Goal: Task Accomplishment & Management: Complete application form

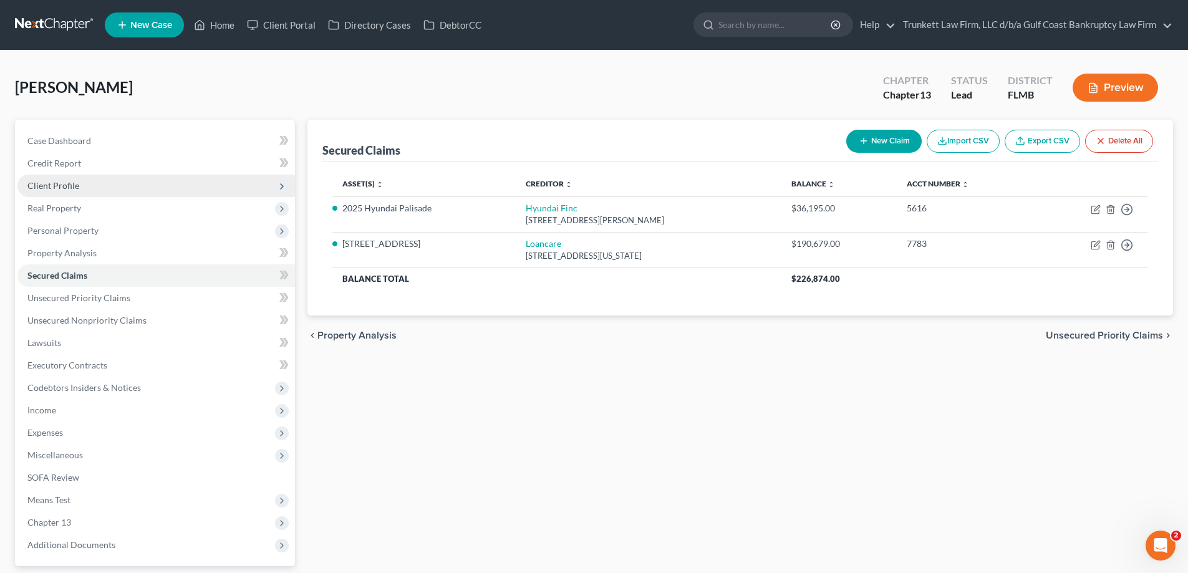
click at [74, 186] on span "Client Profile" at bounding box center [53, 185] width 52 height 11
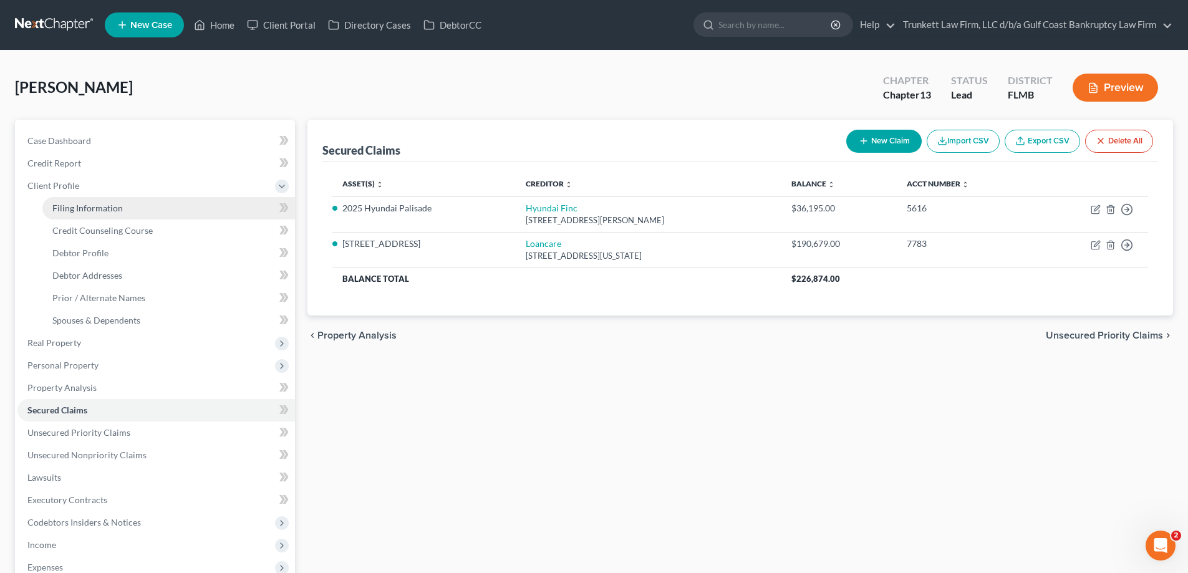
click at [82, 205] on span "Filing Information" at bounding box center [87, 208] width 70 height 11
select select "1"
select select "0"
select select "3"
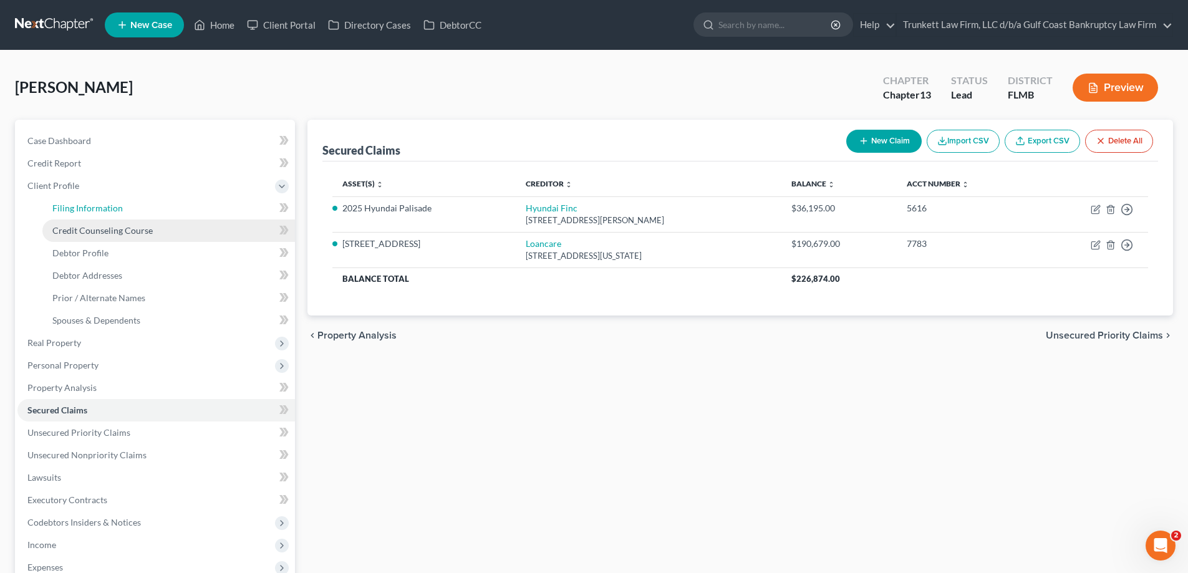
select select "9"
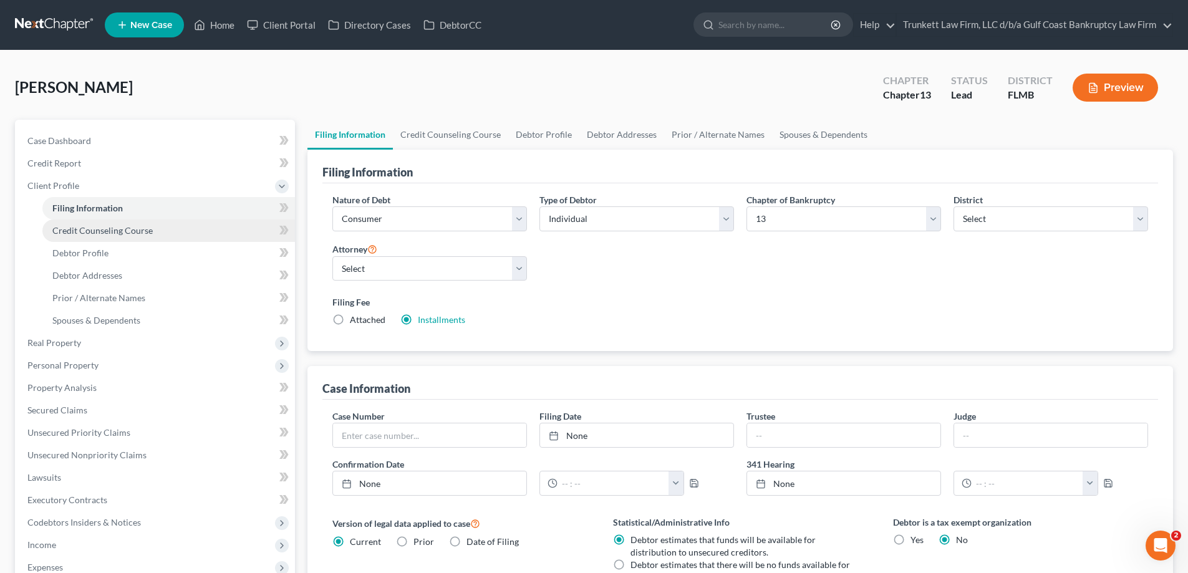
click at [97, 230] on span "Credit Counseling Course" at bounding box center [102, 230] width 100 height 11
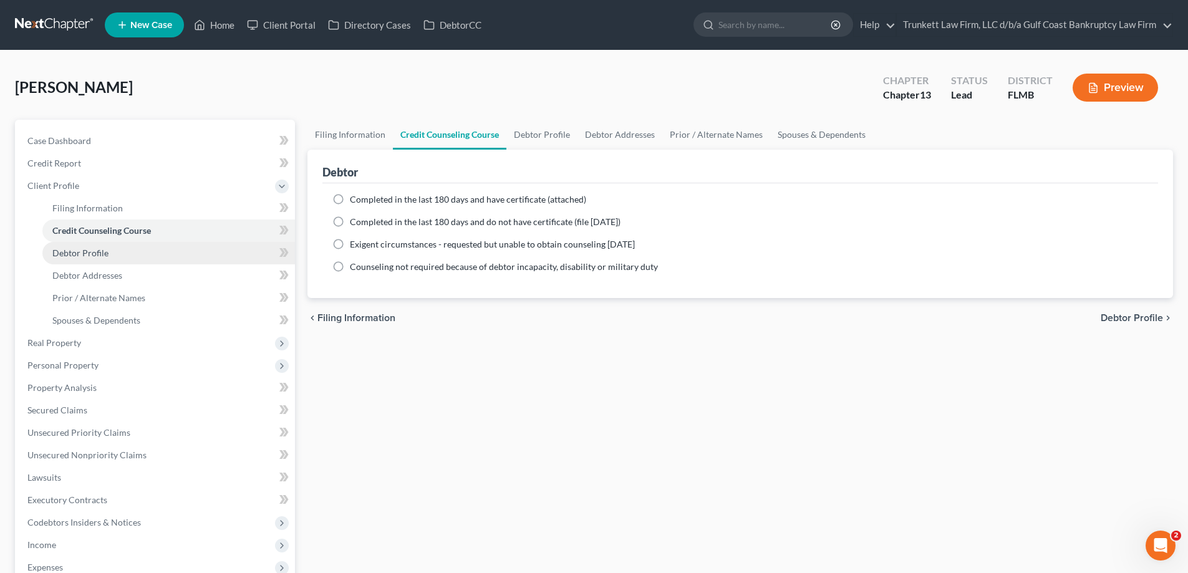
click at [108, 253] on link "Debtor Profile" at bounding box center [168, 253] width 253 height 22
select select "0"
select select "2"
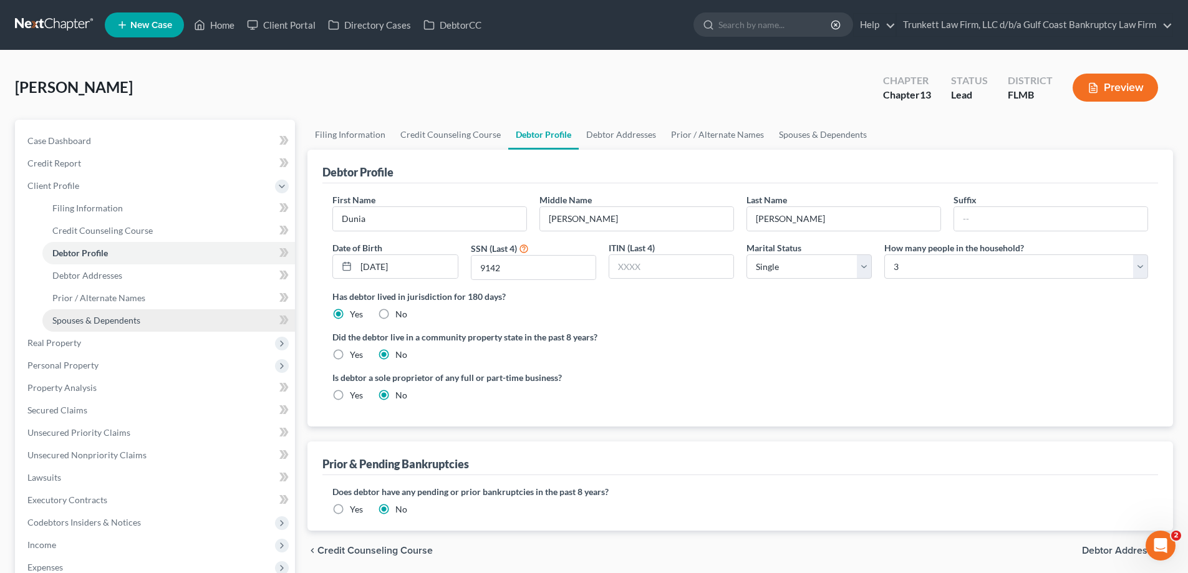
click at [118, 322] on span "Spouses & Dependents" at bounding box center [96, 320] width 88 height 11
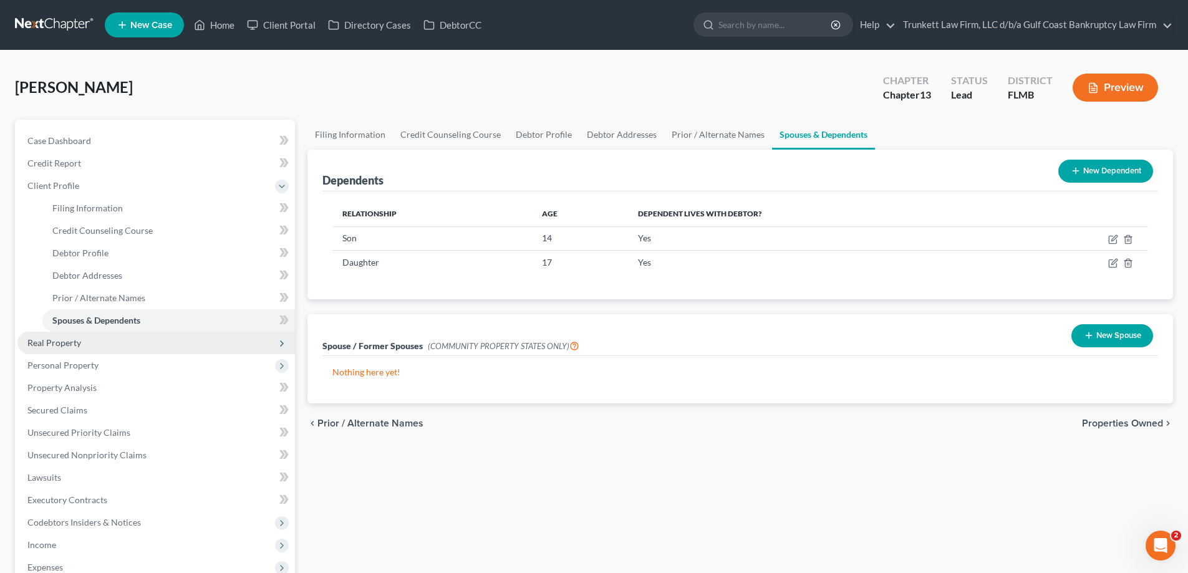
click at [65, 339] on span "Real Property" at bounding box center [54, 342] width 54 height 11
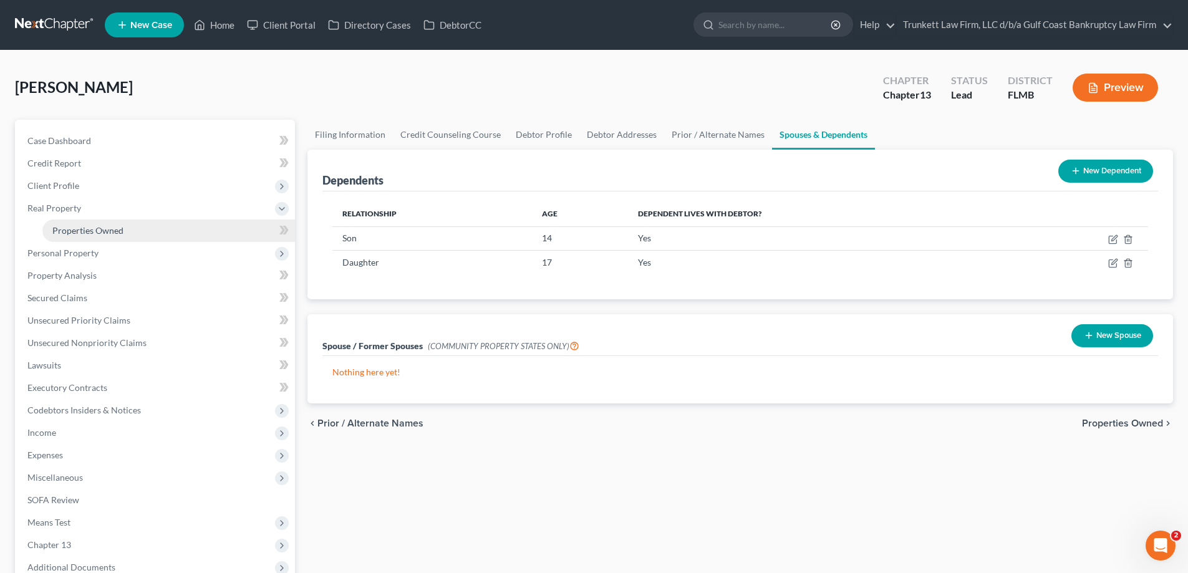
click at [116, 226] on span "Properties Owned" at bounding box center [87, 230] width 71 height 11
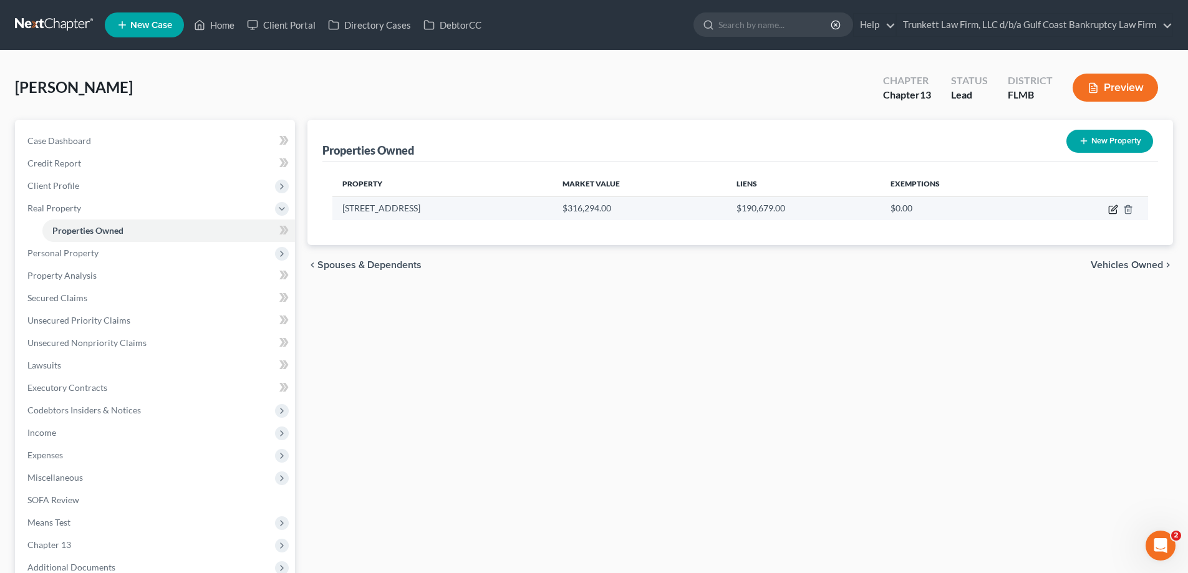
click at [1112, 209] on icon "button" at bounding box center [1114, 208] width 6 height 6
select select "9"
select select "0"
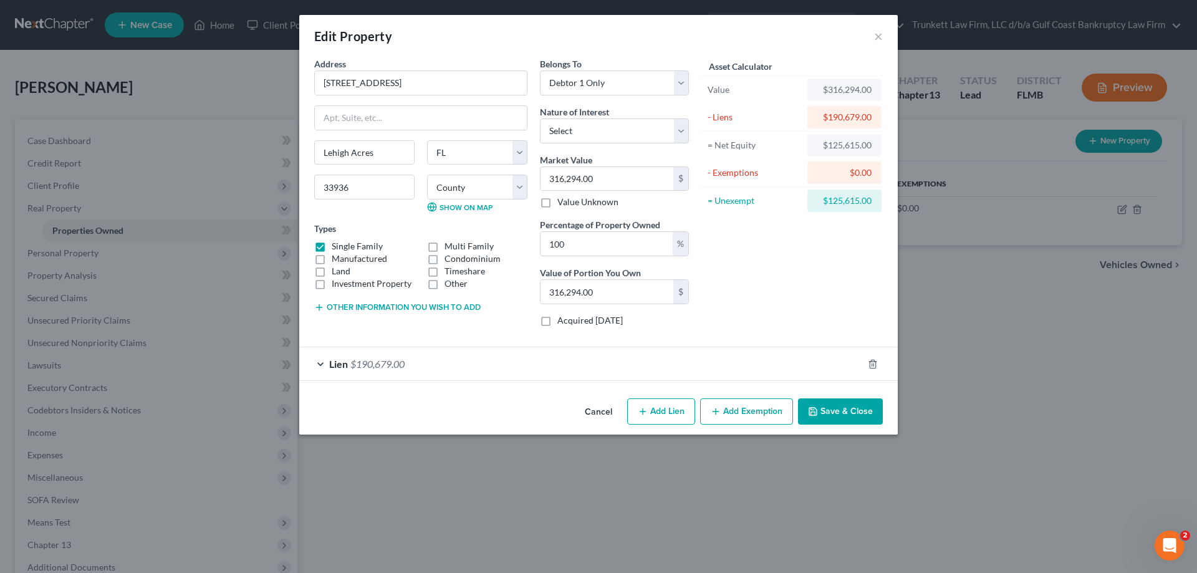
click at [753, 409] on button "Add Exemption" at bounding box center [746, 411] width 93 height 26
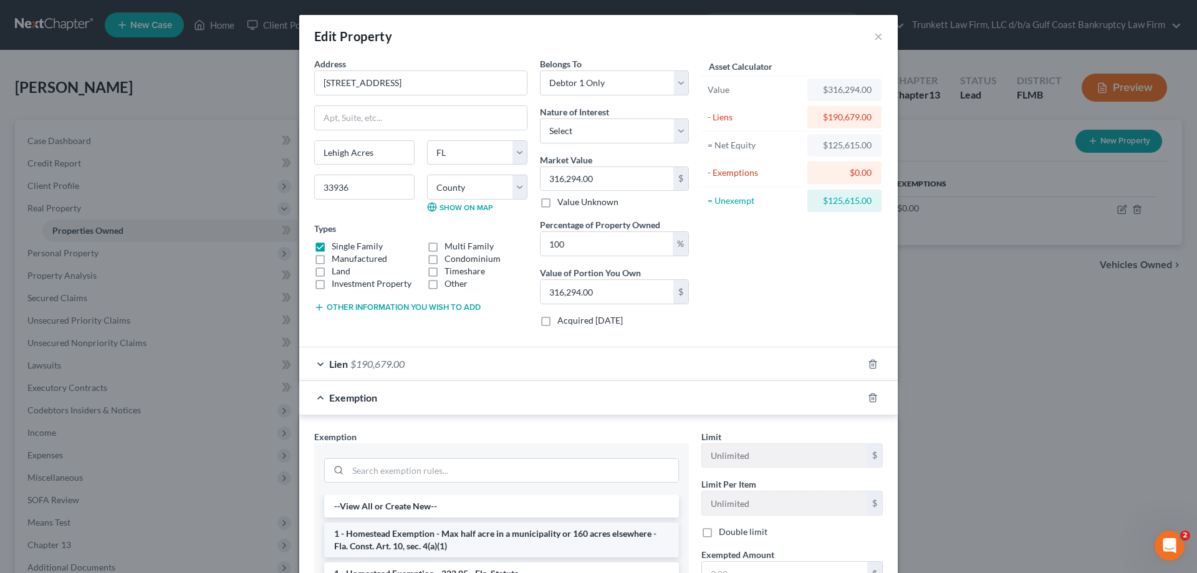
click at [494, 539] on li "1 - Homestead Exemption - Max half acre in a municipality or 160 acres elsewher…" at bounding box center [501, 539] width 355 height 35
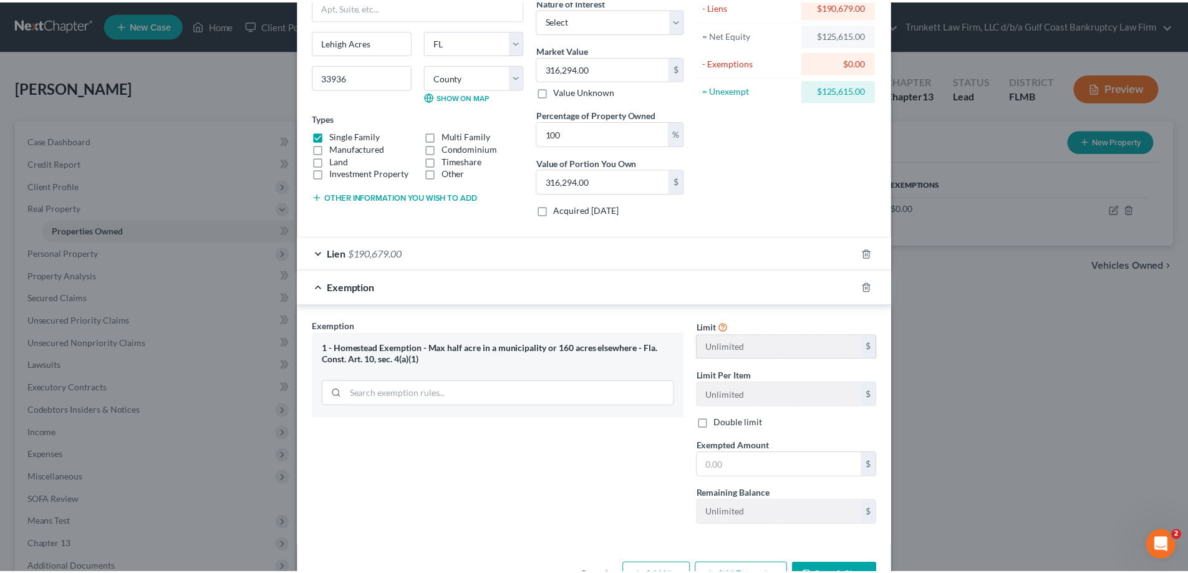
scroll to position [125, 0]
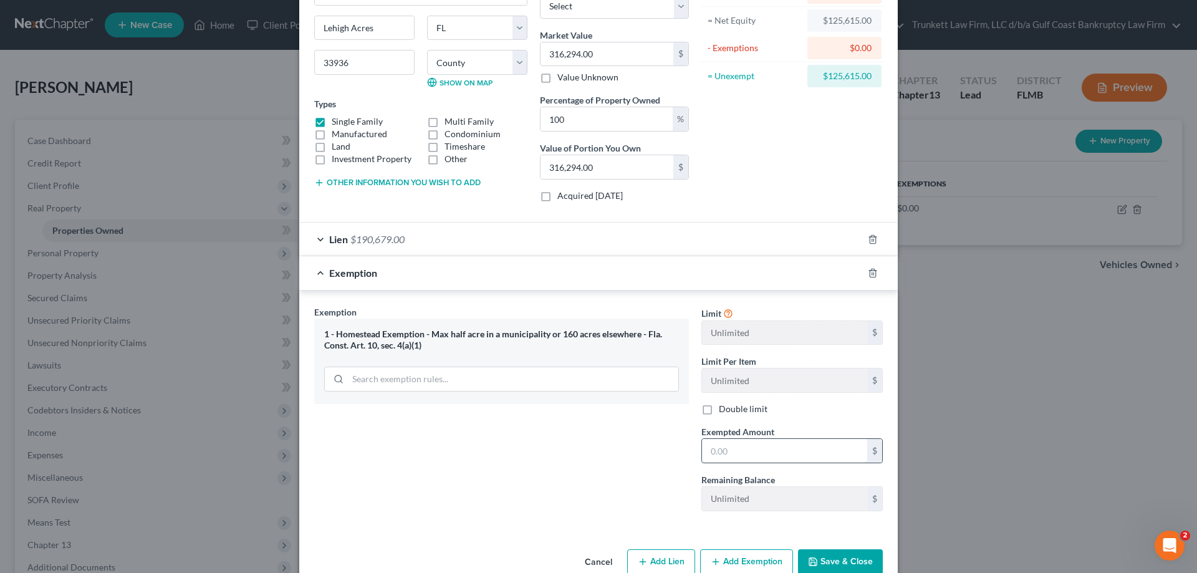
click at [757, 448] on input "text" at bounding box center [784, 451] width 165 height 24
type input "316,294"
click at [835, 559] on button "Save & Close" at bounding box center [840, 562] width 85 height 26
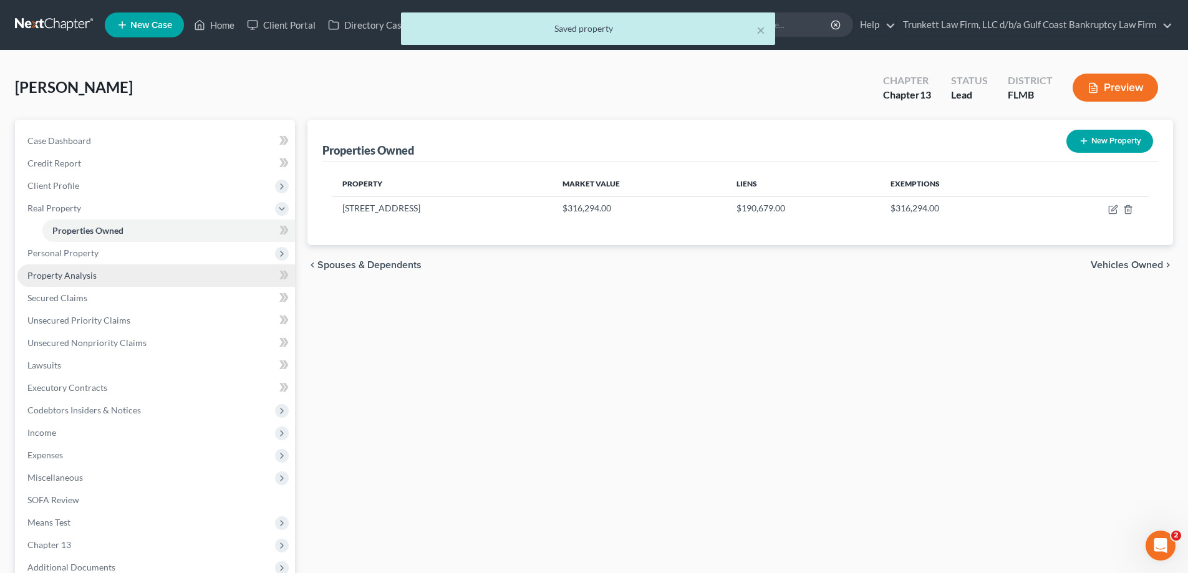
click at [81, 271] on span "Property Analysis" at bounding box center [61, 275] width 69 height 11
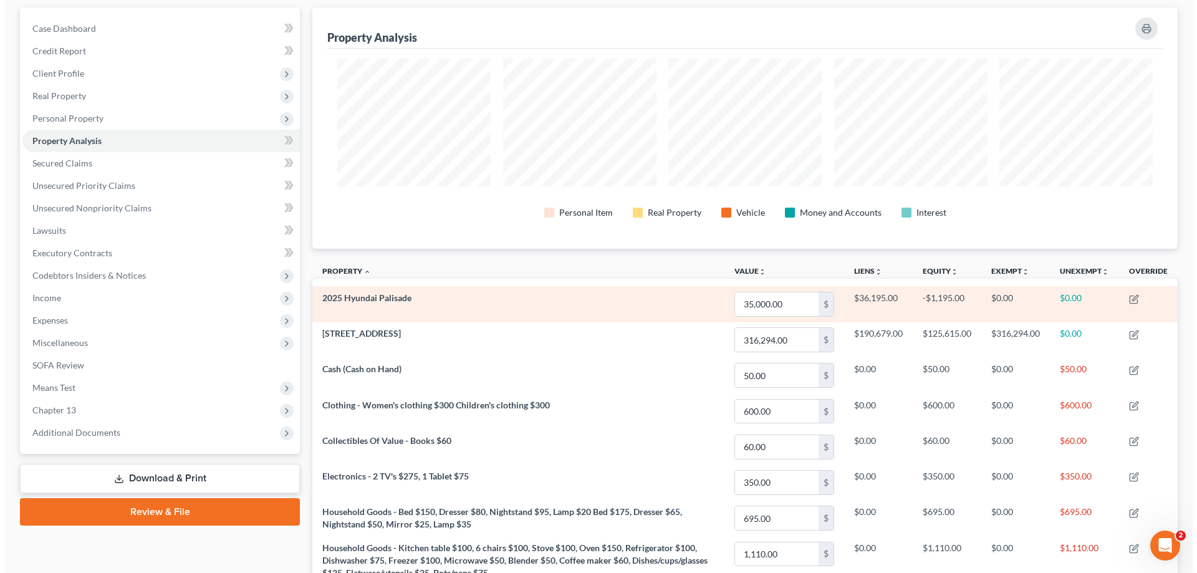
scroll to position [125, 0]
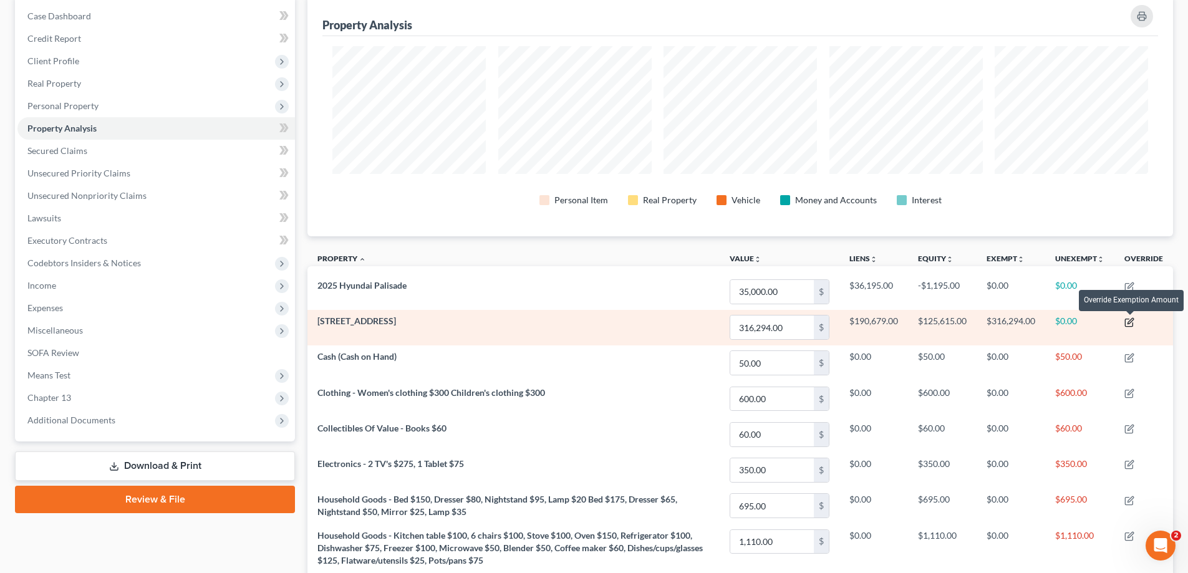
click at [1131, 323] on icon "button" at bounding box center [1130, 321] width 6 height 6
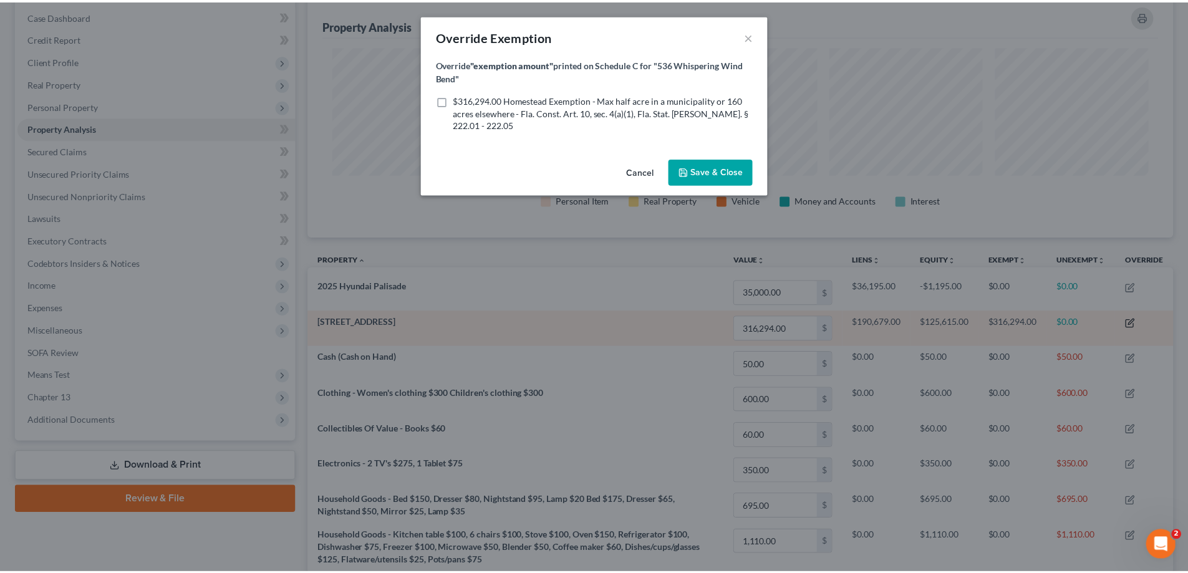
scroll to position [242, 872]
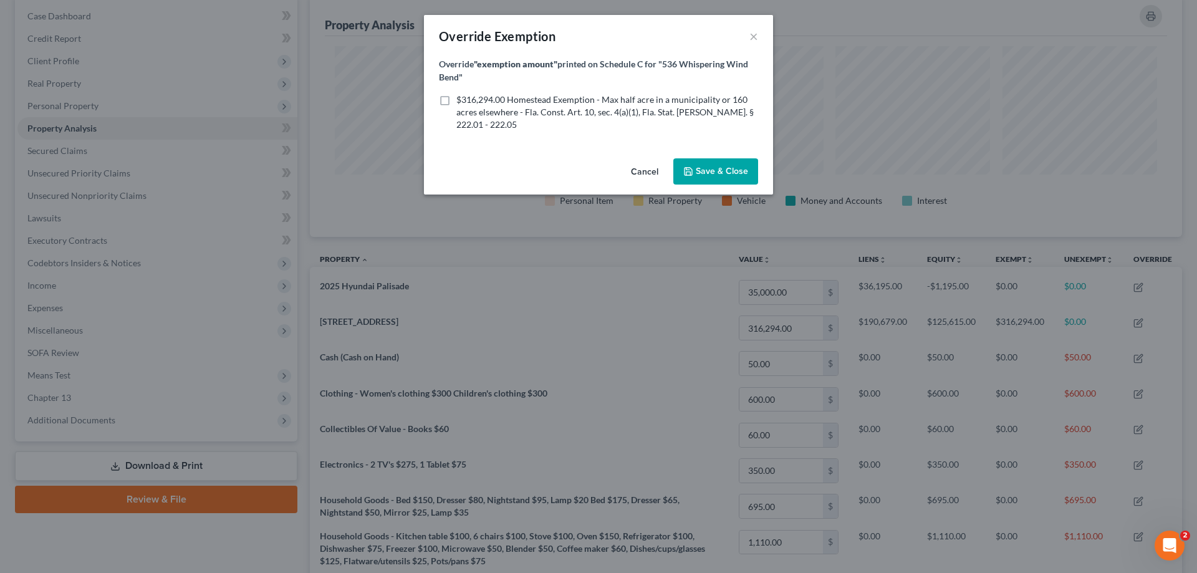
click at [456, 96] on label "$316,294.00 Homestead Exemption - Max half acre in a municipality or 160 acres …" at bounding box center [607, 112] width 302 height 37
click at [461, 96] on input "$316,294.00 Homestead Exemption - Max half acre in a municipality or 160 acres …" at bounding box center [465, 98] width 8 height 8
checkbox input "true"
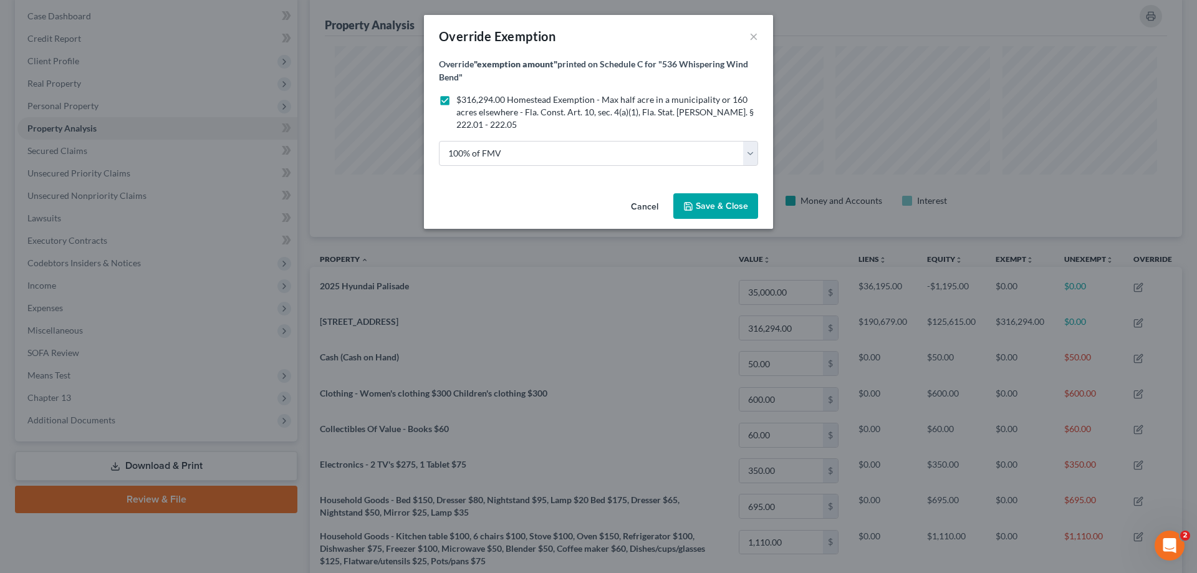
click at [726, 203] on span "Save & Close" at bounding box center [722, 206] width 52 height 11
click at [730, 202] on span "Save & Close" at bounding box center [722, 206] width 52 height 11
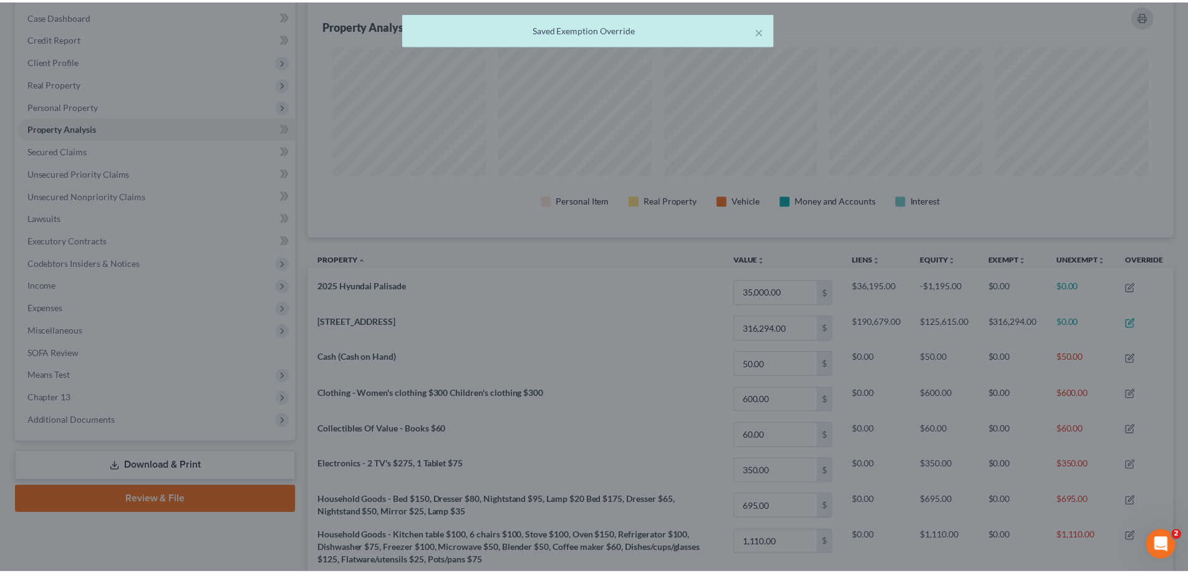
scroll to position [0, 0]
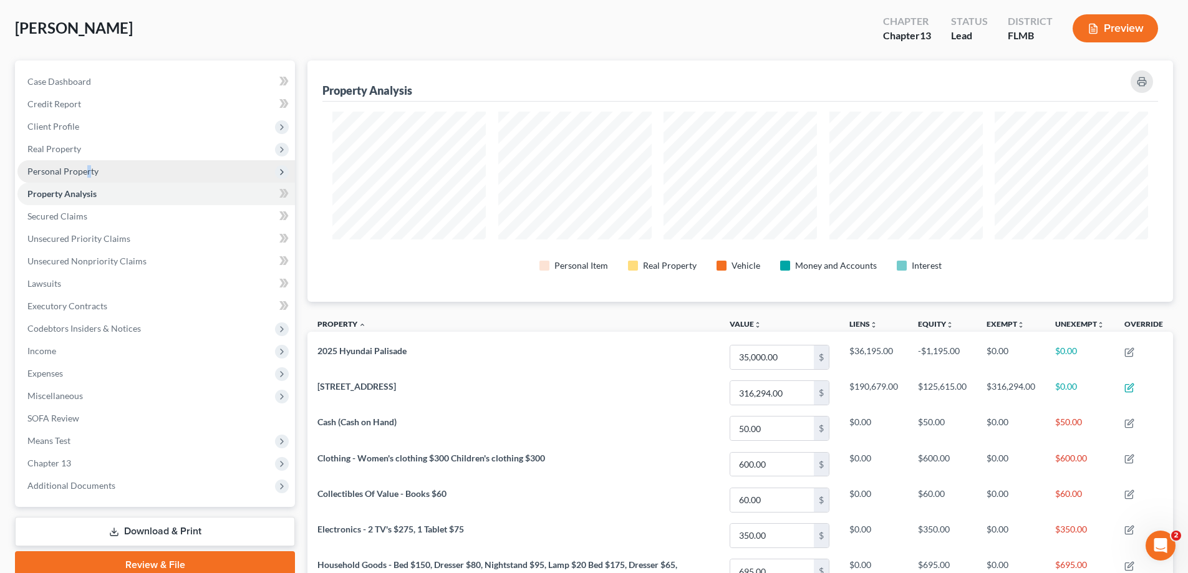
click at [85, 171] on span "Personal Property" at bounding box center [62, 171] width 71 height 11
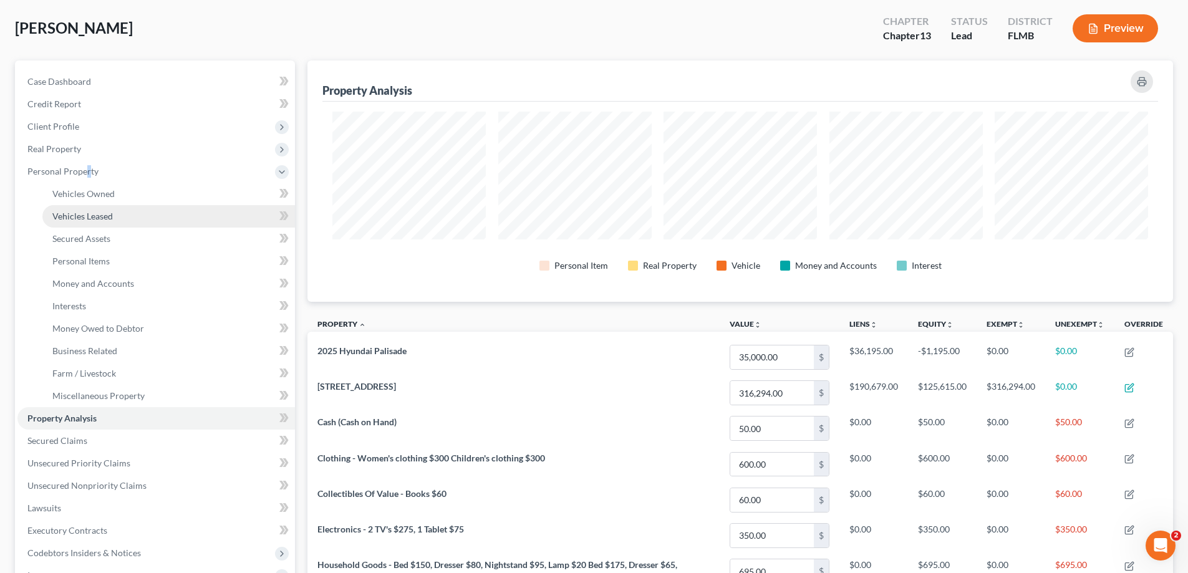
click at [108, 217] on span "Vehicles Leased" at bounding box center [82, 216] width 60 height 11
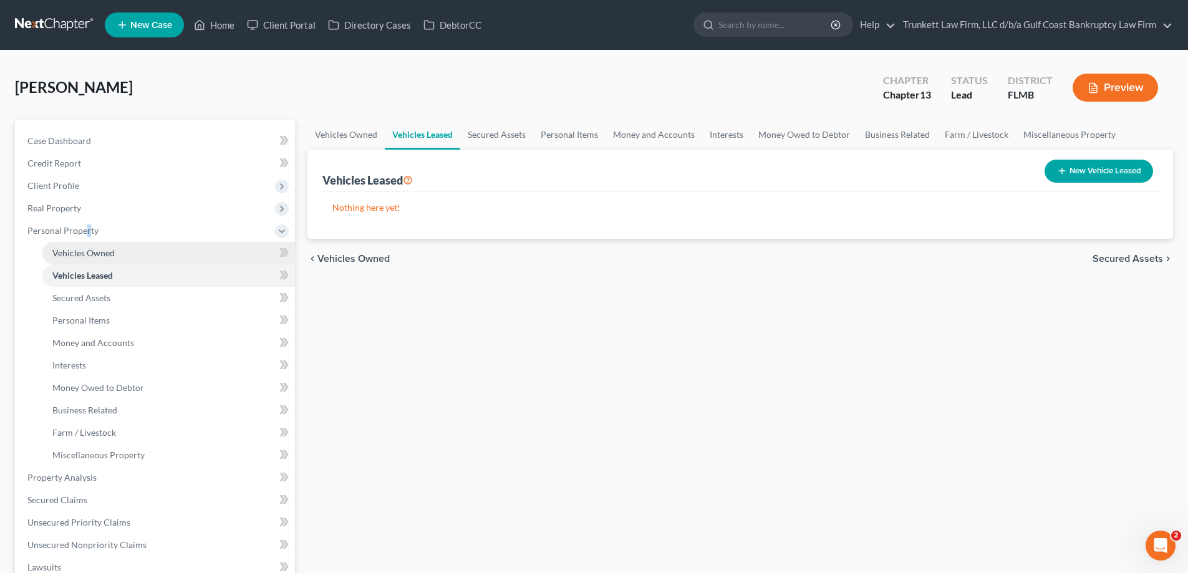
click at [103, 245] on link "Vehicles Owned" at bounding box center [168, 253] width 253 height 22
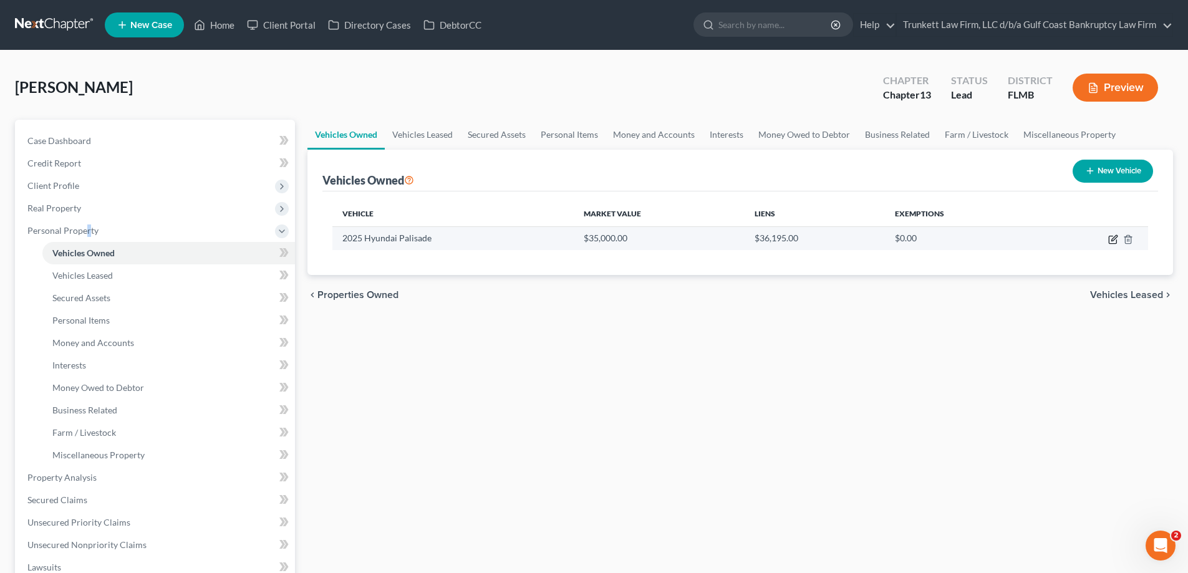
click at [1113, 236] on icon "button" at bounding box center [1113, 239] width 10 height 10
select select "0"
select select "1"
select select "0"
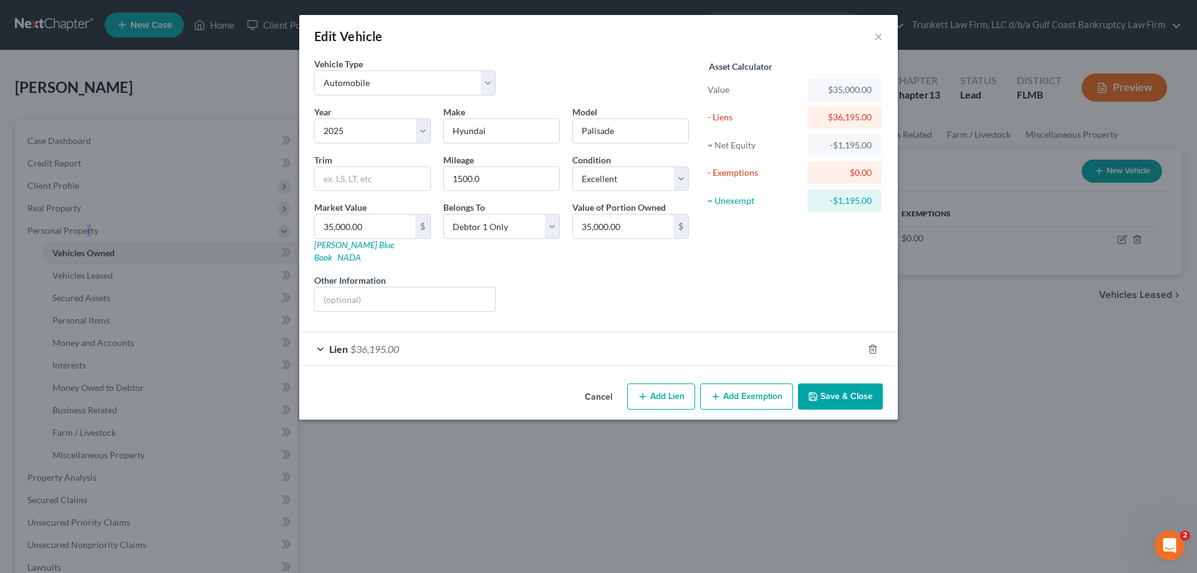
click at [741, 383] on button "Add Exemption" at bounding box center [746, 396] width 93 height 26
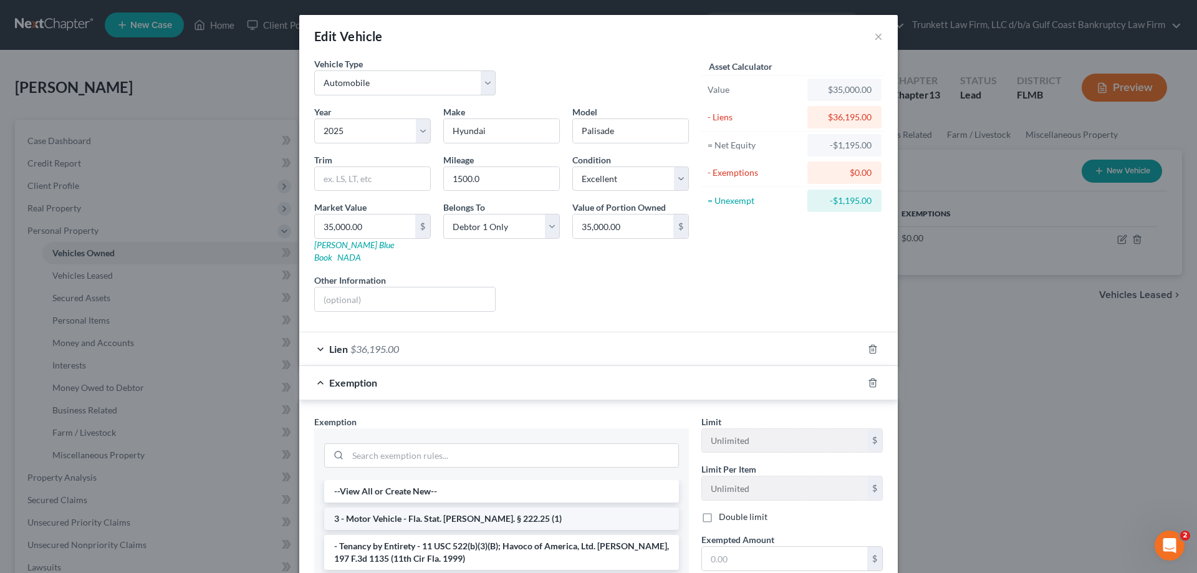
click at [460, 508] on li "3 - Motor Vehicle - Fla. Stat. [PERSON_NAME]. § 222.25 (1)" at bounding box center [501, 519] width 355 height 22
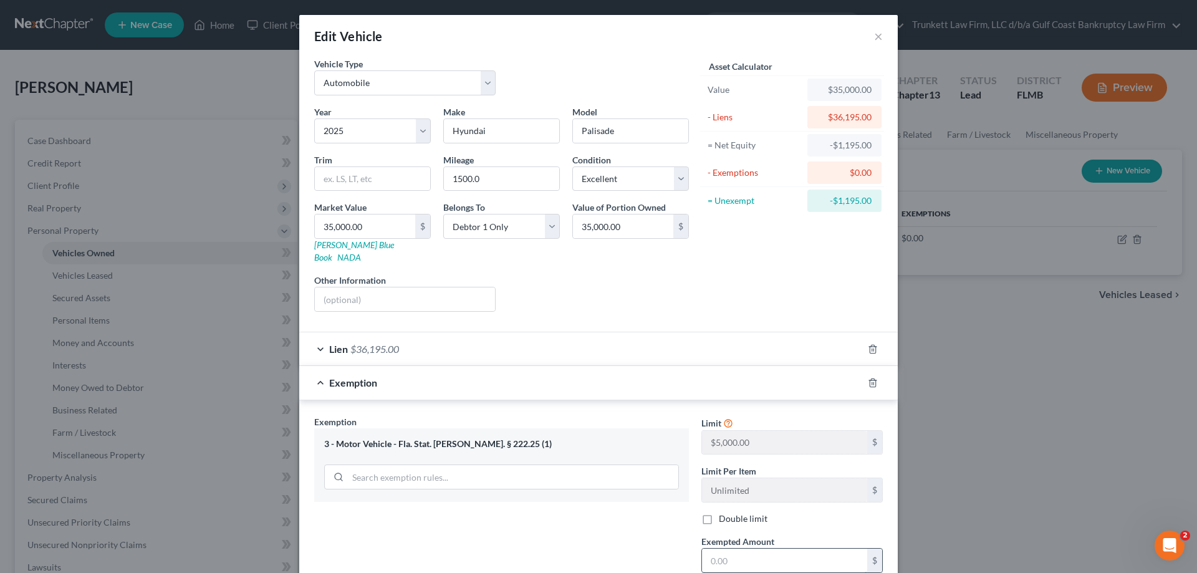
click at [739, 549] on input "text" at bounding box center [784, 561] width 165 height 24
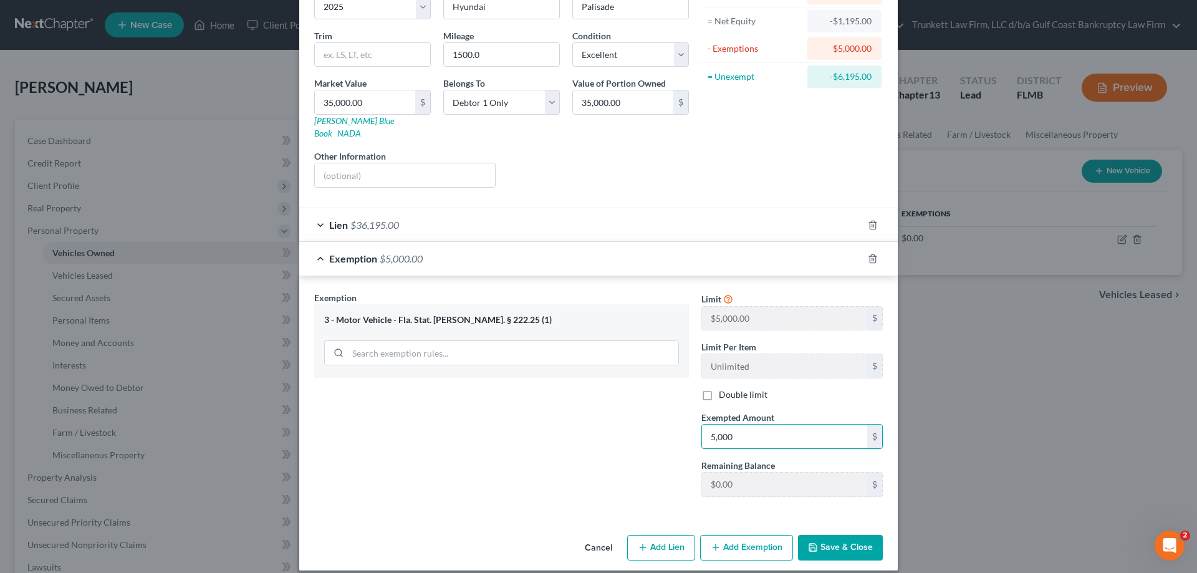
type input "5,000"
click at [847, 535] on button "Save & Close" at bounding box center [840, 548] width 85 height 26
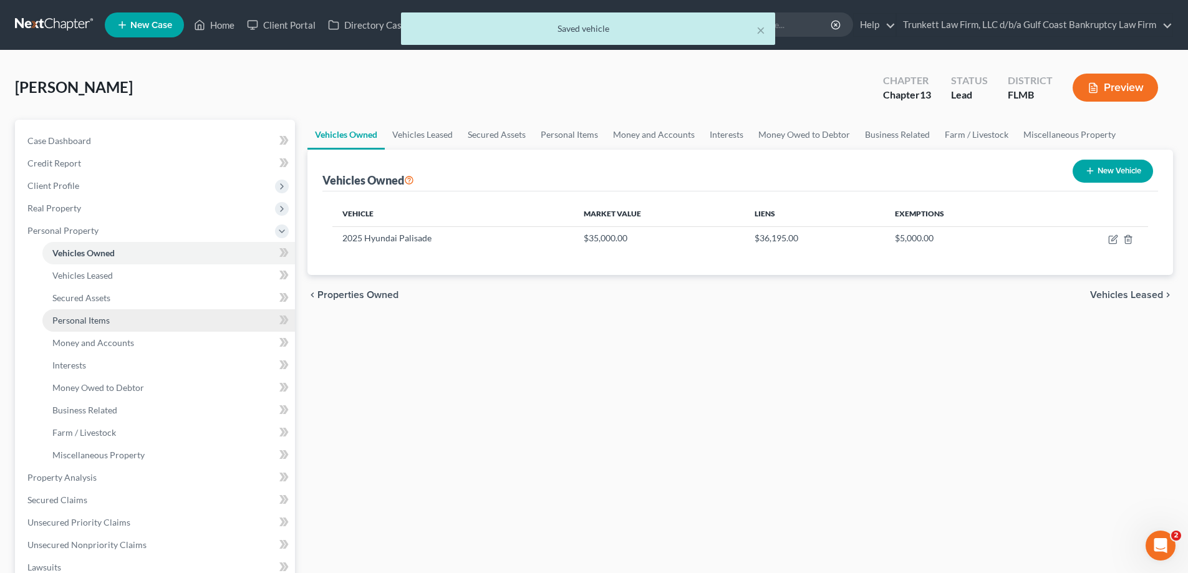
click at [104, 319] on span "Personal Items" at bounding box center [80, 320] width 57 height 11
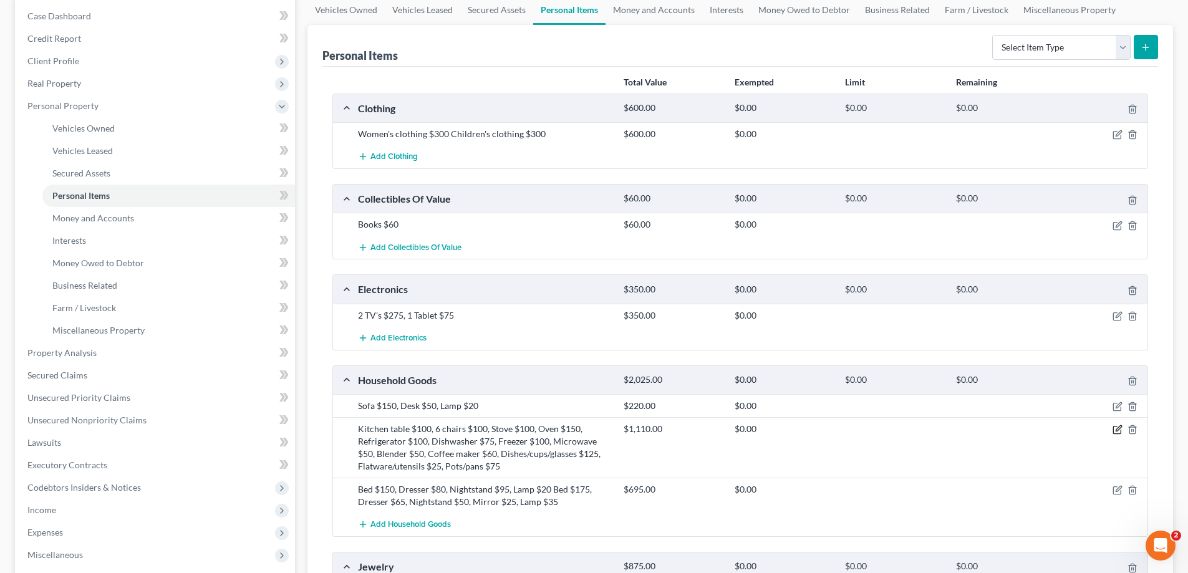
click at [1119, 426] on icon "button" at bounding box center [1117, 430] width 10 height 10
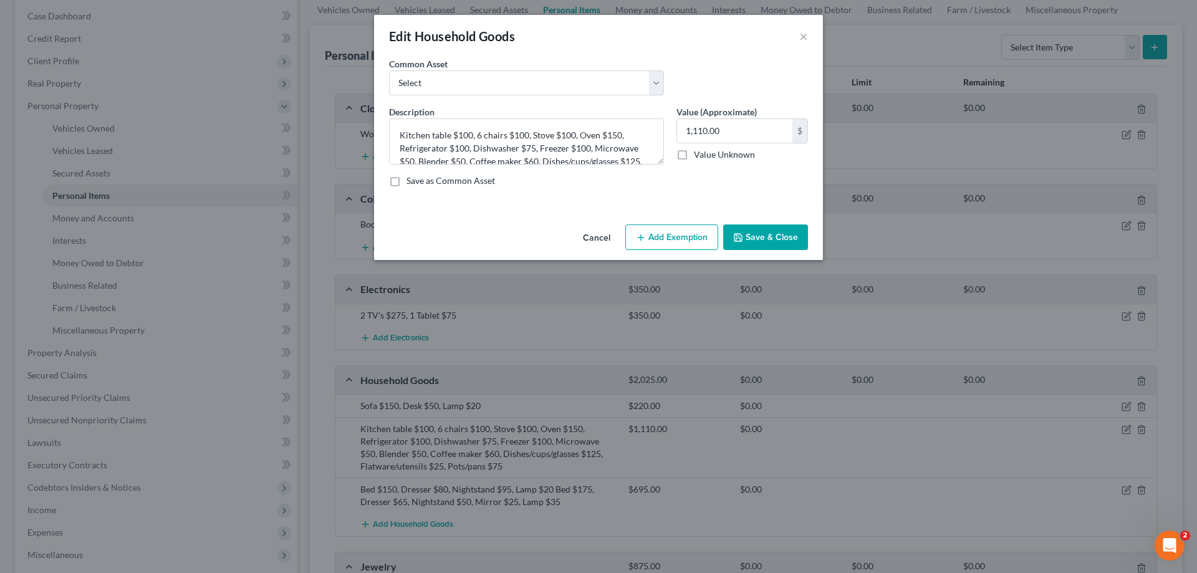
click at [694, 233] on button "Add Exemption" at bounding box center [671, 237] width 93 height 26
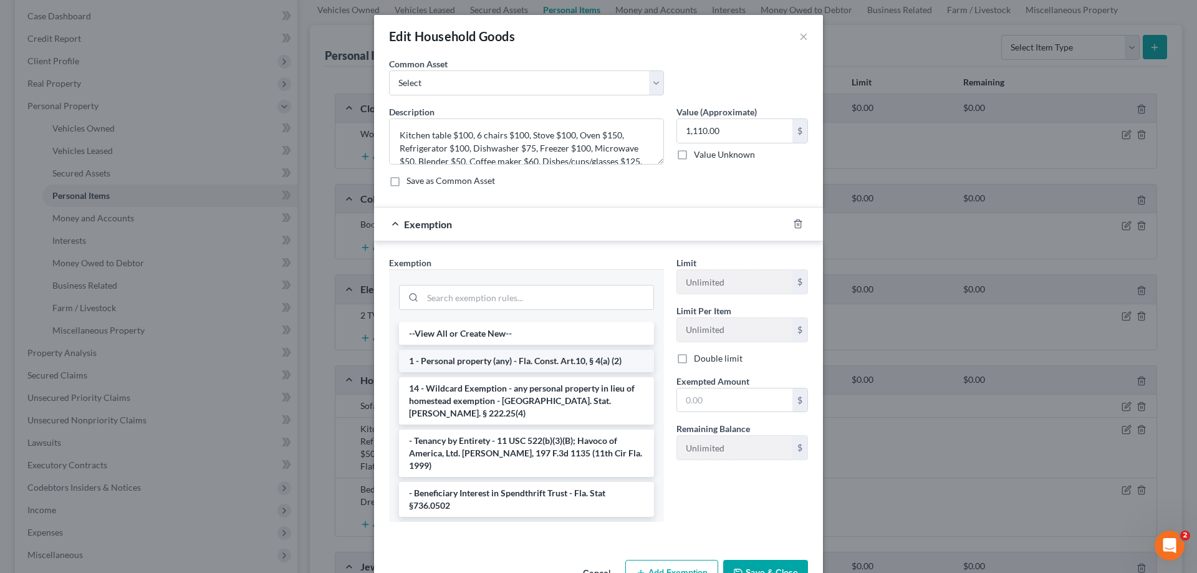
click at [536, 353] on li "1 - Personal property (any) - Fla. Const. Art.10, § 4(a) (2)" at bounding box center [526, 361] width 255 height 22
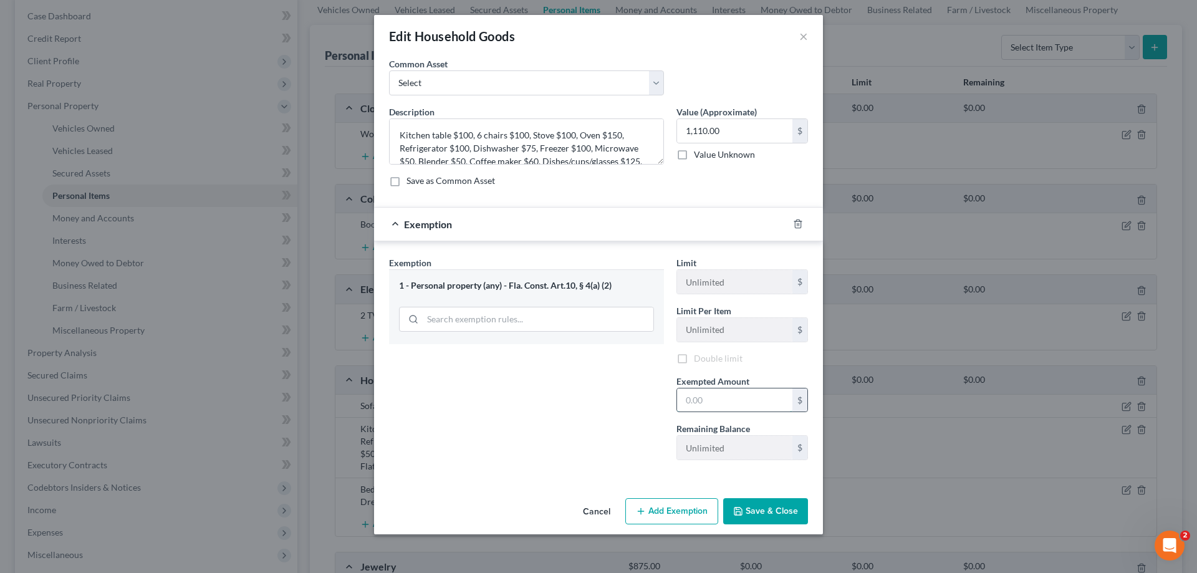
click at [716, 409] on input "text" at bounding box center [734, 400] width 115 height 24
type input "1,000"
click at [781, 505] on button "Save & Close" at bounding box center [765, 511] width 85 height 26
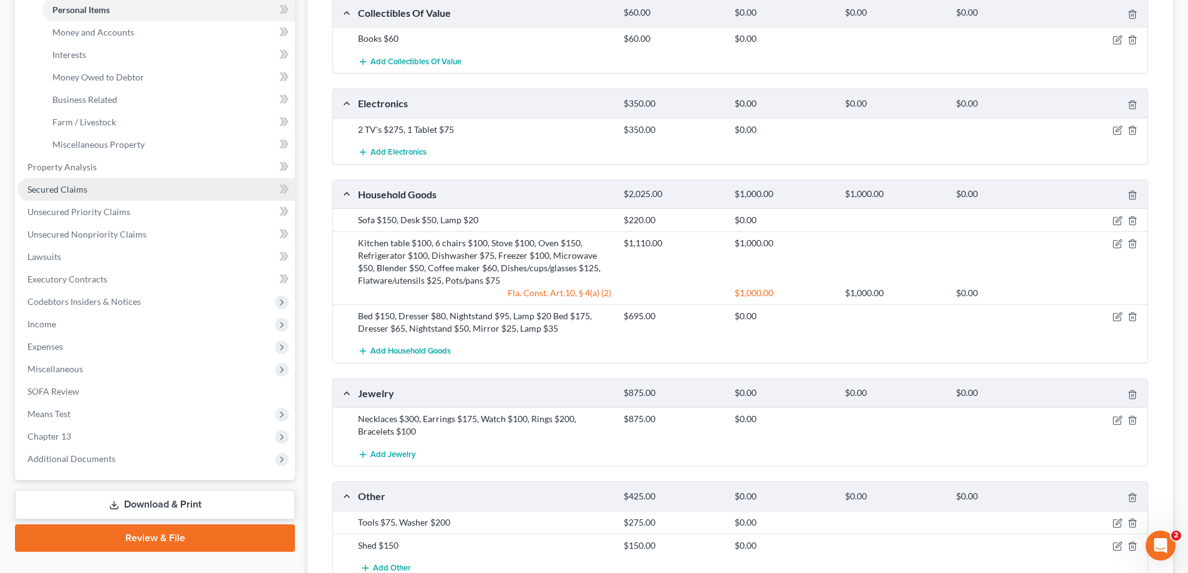
scroll to position [186, 0]
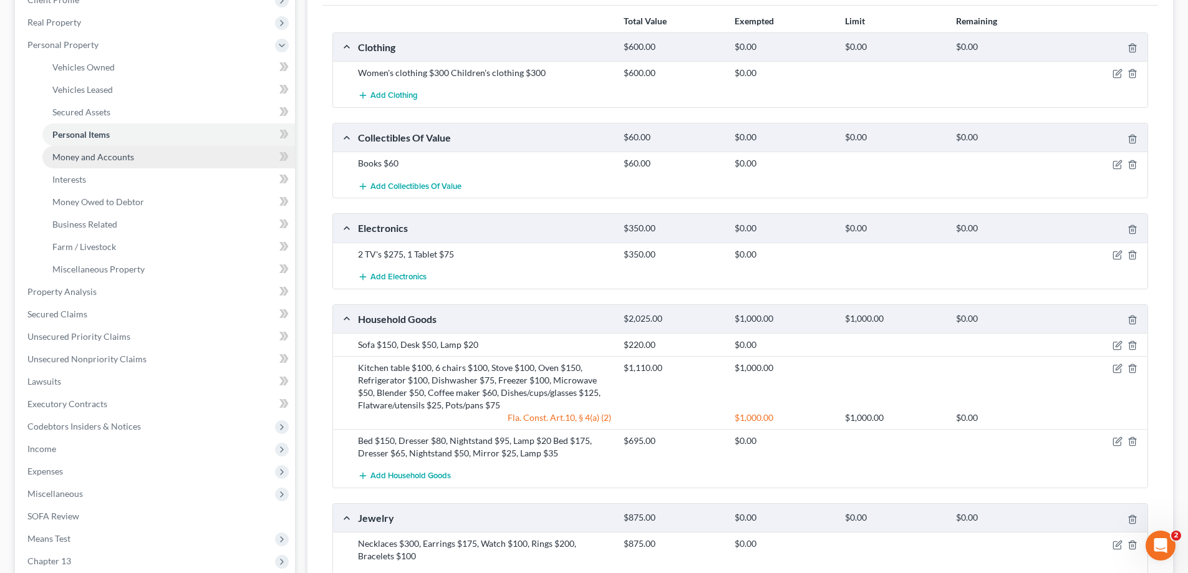
click at [104, 157] on span "Money and Accounts" at bounding box center [93, 157] width 82 height 11
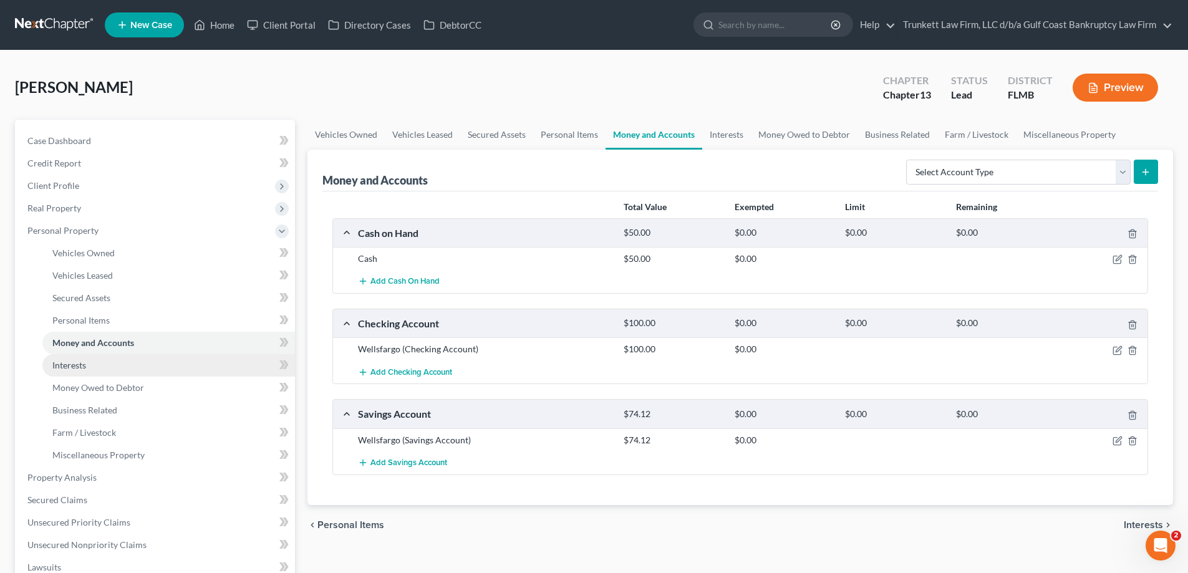
drag, startPoint x: 97, startPoint y: 358, endPoint x: 125, endPoint y: 355, distance: 27.6
click at [97, 358] on link "Interests" at bounding box center [168, 365] width 253 height 22
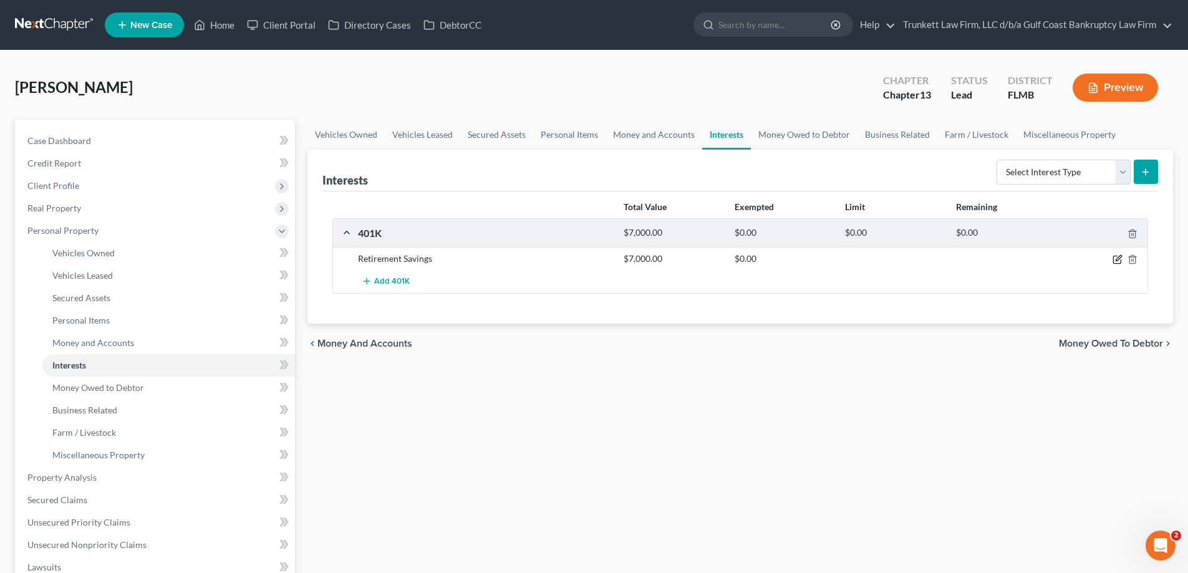
click at [1120, 258] on icon "button" at bounding box center [1118, 259] width 6 height 6
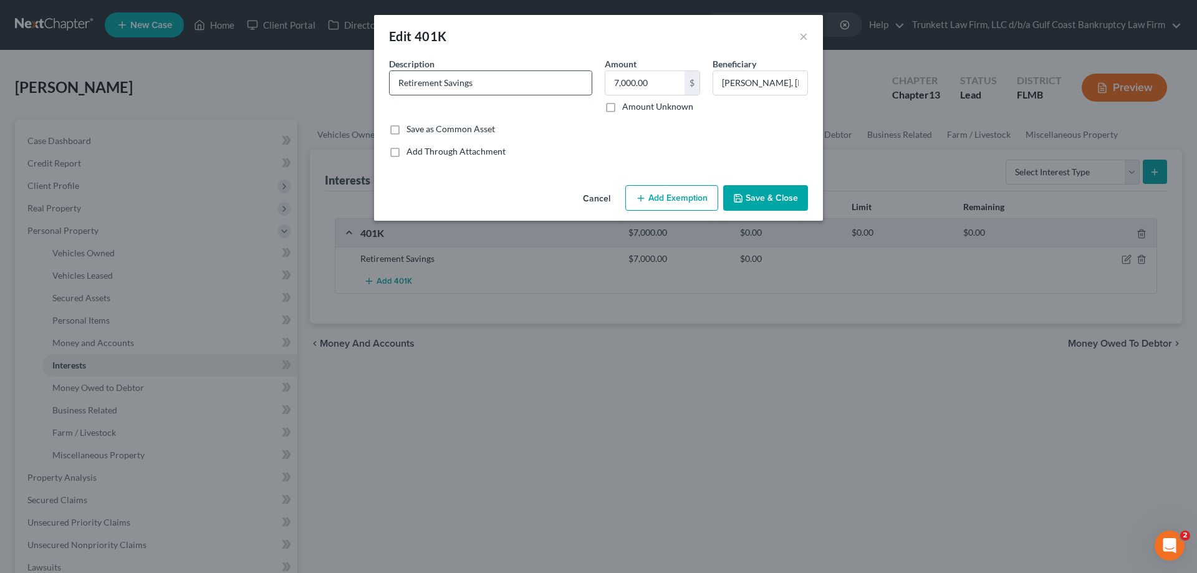
click at [401, 80] on input "Retirement Savings" at bounding box center [491, 83] width 202 height 24
type input "401k Retirement Savings"
drag, startPoint x: 736, startPoint y: 78, endPoint x: 859, endPoint y: 76, distance: 122.2
click at [859, 76] on div "Edit 401K × An exemption set must first be selected from the Filing Information…" at bounding box center [598, 286] width 1197 height 573
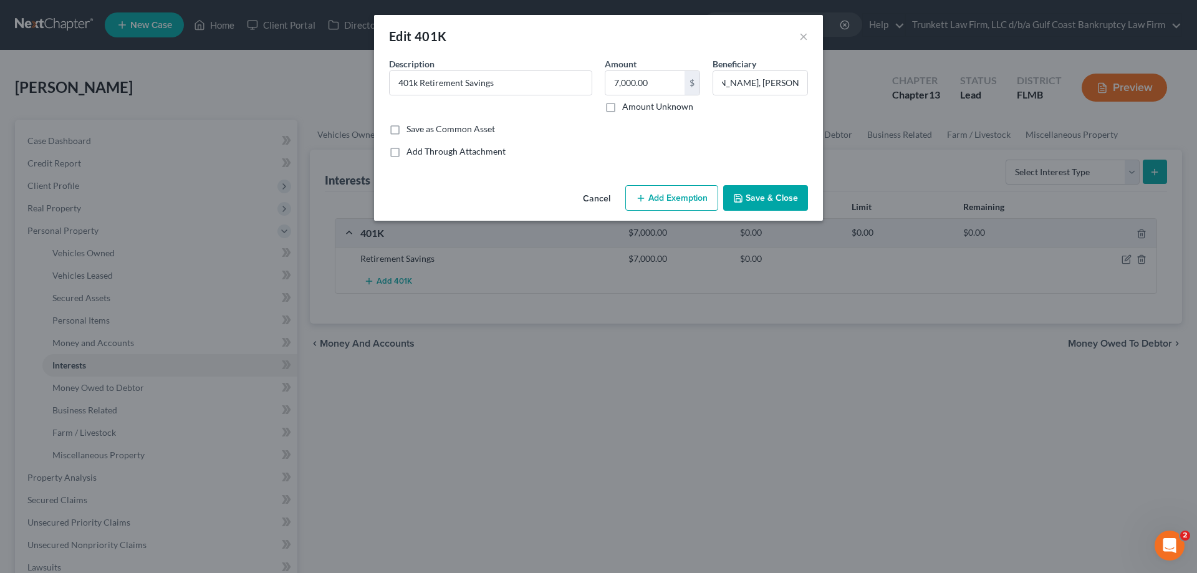
scroll to position [0, 0]
click at [676, 198] on button "Add Exemption" at bounding box center [671, 198] width 93 height 26
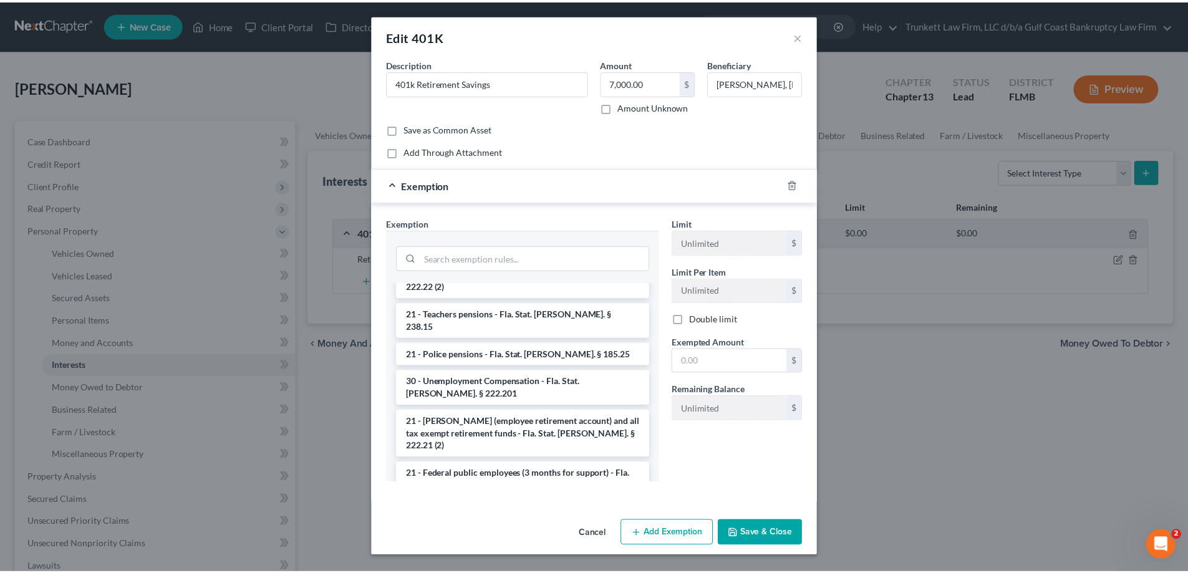
scroll to position [112, 0]
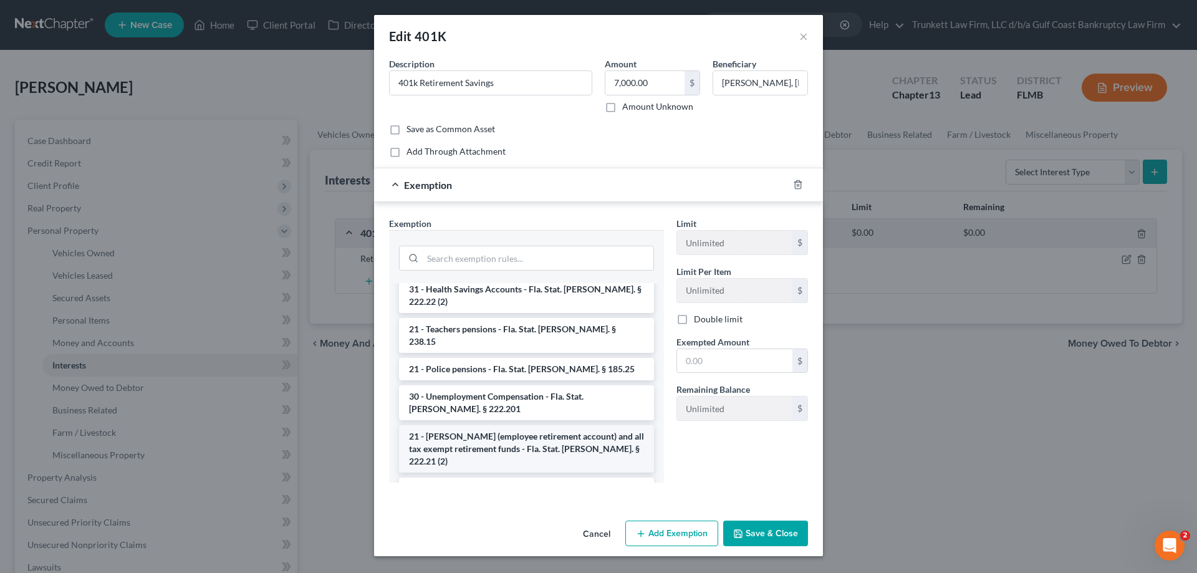
click at [511, 425] on li "21 - [PERSON_NAME] (employee retirement account) and all tax exempt retirement …" at bounding box center [526, 448] width 255 height 47
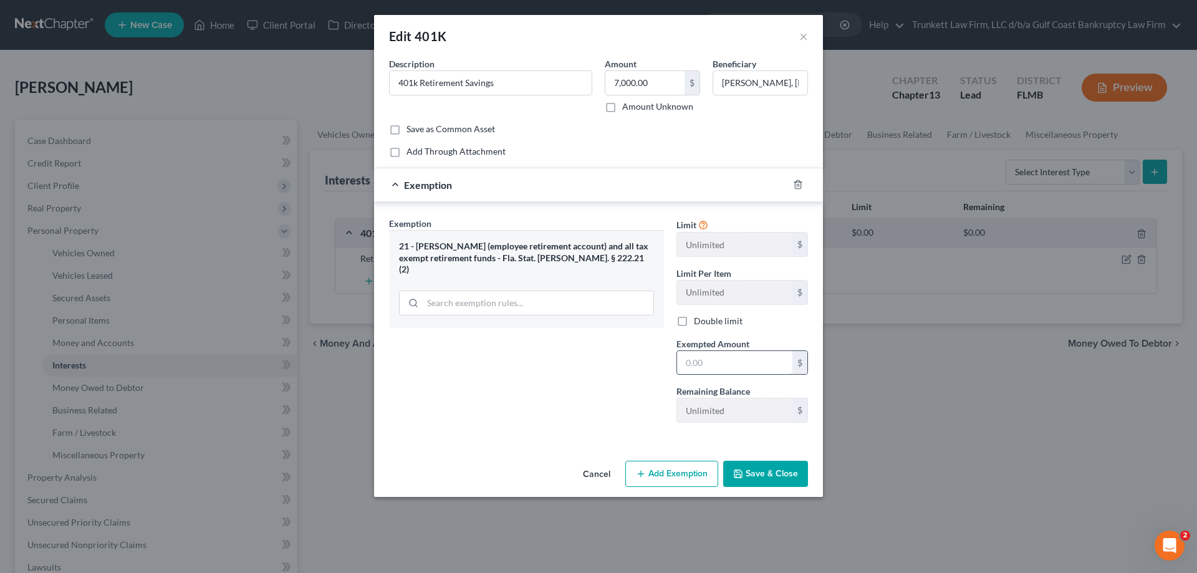
click at [695, 359] on input "text" at bounding box center [734, 363] width 115 height 24
type input "7,000"
click at [776, 468] on button "Save & Close" at bounding box center [765, 474] width 85 height 26
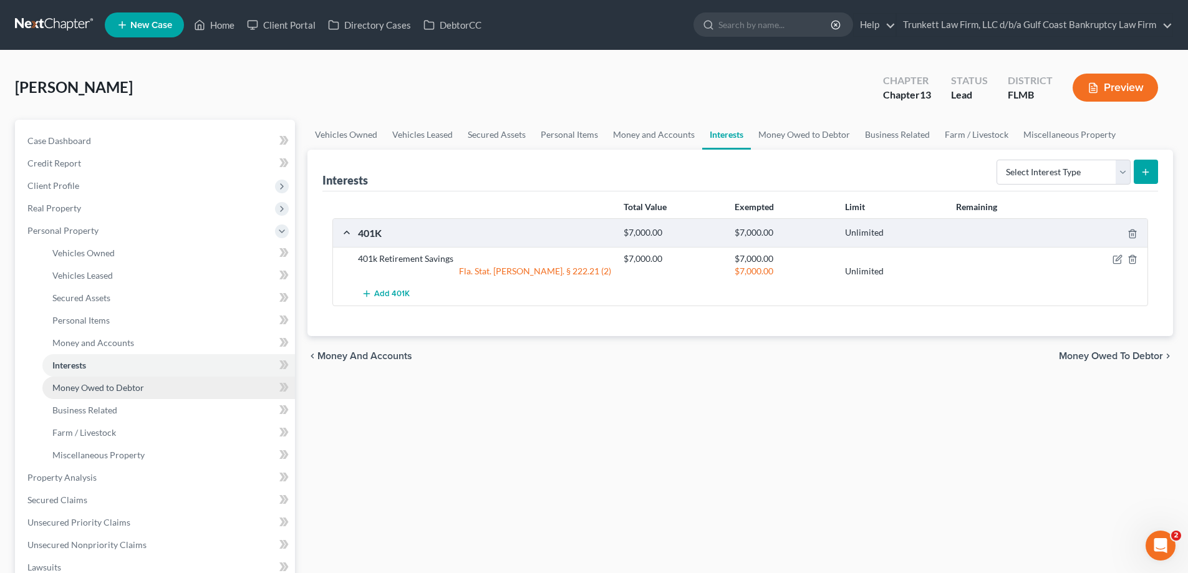
click at [113, 388] on span "Money Owed to Debtor" at bounding box center [98, 387] width 92 height 11
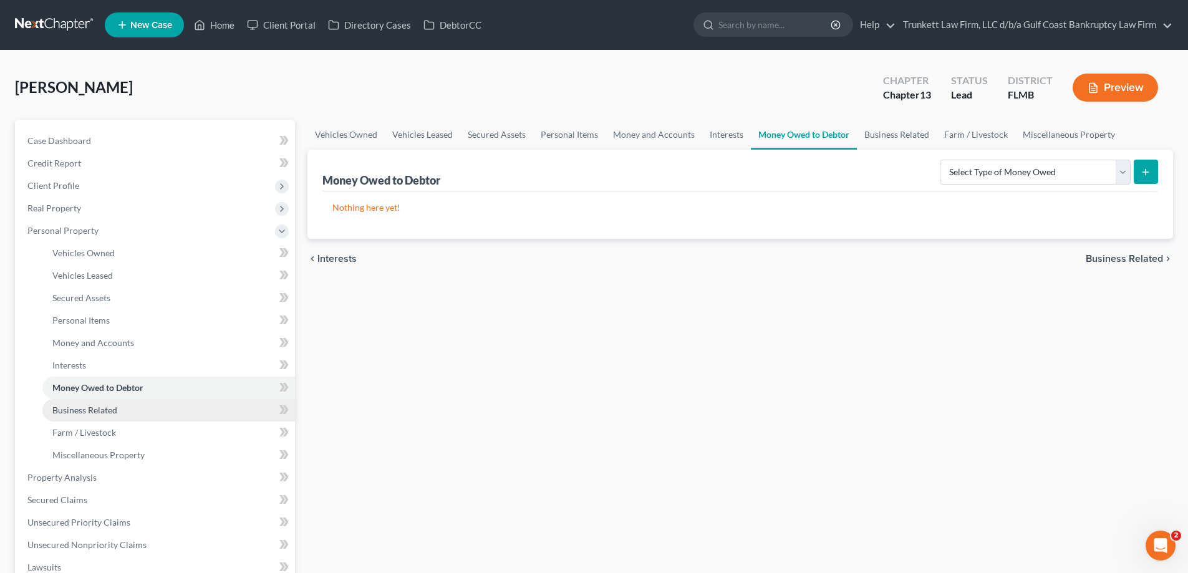
click at [100, 410] on span "Business Related" at bounding box center [84, 410] width 65 height 11
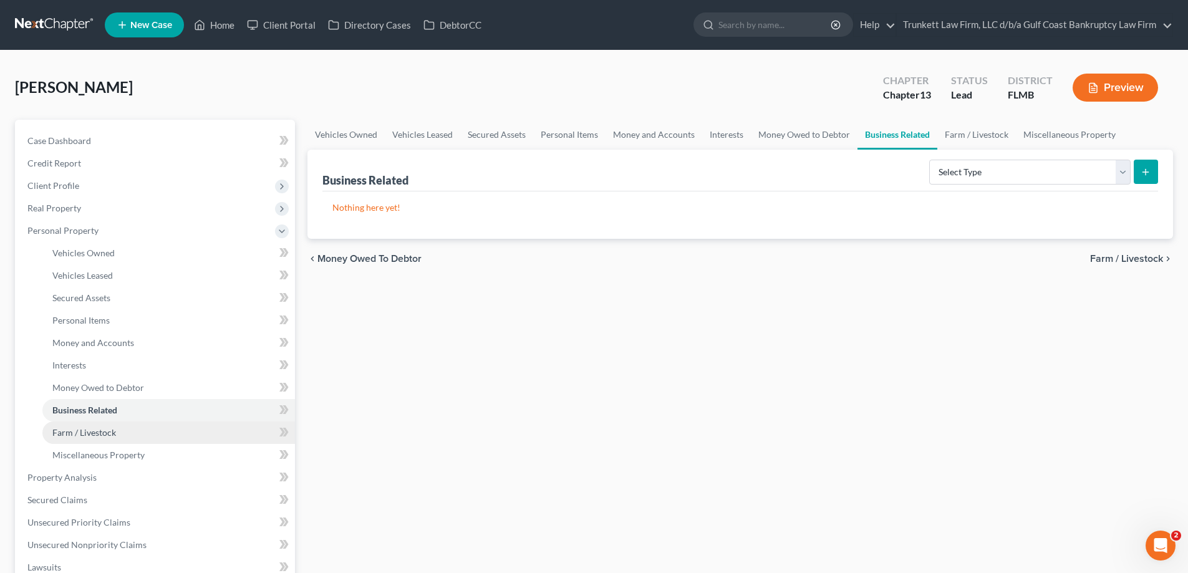
click at [112, 433] on span "Farm / Livestock" at bounding box center [84, 432] width 64 height 11
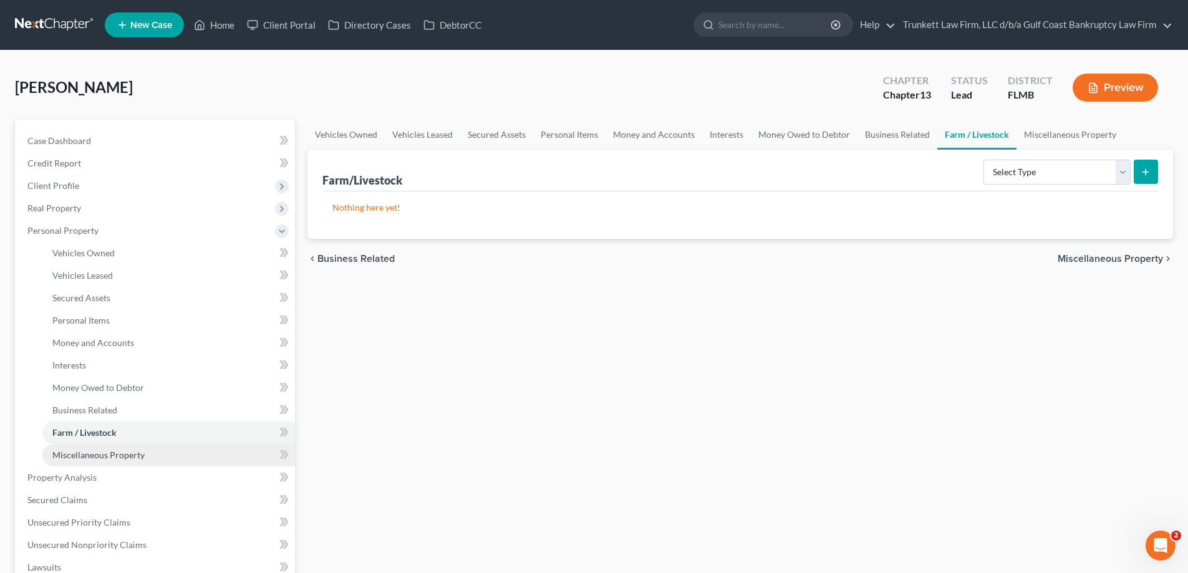
click at [120, 458] on span "Miscellaneous Property" at bounding box center [98, 455] width 92 height 11
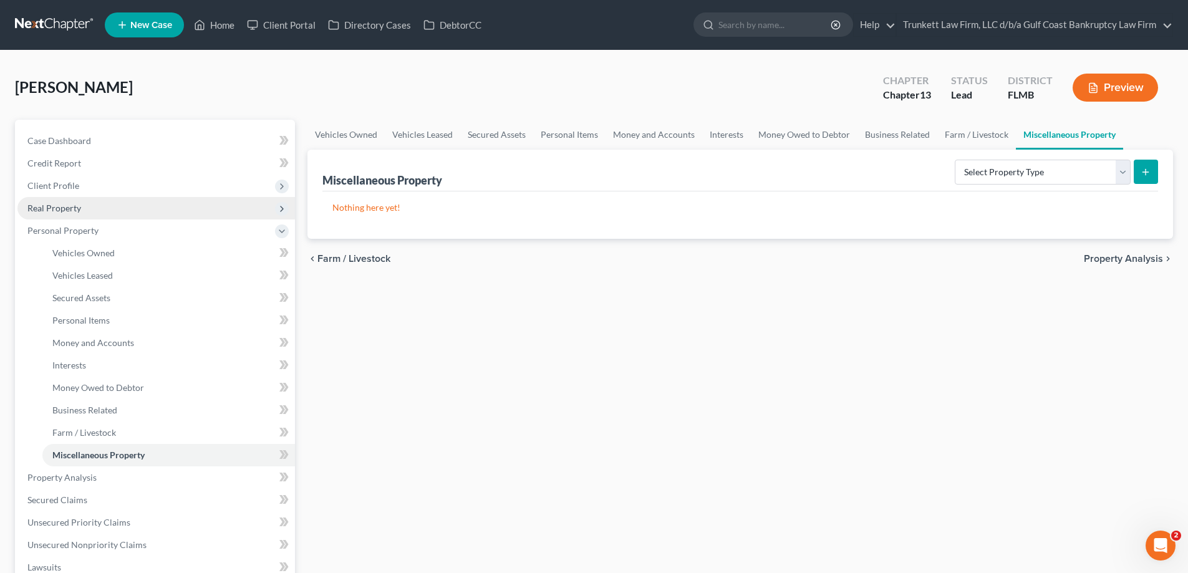
click at [68, 204] on span "Real Property" at bounding box center [54, 208] width 54 height 11
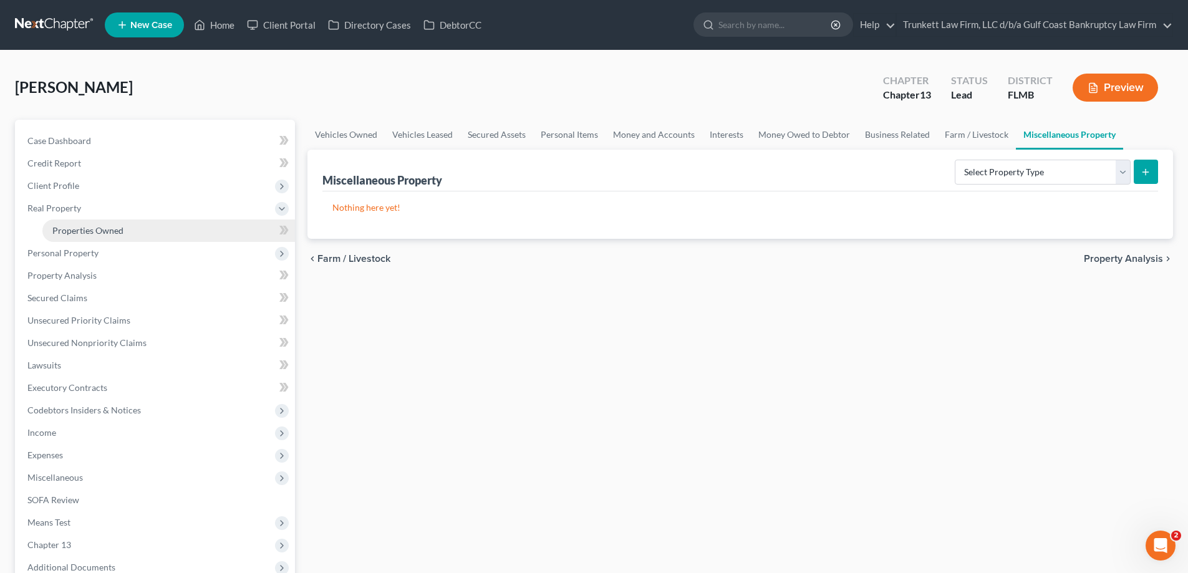
click at [105, 231] on span "Properties Owned" at bounding box center [87, 230] width 71 height 11
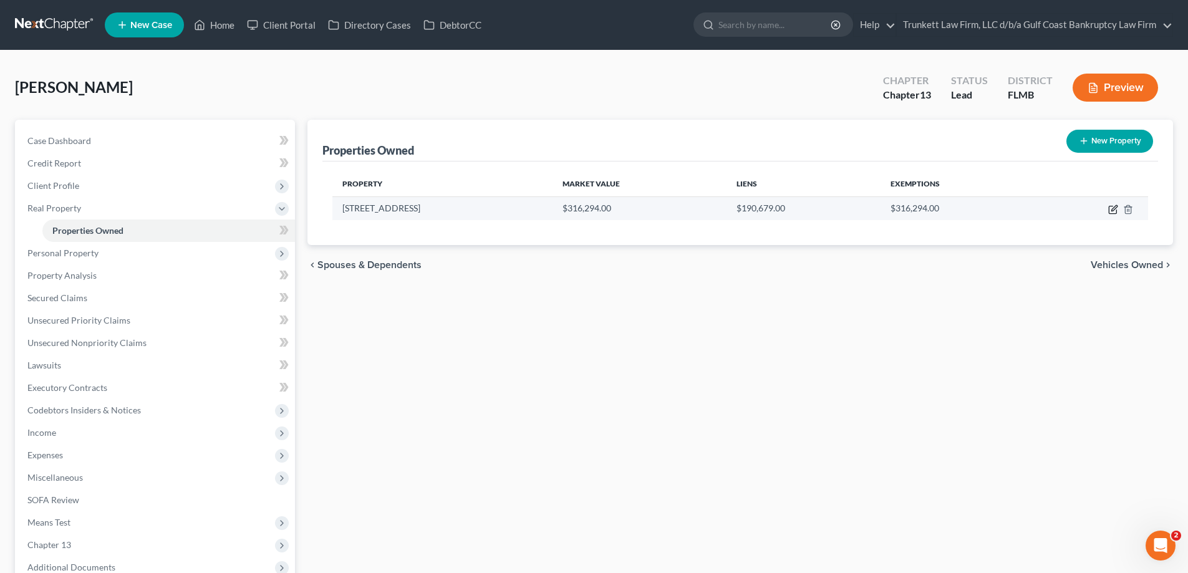
click at [1111, 208] on icon "button" at bounding box center [1113, 210] width 10 height 10
select select "9"
select select "0"
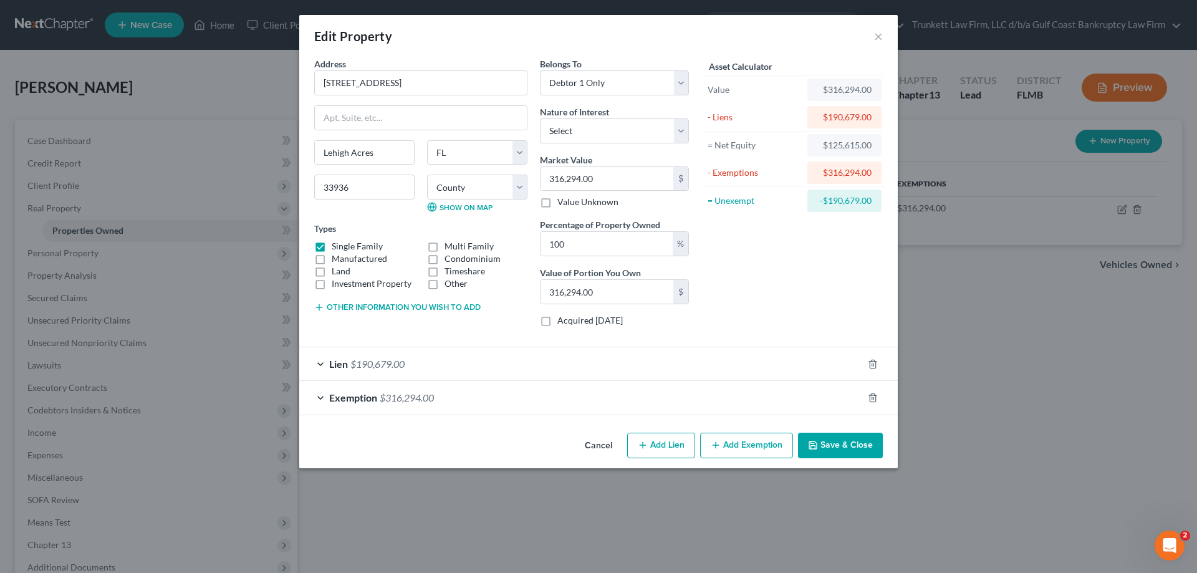
click at [846, 445] on button "Save & Close" at bounding box center [840, 446] width 85 height 26
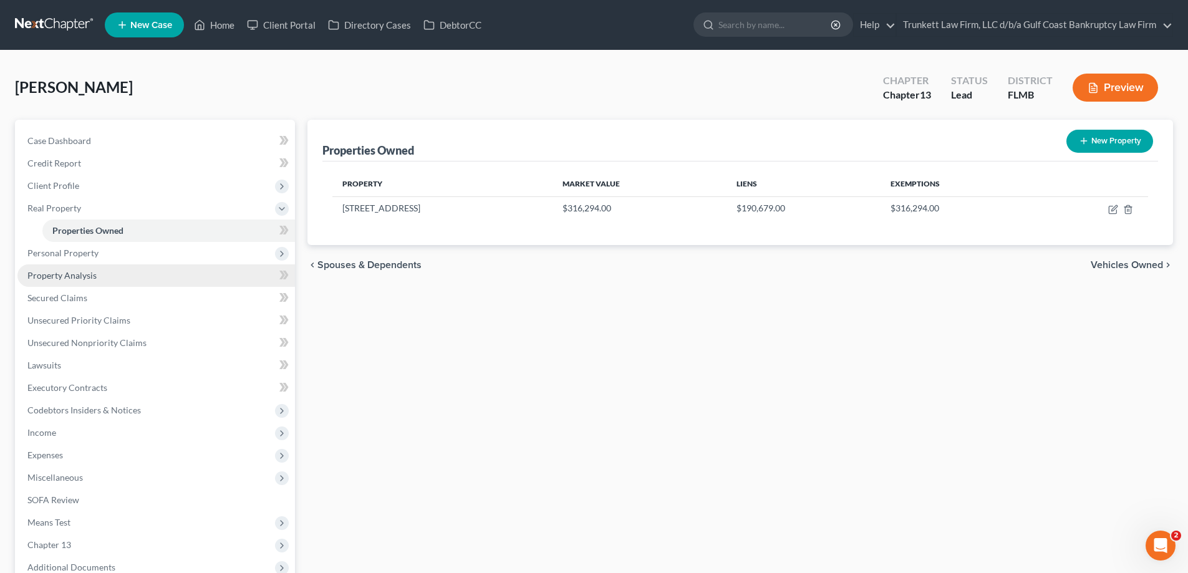
click at [94, 278] on span "Property Analysis" at bounding box center [61, 275] width 69 height 11
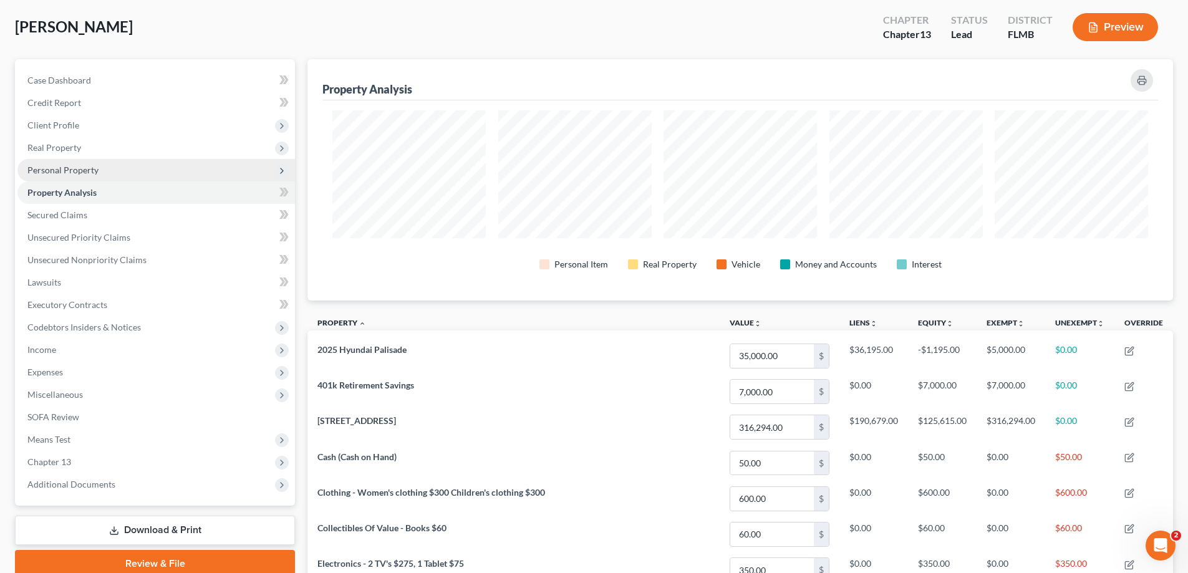
scroll to position [59, 0]
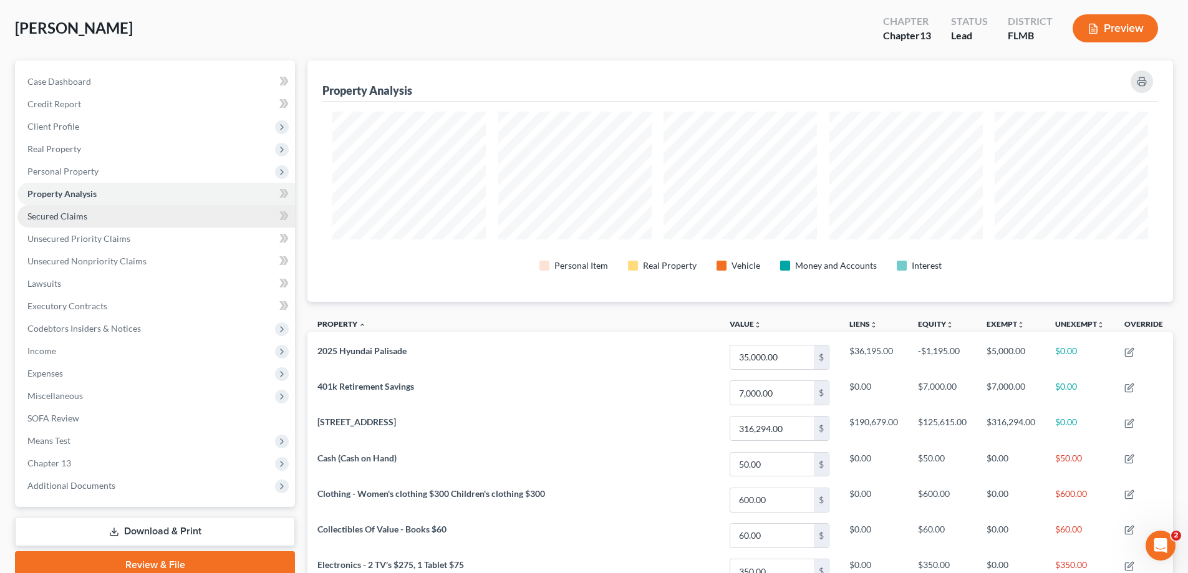
click at [77, 215] on span "Secured Claims" at bounding box center [57, 216] width 60 height 11
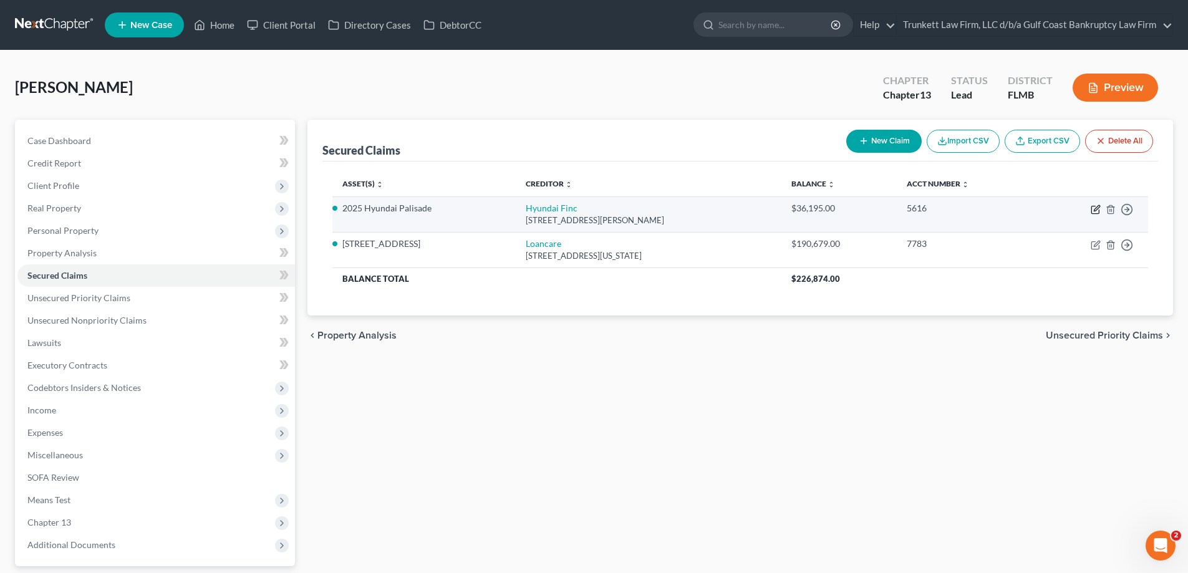
click at [1093, 205] on icon "button" at bounding box center [1095, 210] width 10 height 10
select select "4"
select select "9"
select select "2"
select select "0"
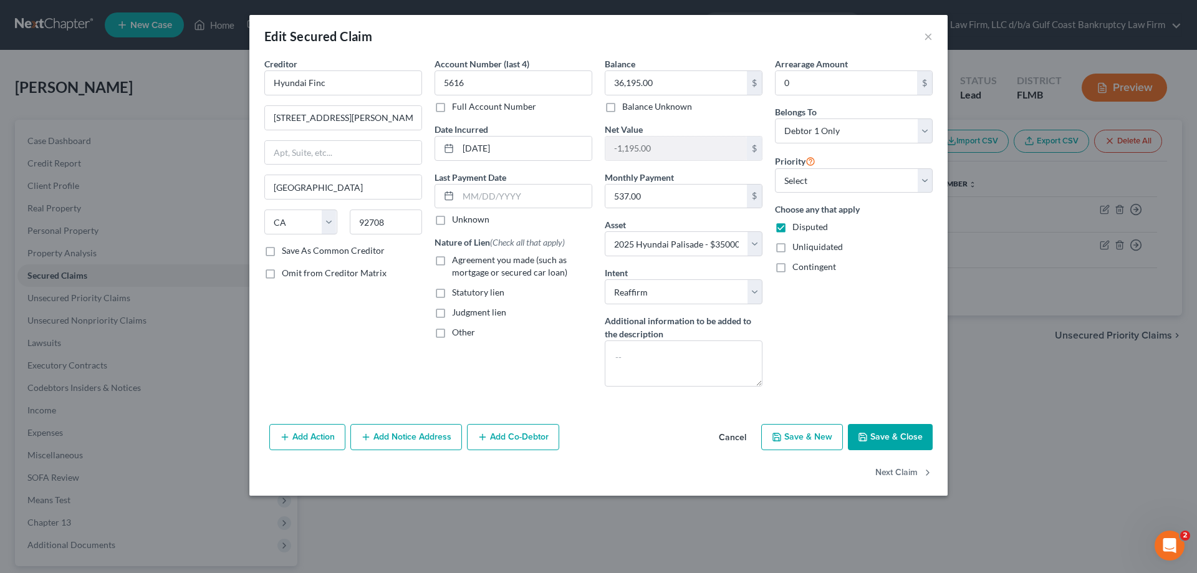
click at [894, 431] on button "Save & Close" at bounding box center [890, 437] width 85 height 26
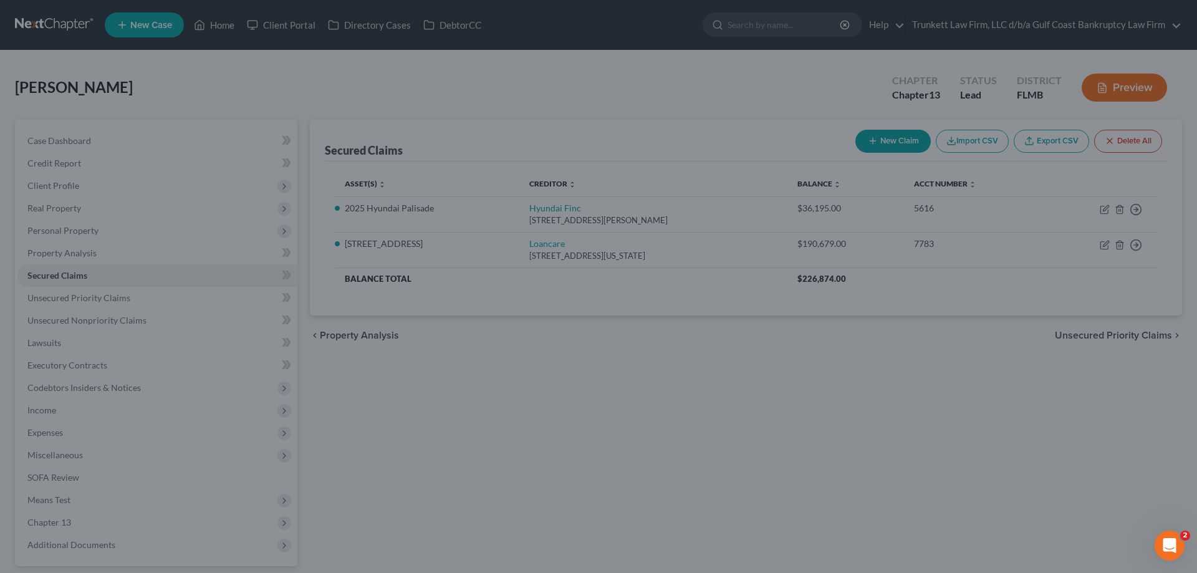
select select "9"
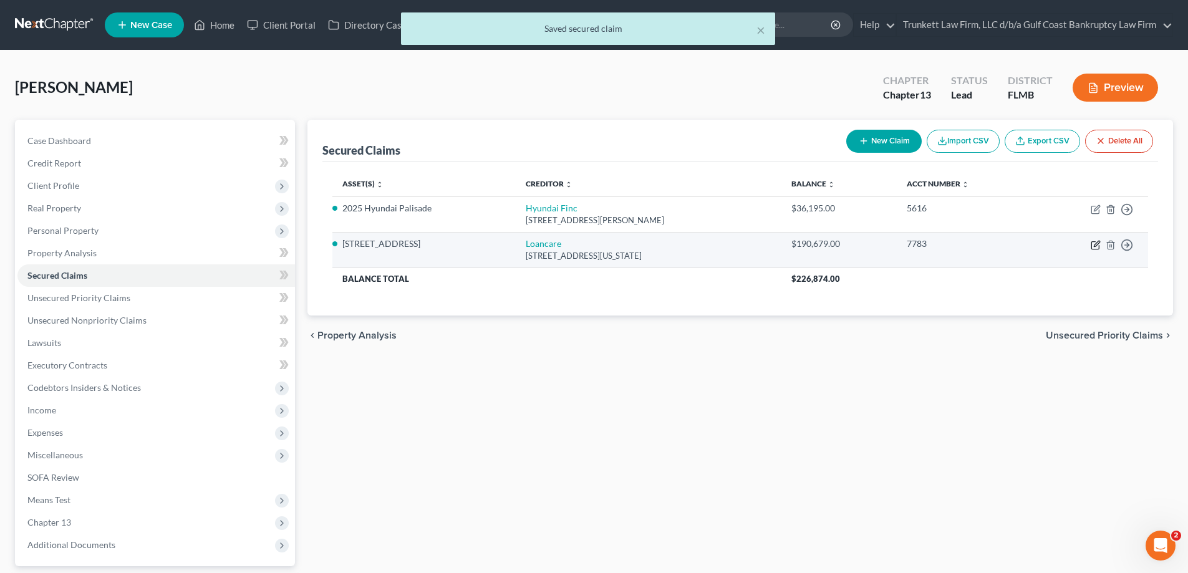
click at [1090, 241] on icon "button" at bounding box center [1095, 245] width 10 height 10
select select "48"
select select "2"
select select "0"
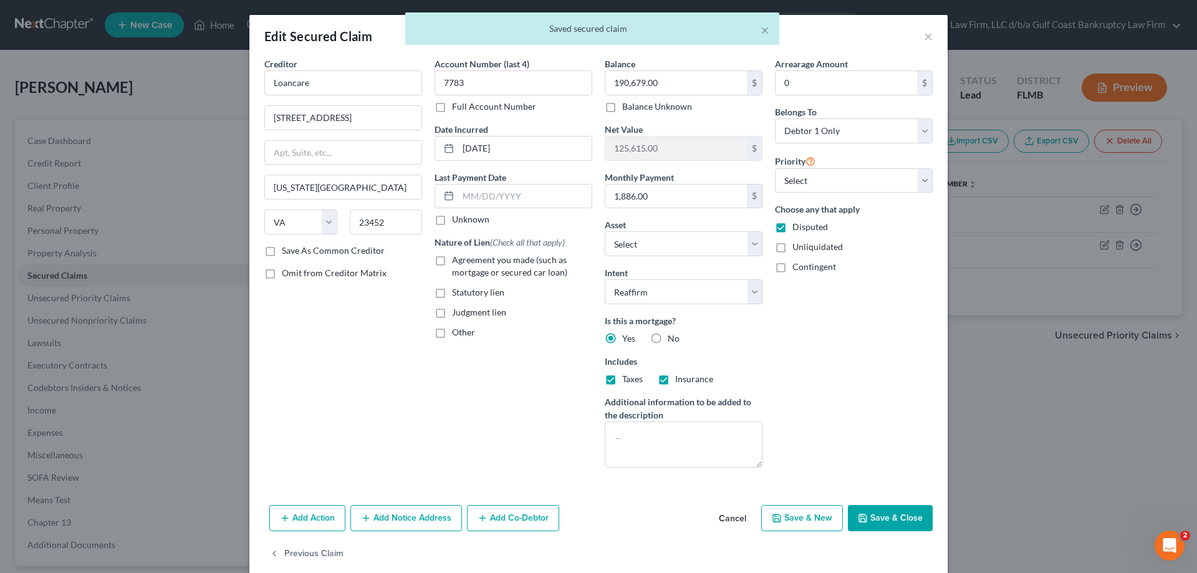
click at [886, 514] on button "Save & Close" at bounding box center [890, 518] width 85 height 26
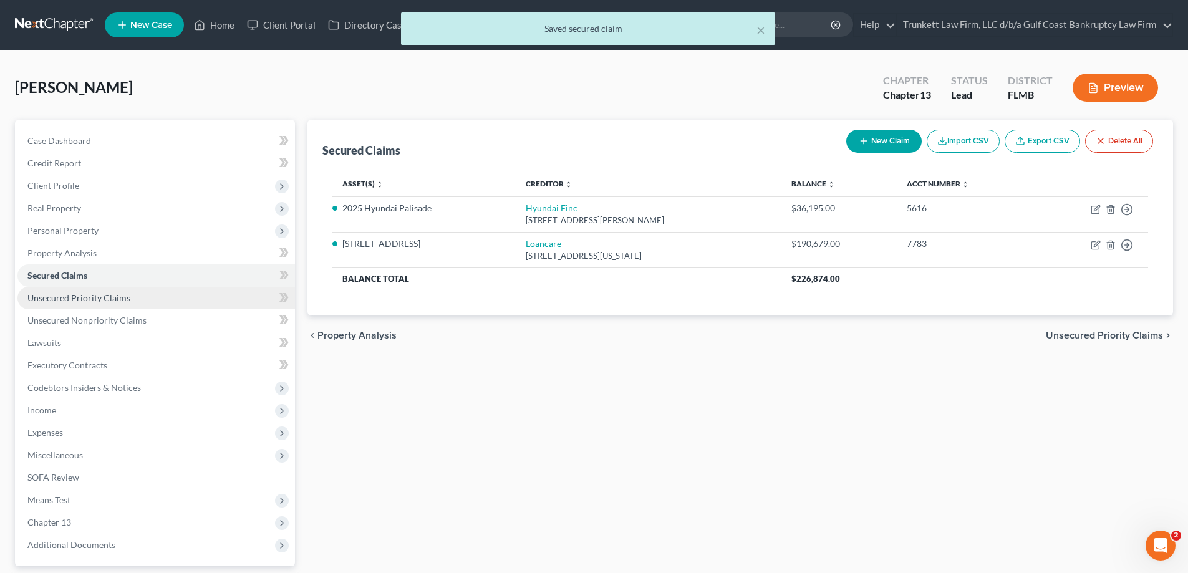
click at [110, 297] on span "Unsecured Priority Claims" at bounding box center [78, 297] width 103 height 11
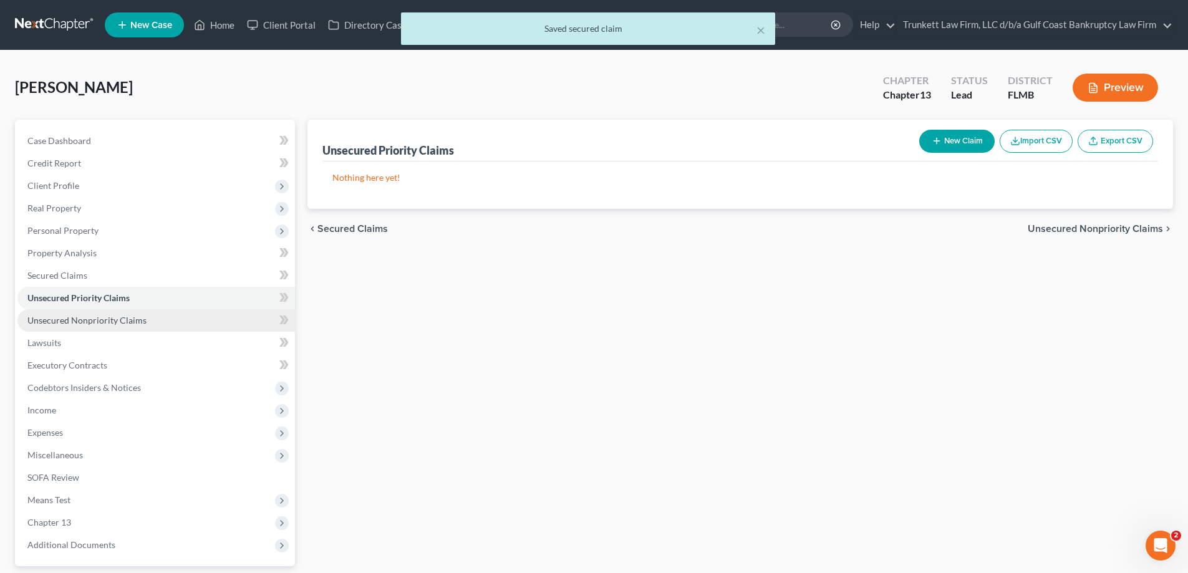
click at [107, 320] on span "Unsecured Nonpriority Claims" at bounding box center [86, 320] width 119 height 11
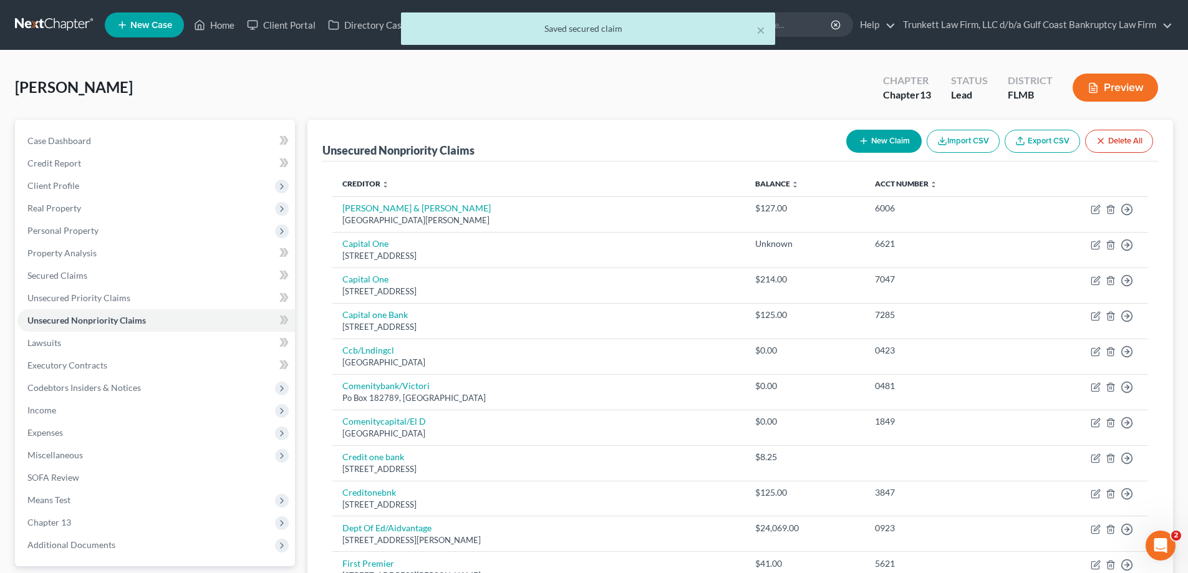
click at [892, 136] on button "New Claim" at bounding box center [883, 141] width 75 height 23
select select "0"
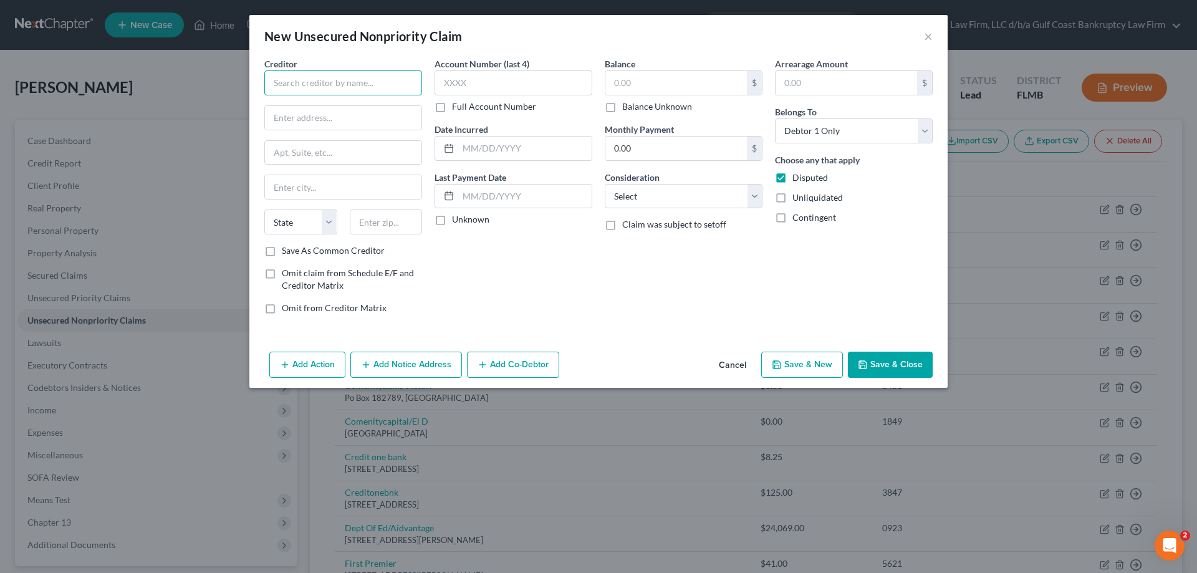
click at [348, 77] on input "text" at bounding box center [343, 82] width 158 height 25
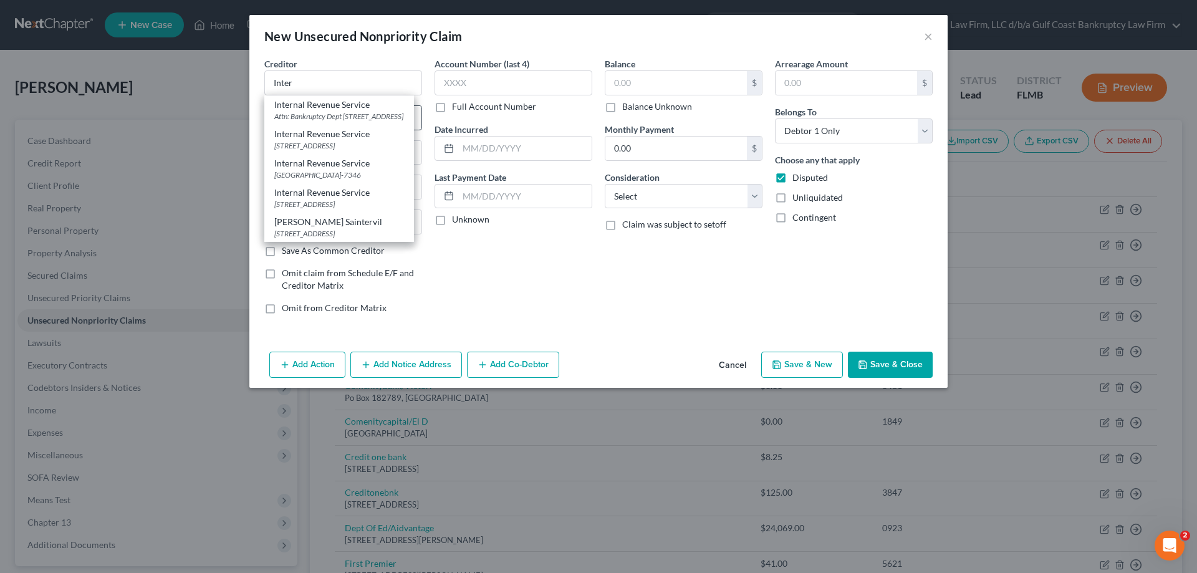
drag, startPoint x: 335, startPoint y: 115, endPoint x: 375, endPoint y: 115, distance: 39.9
click at [335, 115] on div "Attn: Bankruptcy Dept [STREET_ADDRESS]" at bounding box center [339, 116] width 130 height 11
type input "Internal Revenue Service"
type input "Attn: Bankruptcy Dept"
type input "PO Box 7346"
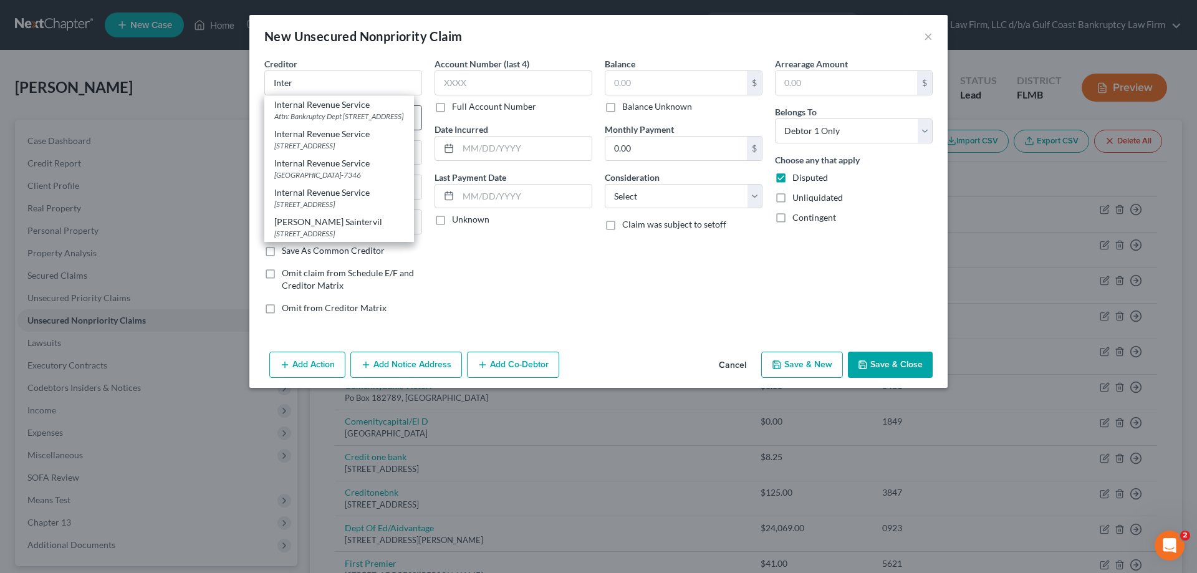
type input "[GEOGRAPHIC_DATA]"
select select "39"
type input "19101"
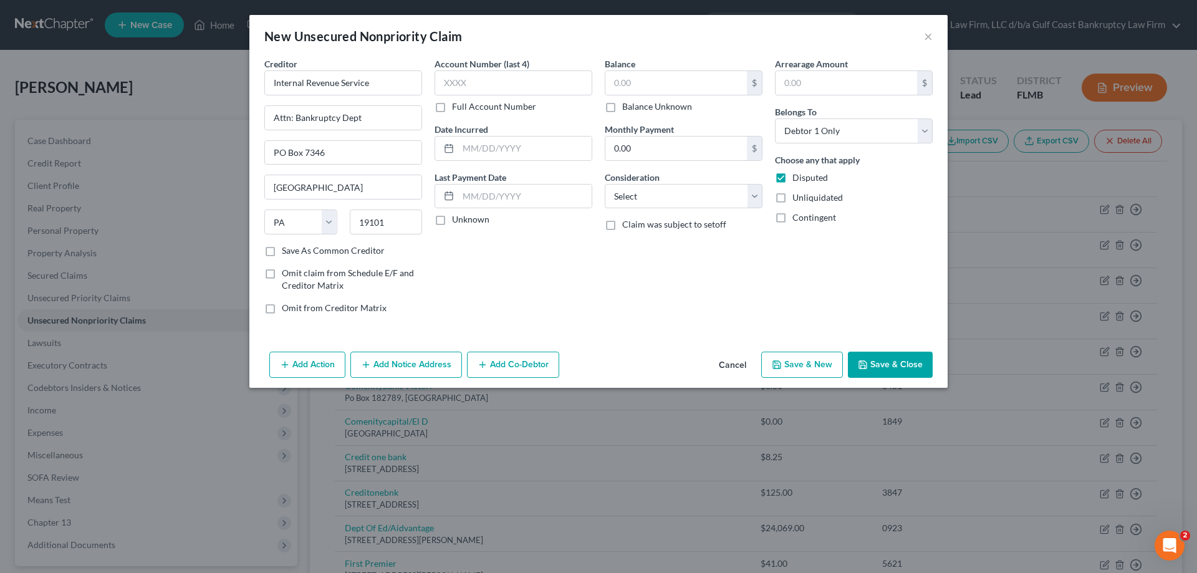
click at [917, 363] on button "Save & Close" at bounding box center [890, 365] width 85 height 26
type input "0.00"
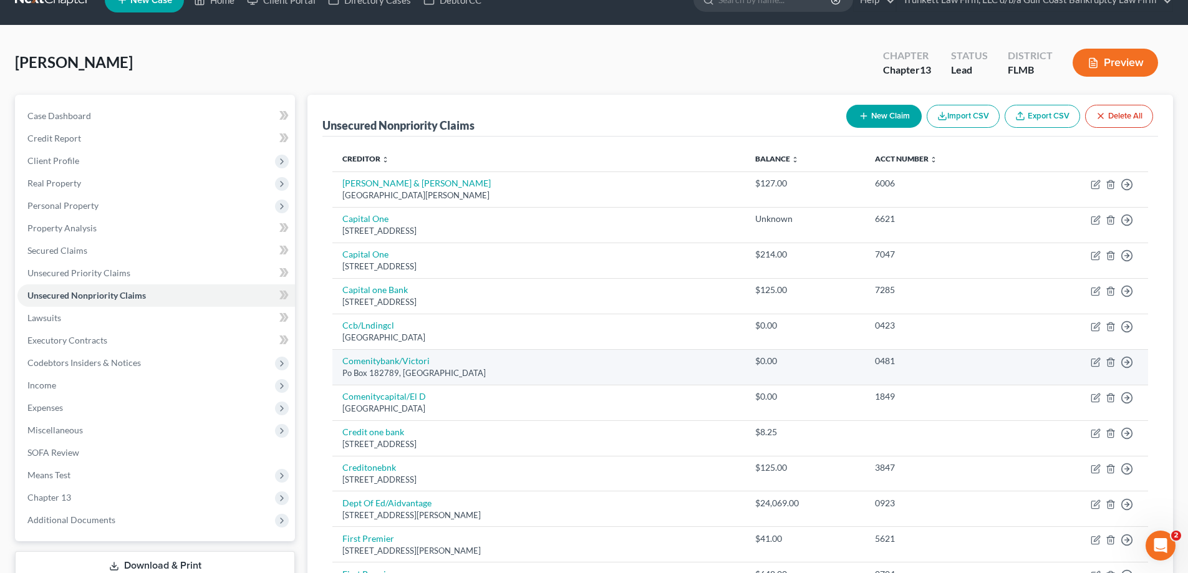
scroll to position [23, 0]
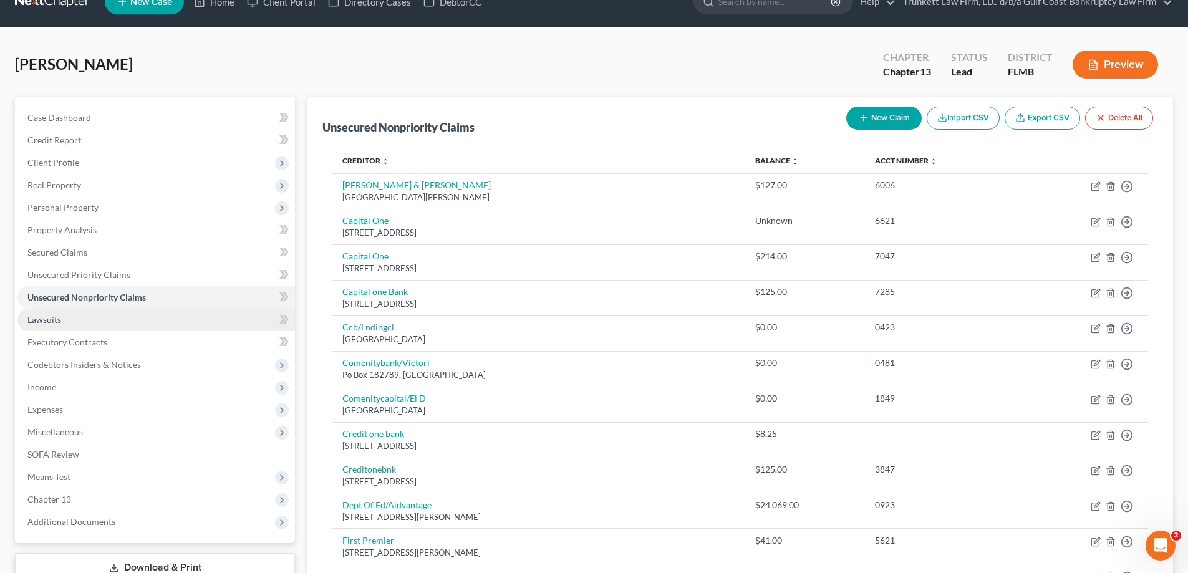
click at [59, 319] on span "Lawsuits" at bounding box center [44, 319] width 34 height 11
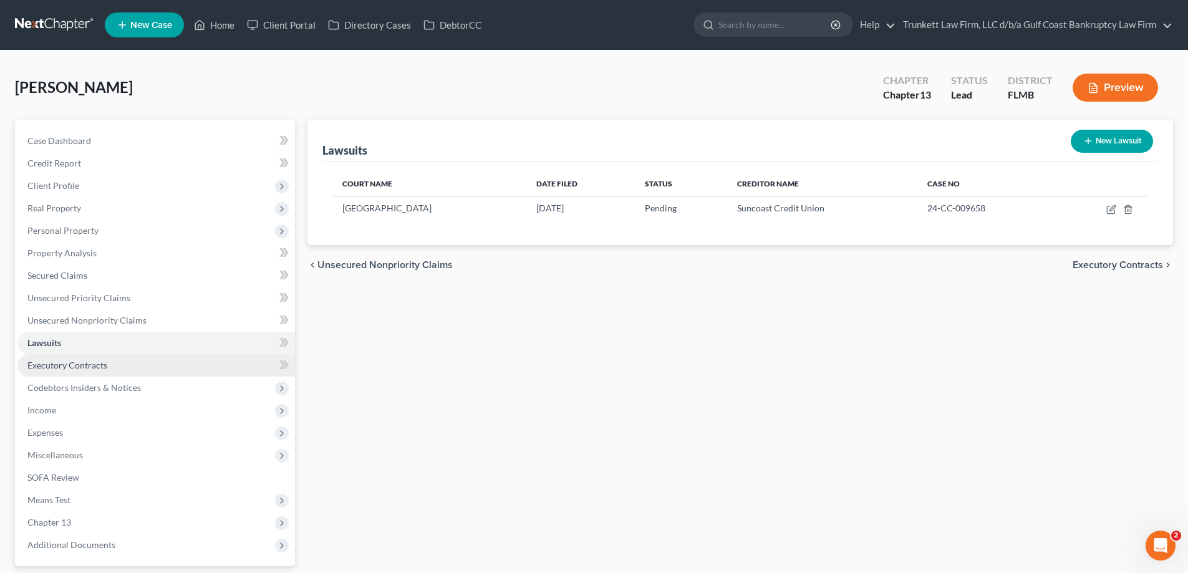
click at [99, 368] on span "Executory Contracts" at bounding box center [67, 365] width 80 height 11
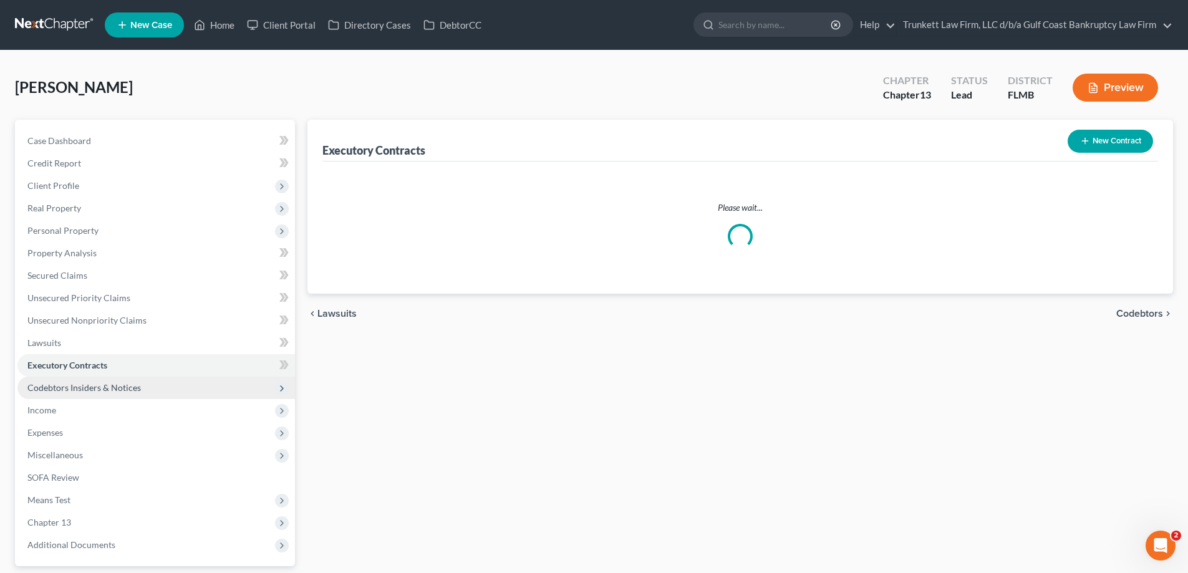
click at [104, 387] on span "Codebtors Insiders & Notices" at bounding box center [83, 387] width 113 height 11
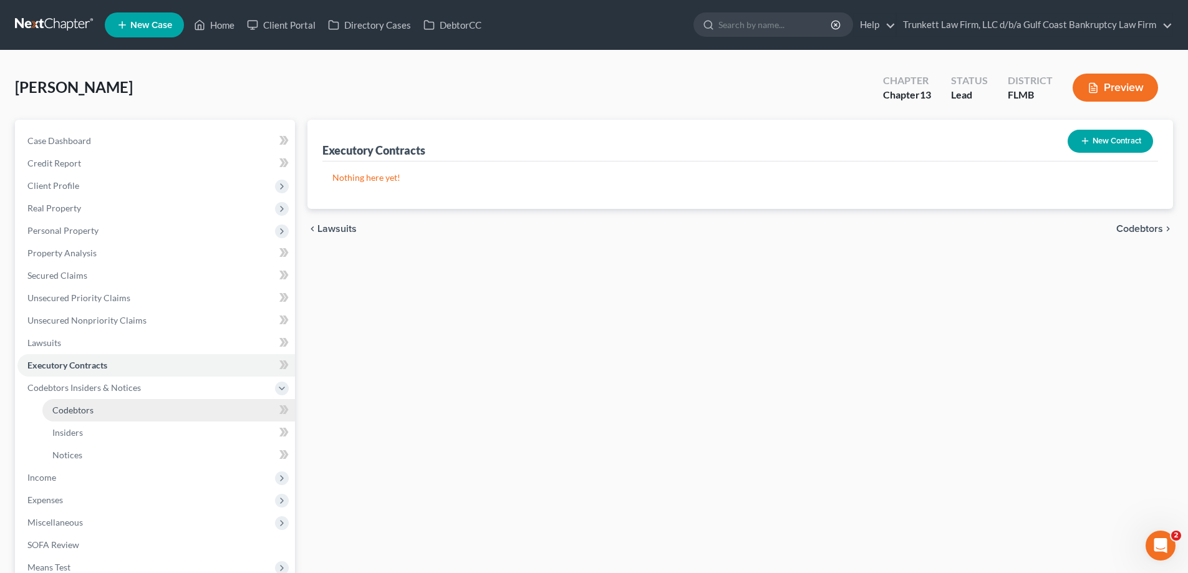
click at [92, 411] on span "Codebtors" at bounding box center [72, 410] width 41 height 11
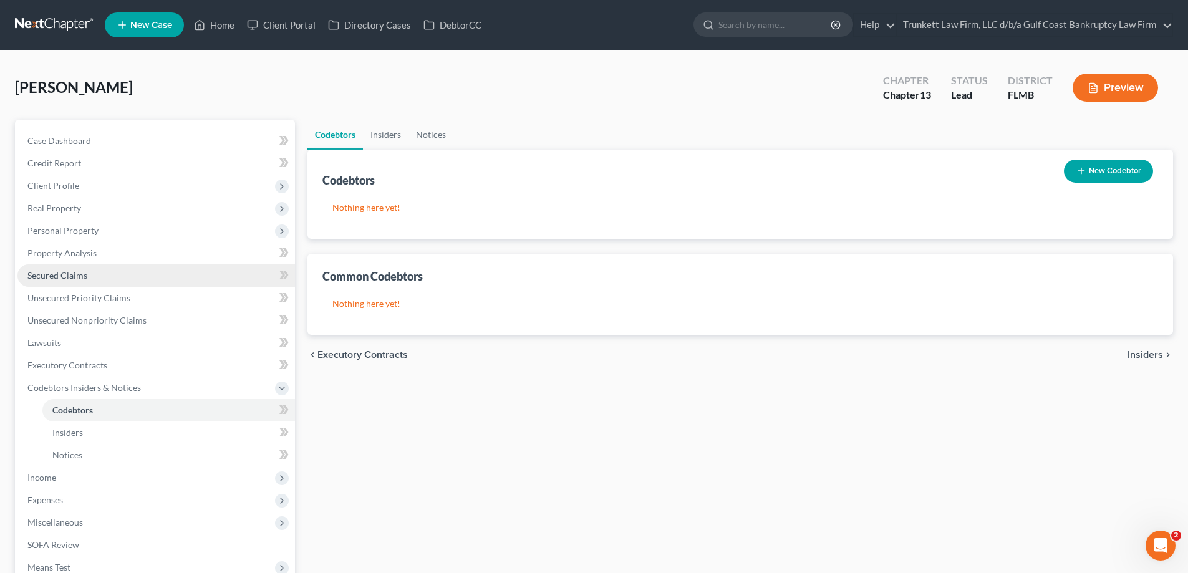
click at [74, 272] on span "Secured Claims" at bounding box center [57, 275] width 60 height 11
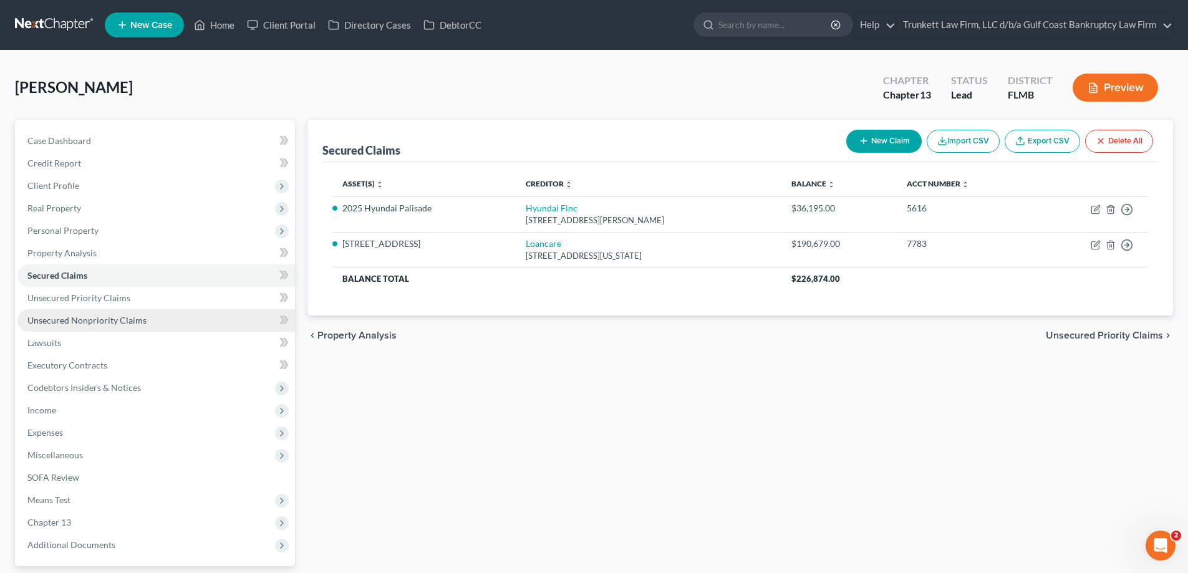
click at [112, 317] on span "Unsecured Nonpriority Claims" at bounding box center [86, 320] width 119 height 11
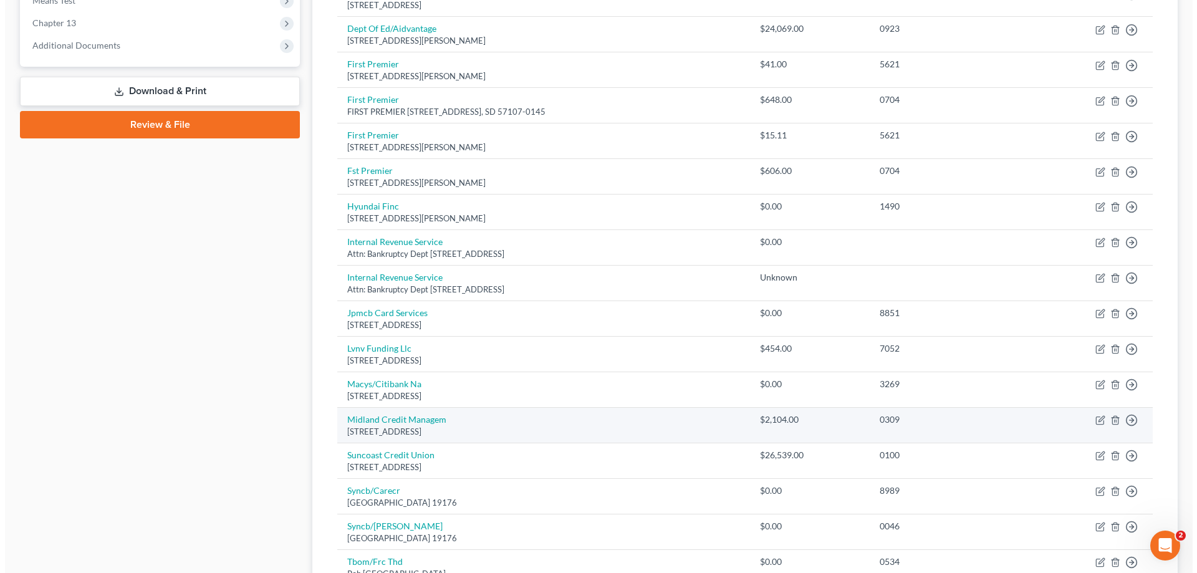
scroll to position [561, 0]
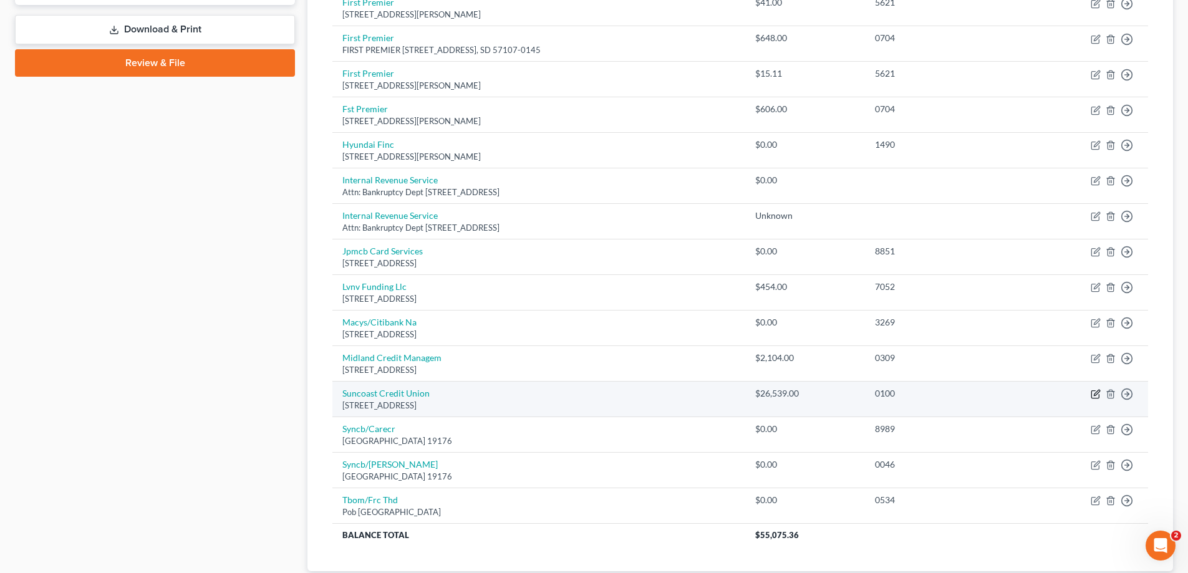
click at [1097, 393] on icon "button" at bounding box center [1095, 394] width 10 height 10
select select "9"
select select "0"
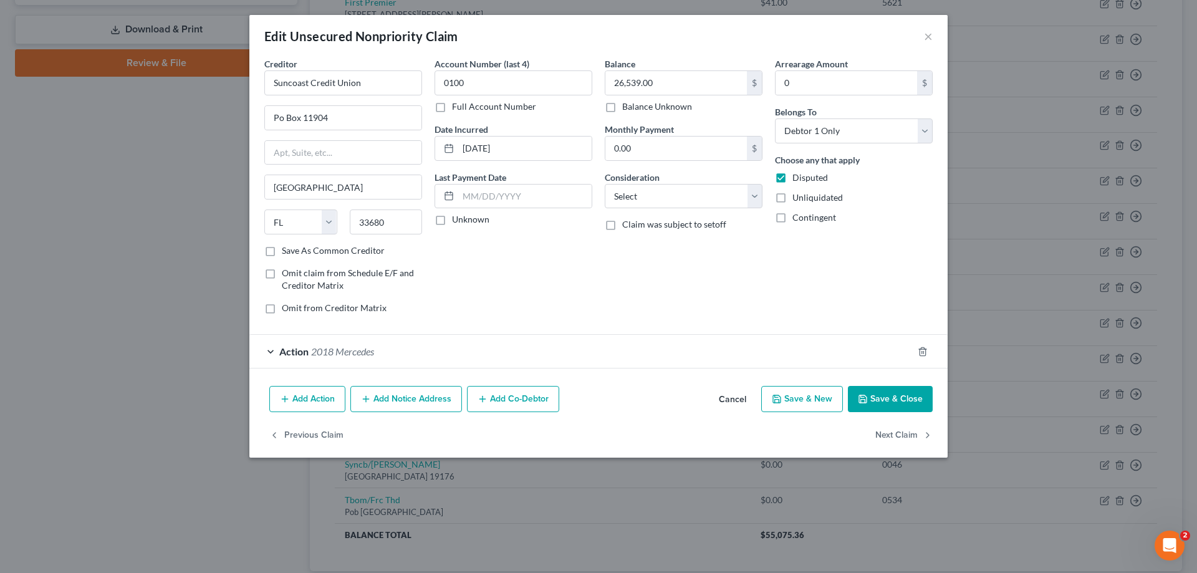
click at [519, 398] on button "Add Co-Debtor" at bounding box center [513, 399] width 92 height 26
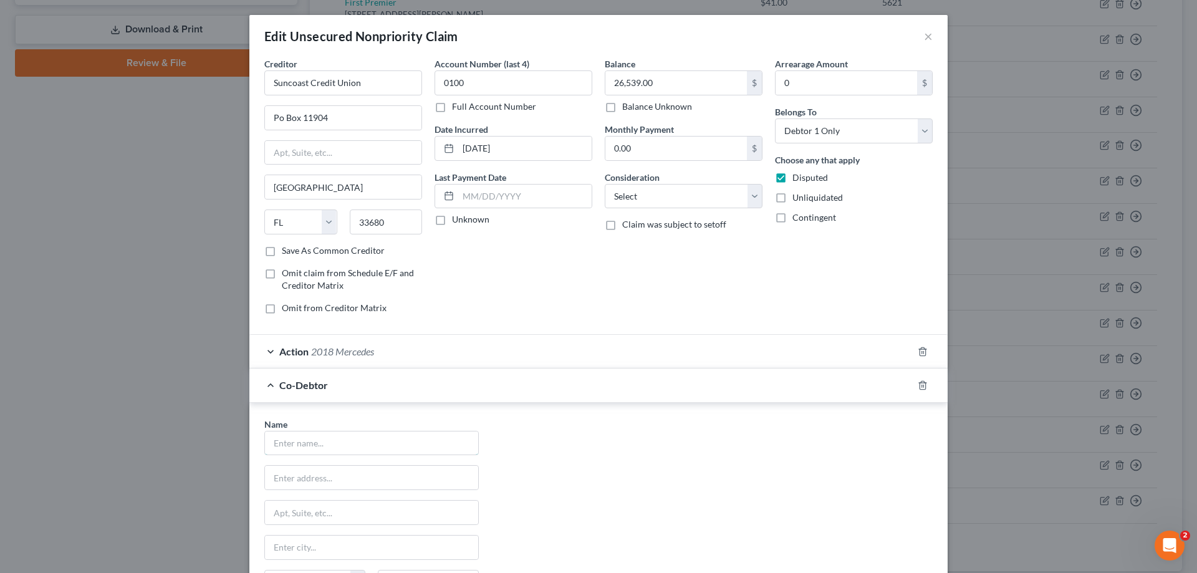
click at [333, 449] on input "text" at bounding box center [371, 443] width 213 height 24
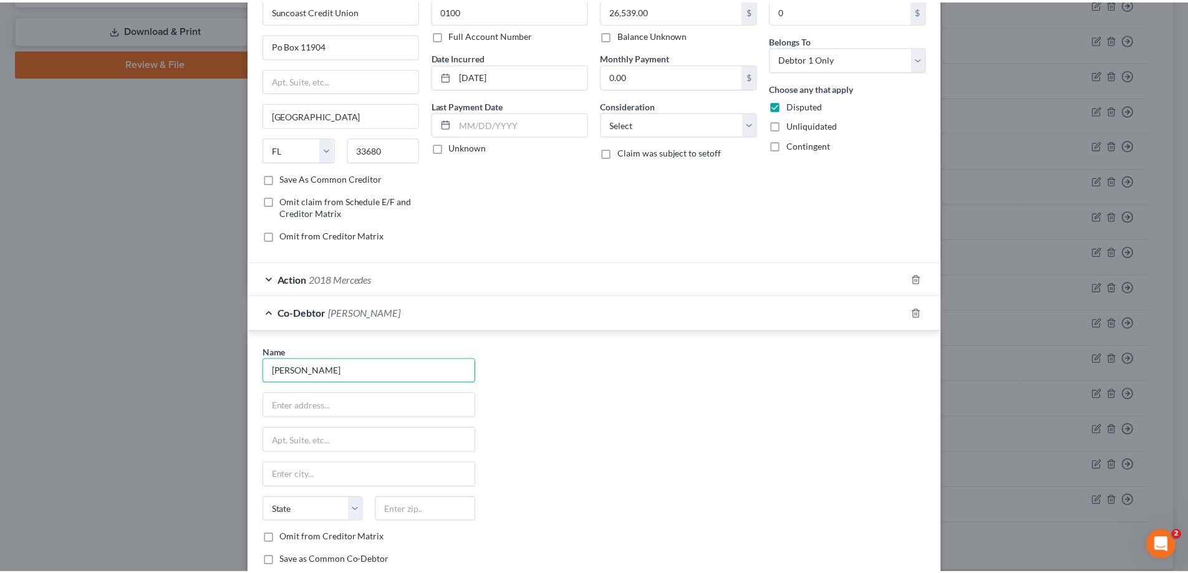
scroll to position [187, 0]
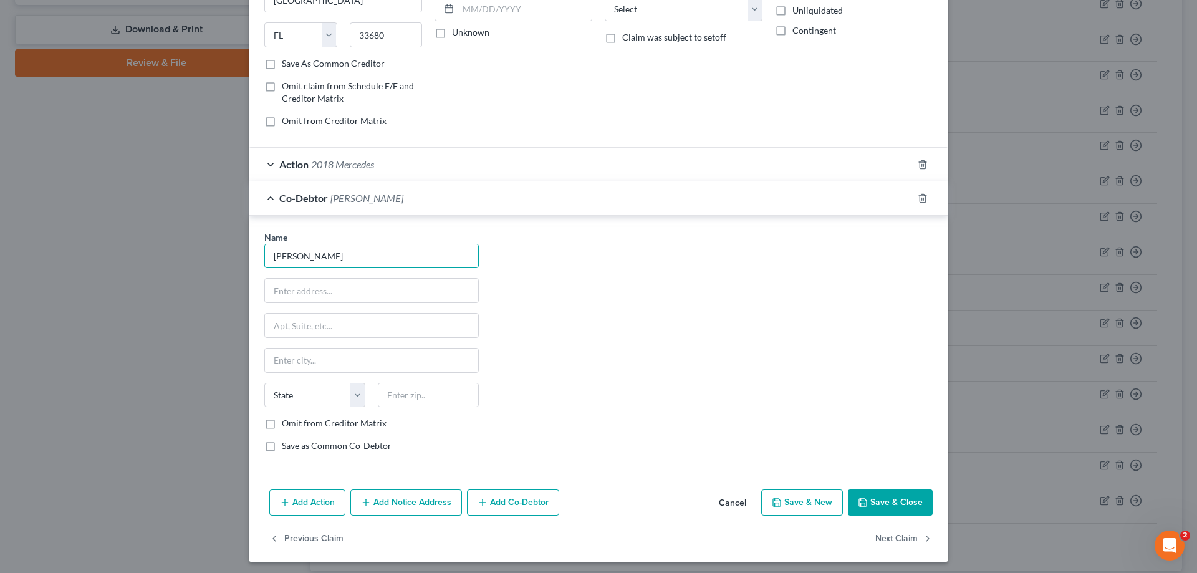
type input "[PERSON_NAME]"
click at [282, 426] on label "Omit from Creditor Matrix" at bounding box center [334, 423] width 105 height 12
click at [287, 425] on input "Omit from Creditor Matrix" at bounding box center [291, 421] width 8 height 8
checkbox input "true"
click at [907, 503] on button "Save & Close" at bounding box center [890, 502] width 85 height 26
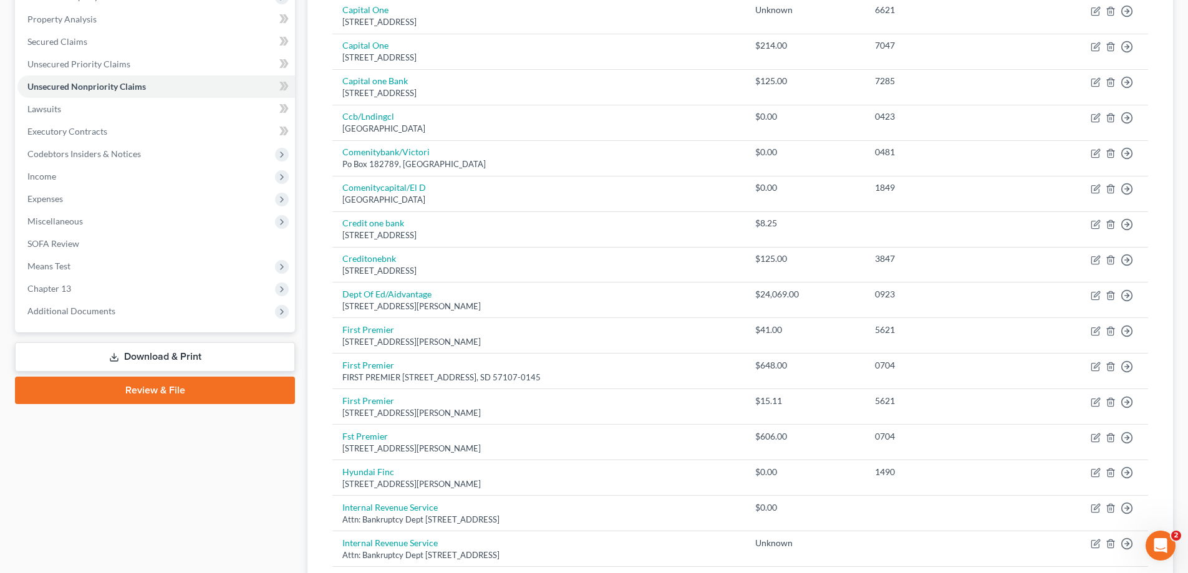
scroll to position [125, 0]
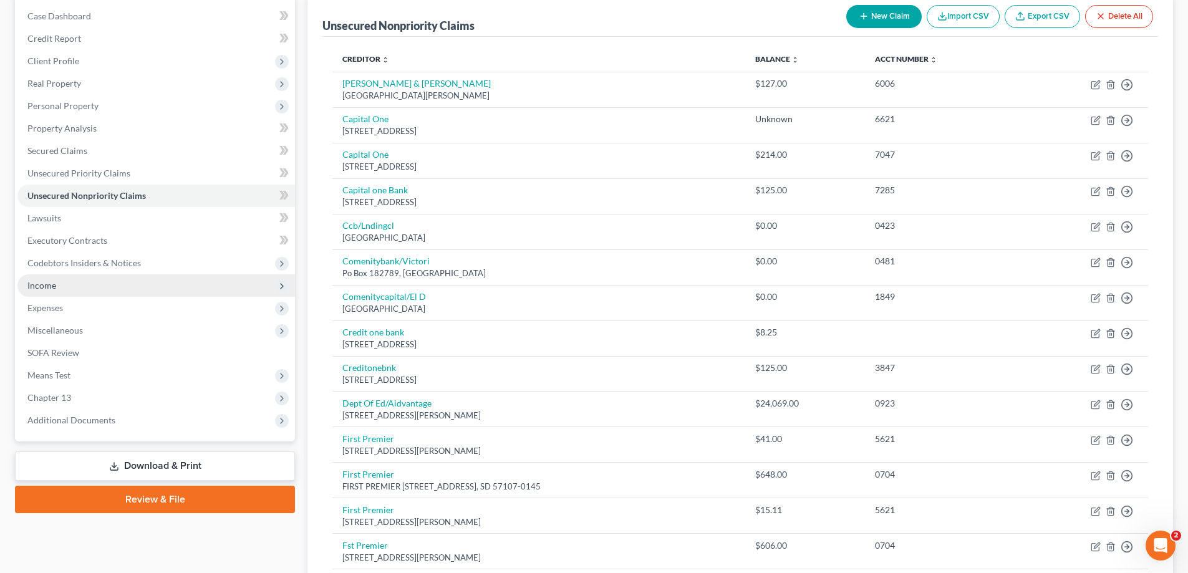
click at [73, 286] on span "Income" at bounding box center [155, 285] width 277 height 22
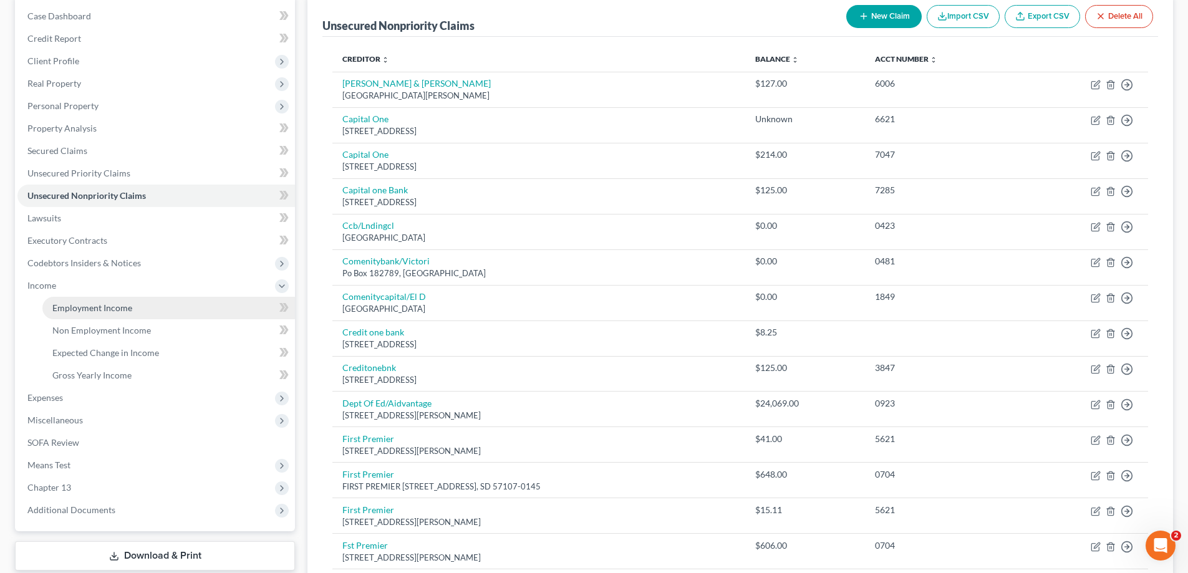
click at [94, 307] on span "Employment Income" at bounding box center [92, 307] width 80 height 11
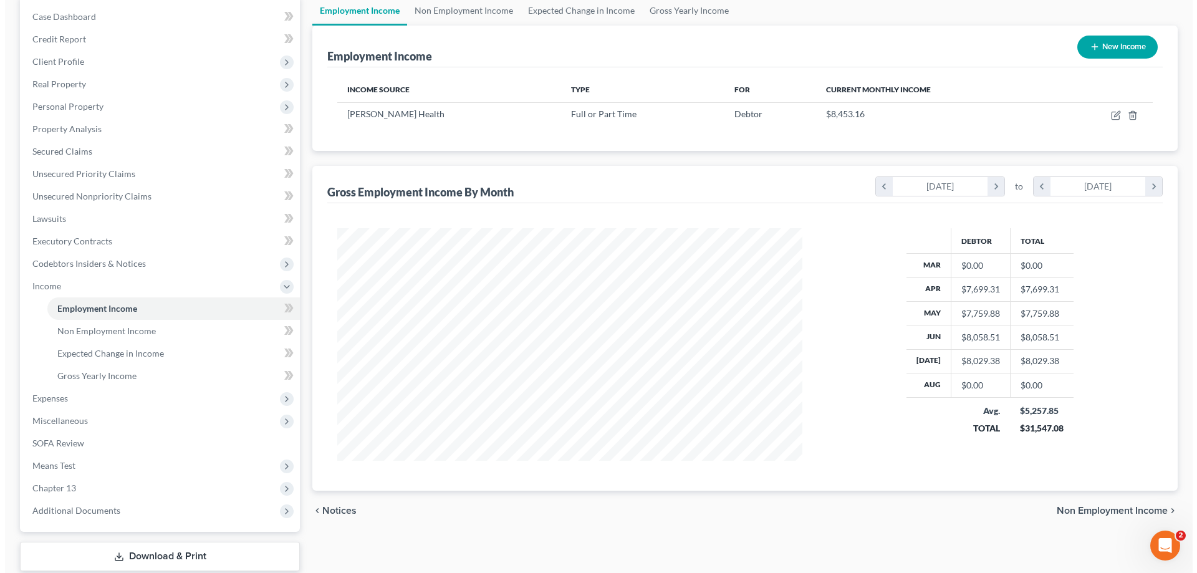
scroll to position [125, 0]
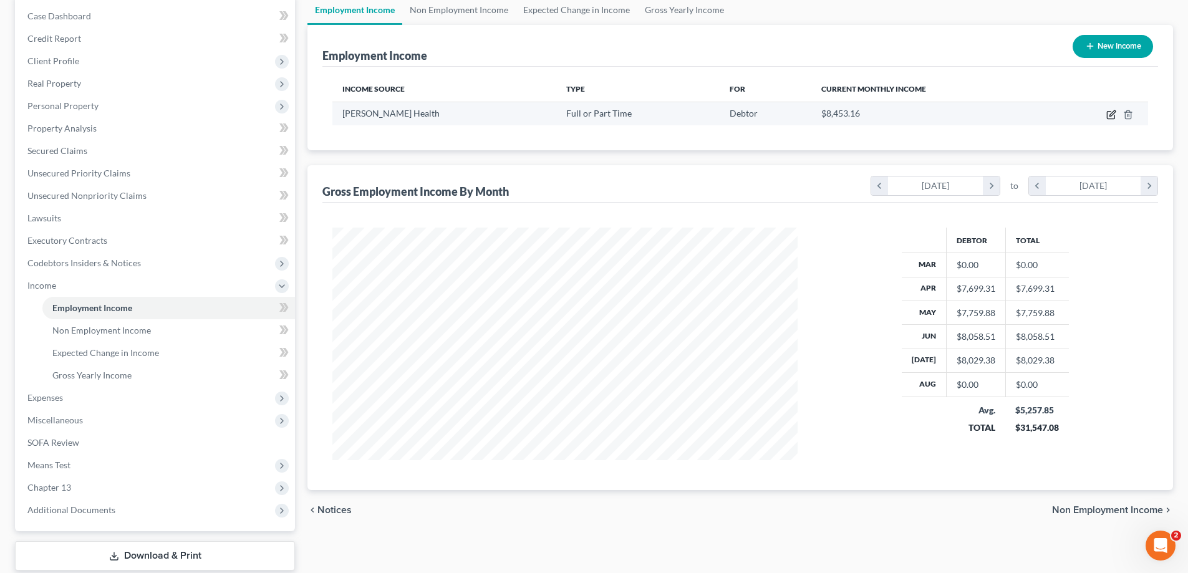
click at [1111, 113] on icon "button" at bounding box center [1111, 115] width 10 height 10
select select "0"
select select "9"
select select "2"
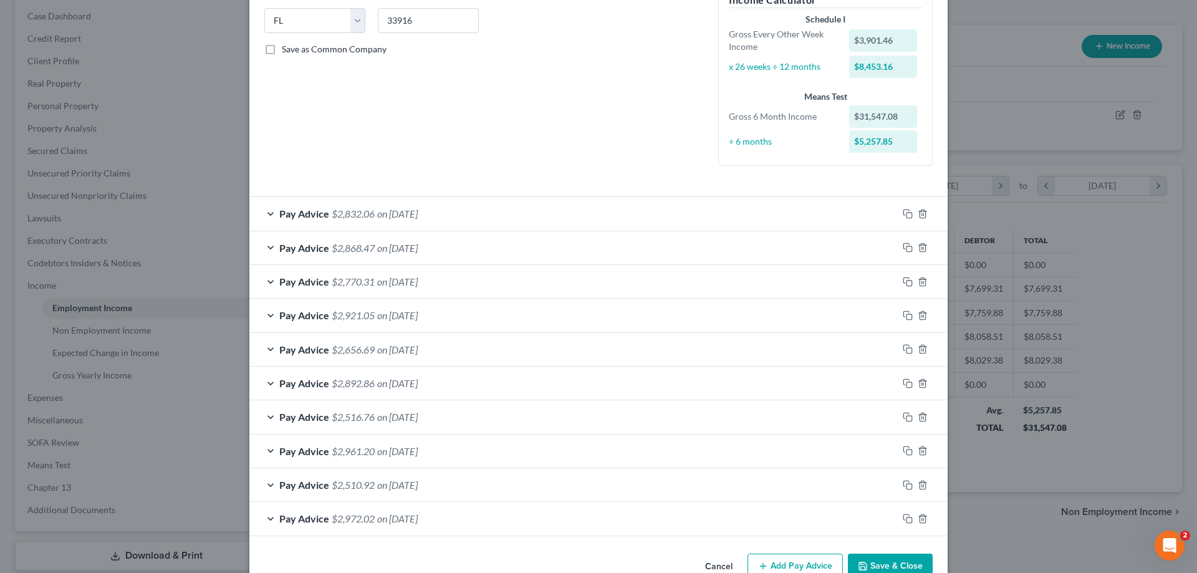
scroll to position [281, 0]
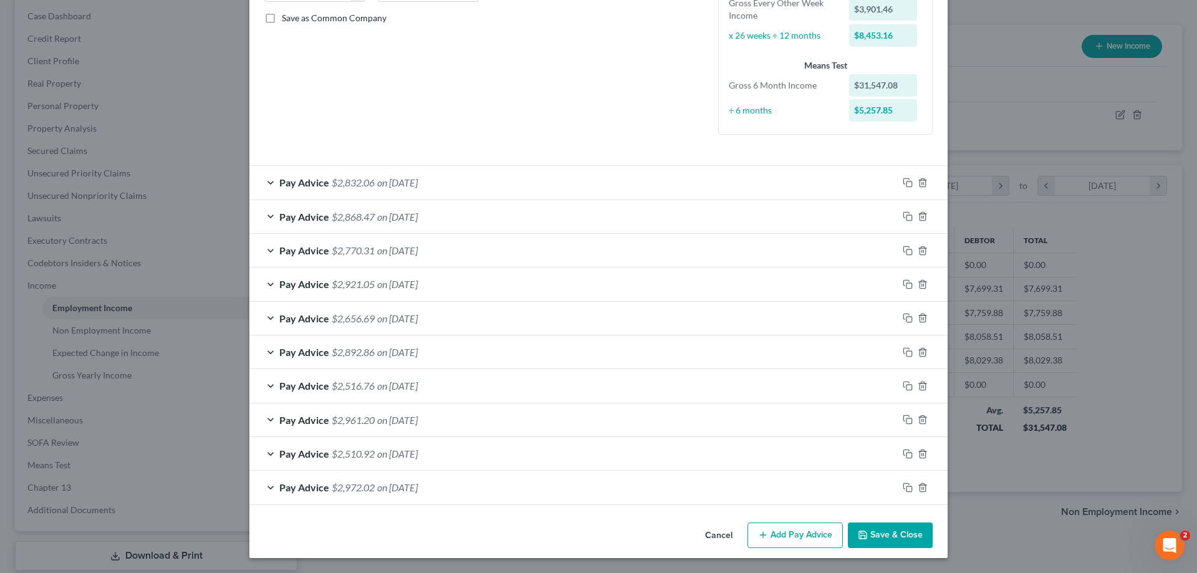
click at [388, 178] on span "on [DATE]" at bounding box center [397, 182] width 41 height 12
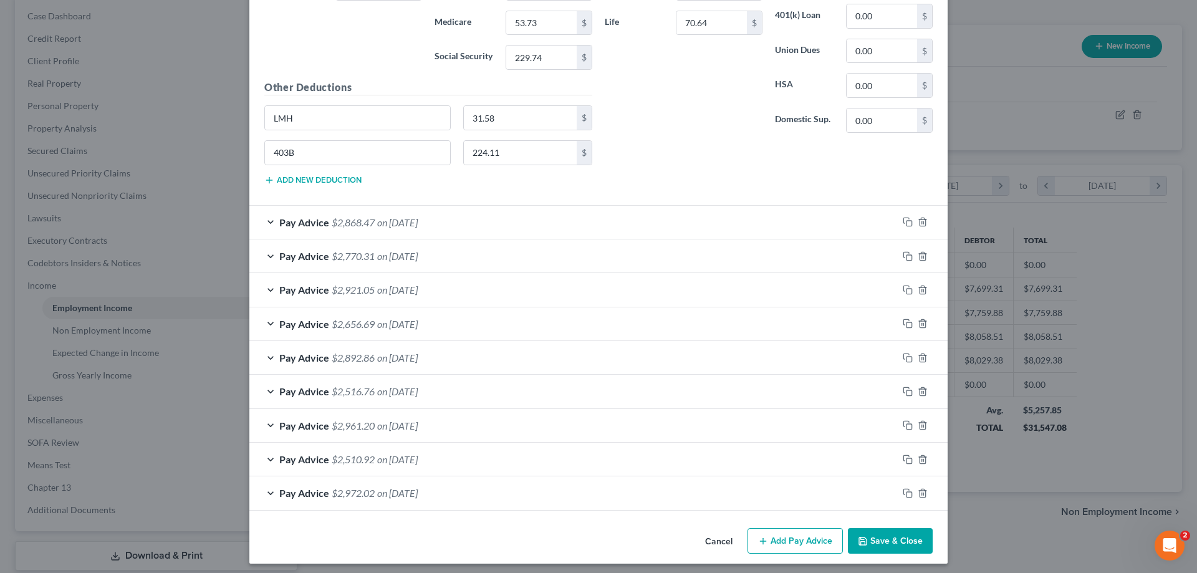
scroll to position [691, 0]
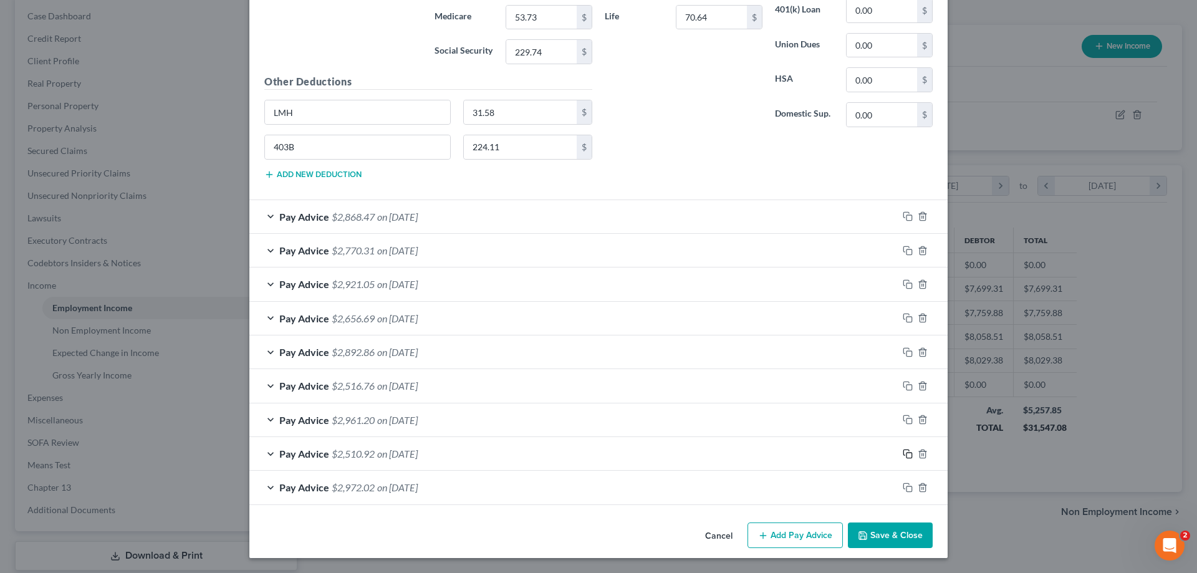
click at [907, 455] on icon "button" at bounding box center [908, 454] width 10 height 10
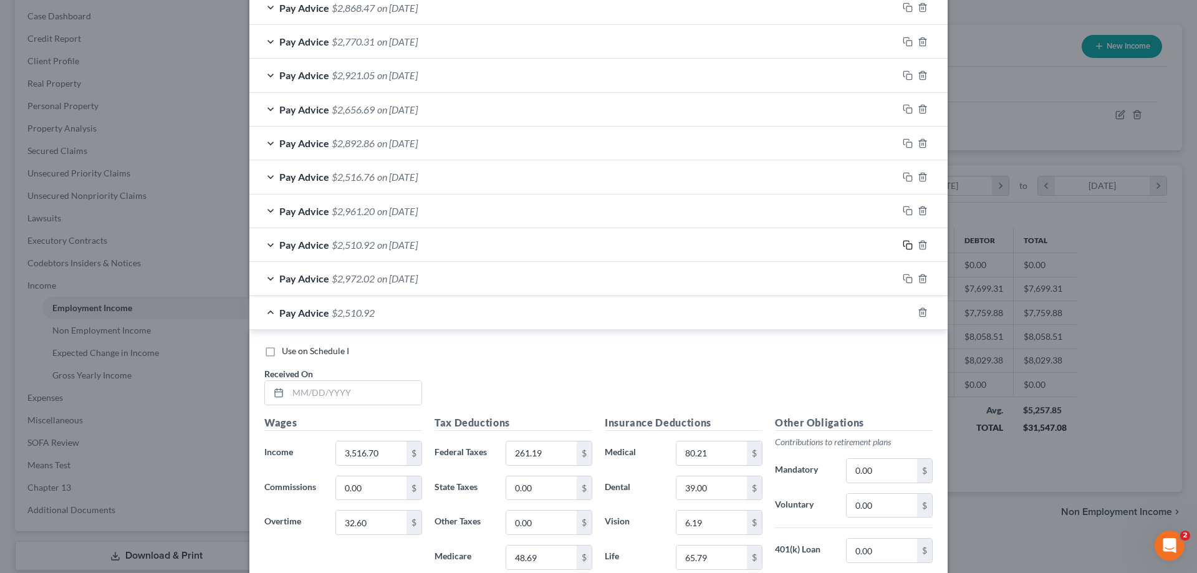
scroll to position [940, 0]
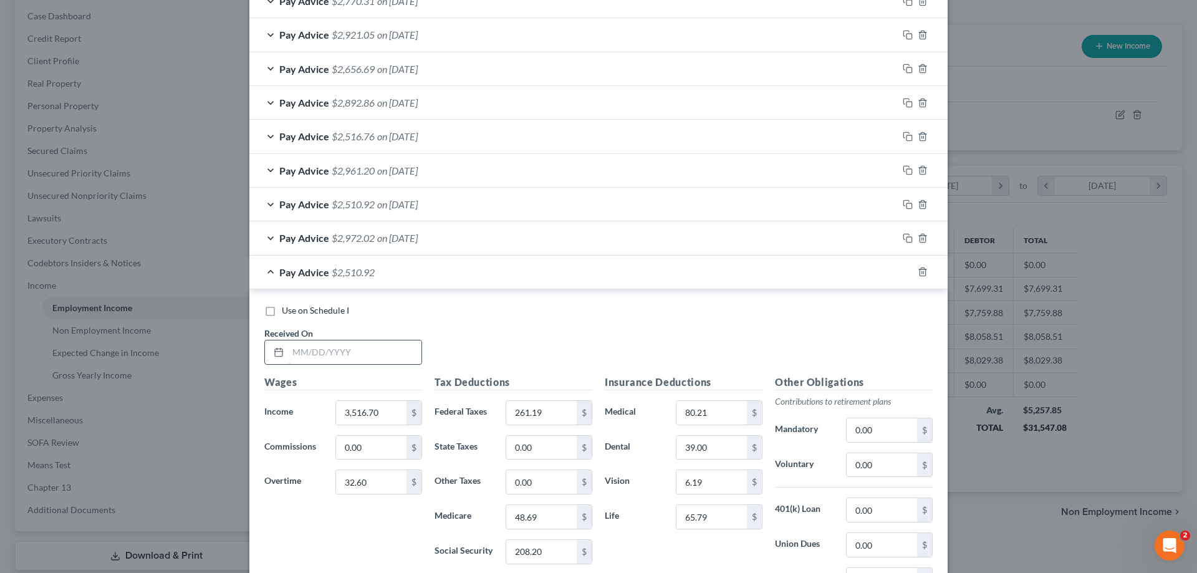
click at [335, 356] on input "text" at bounding box center [354, 352] width 133 height 24
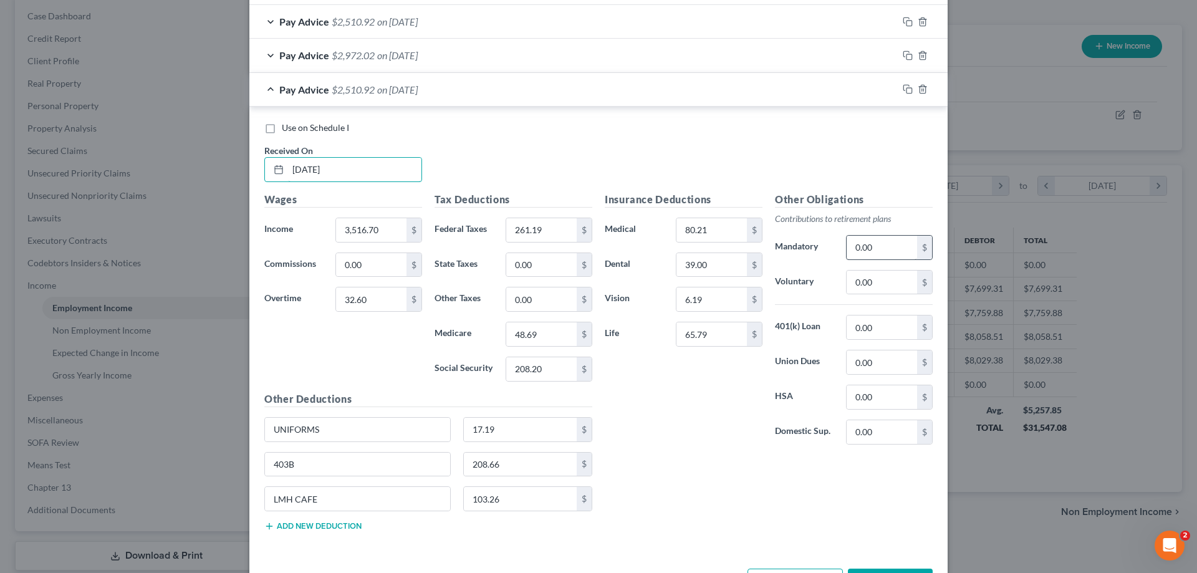
scroll to position [1045, 0]
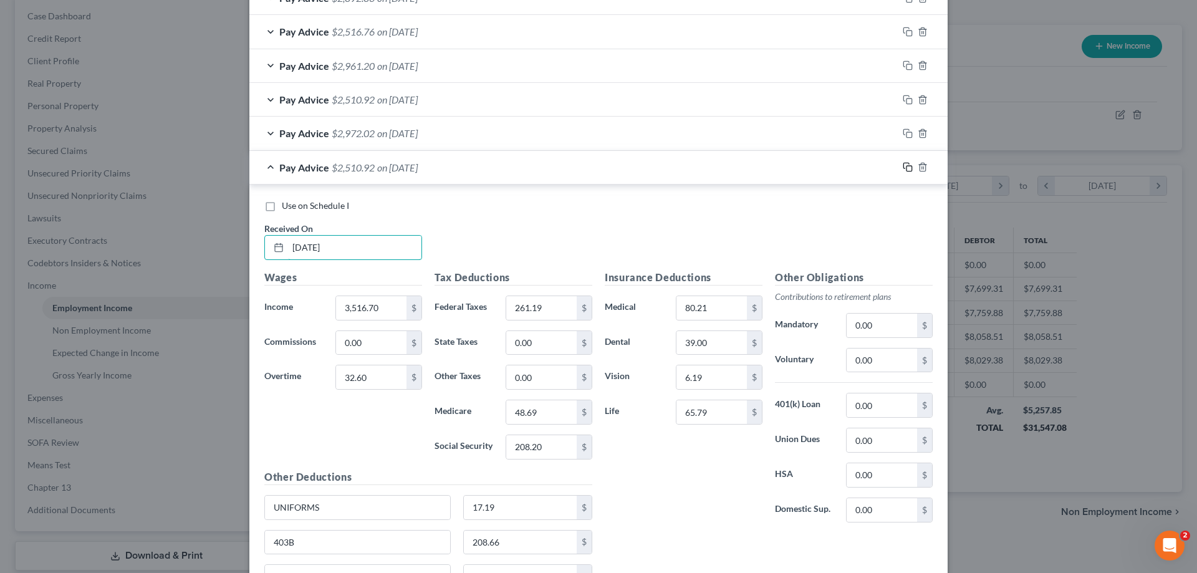
type input "[DATE]"
click at [907, 165] on icon "button" at bounding box center [908, 167] width 10 height 10
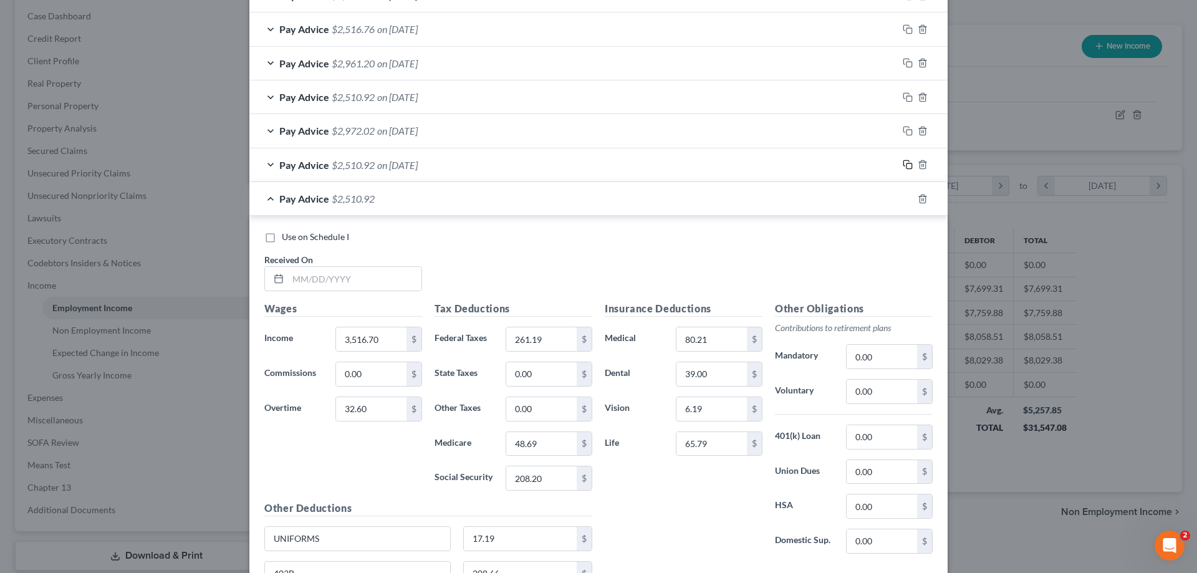
scroll to position [1016, 0]
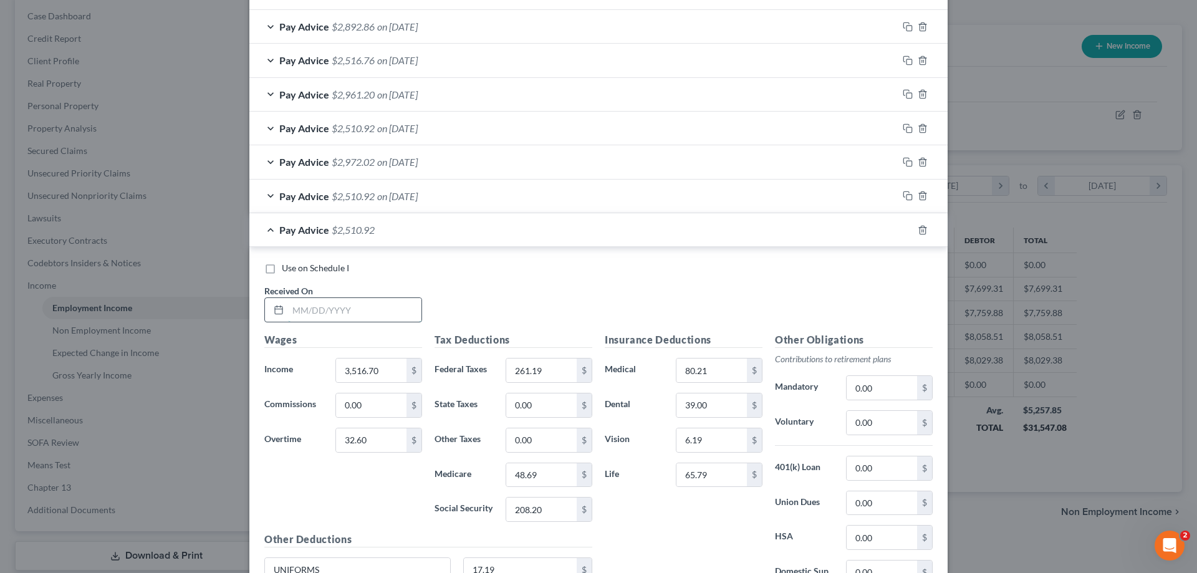
click at [343, 309] on input "text" at bounding box center [354, 310] width 133 height 24
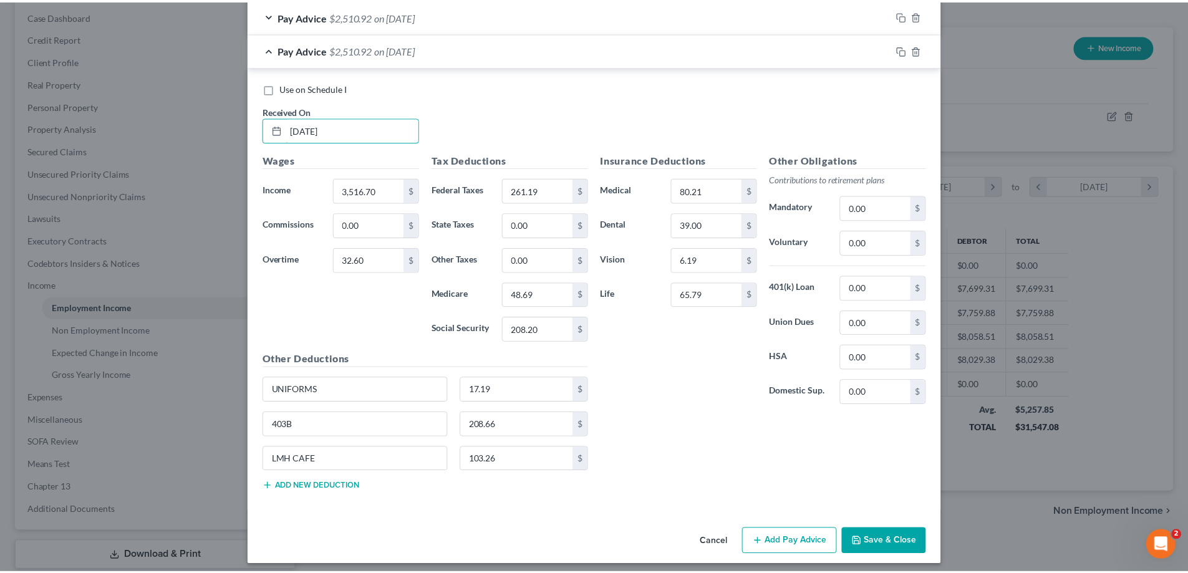
scroll to position [1203, 0]
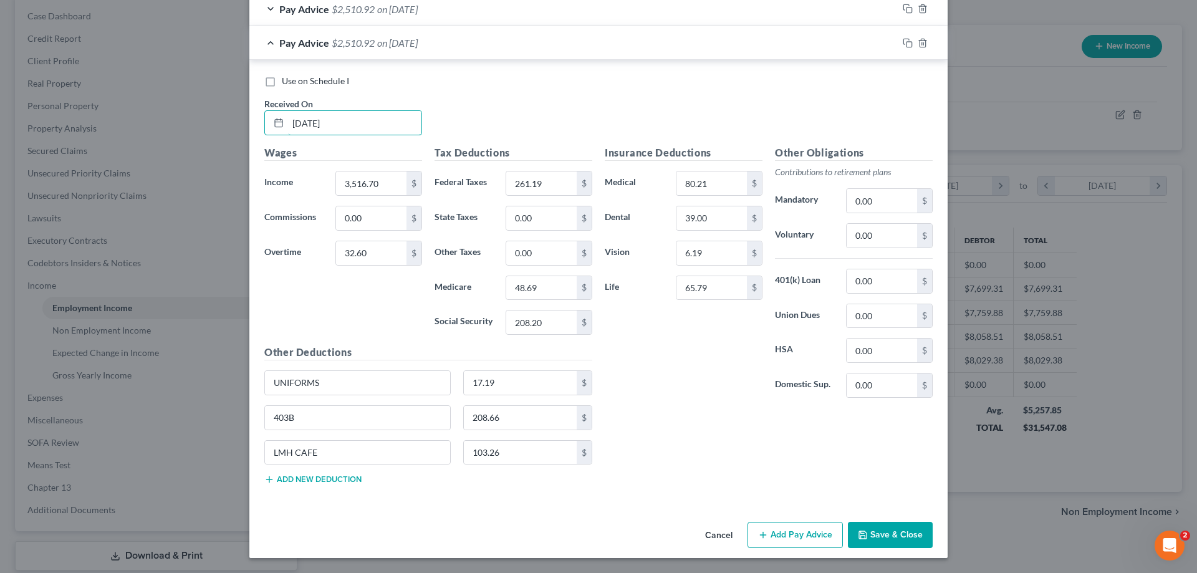
type input "[DATE]"
click at [884, 529] on button "Save & Close" at bounding box center [890, 535] width 85 height 26
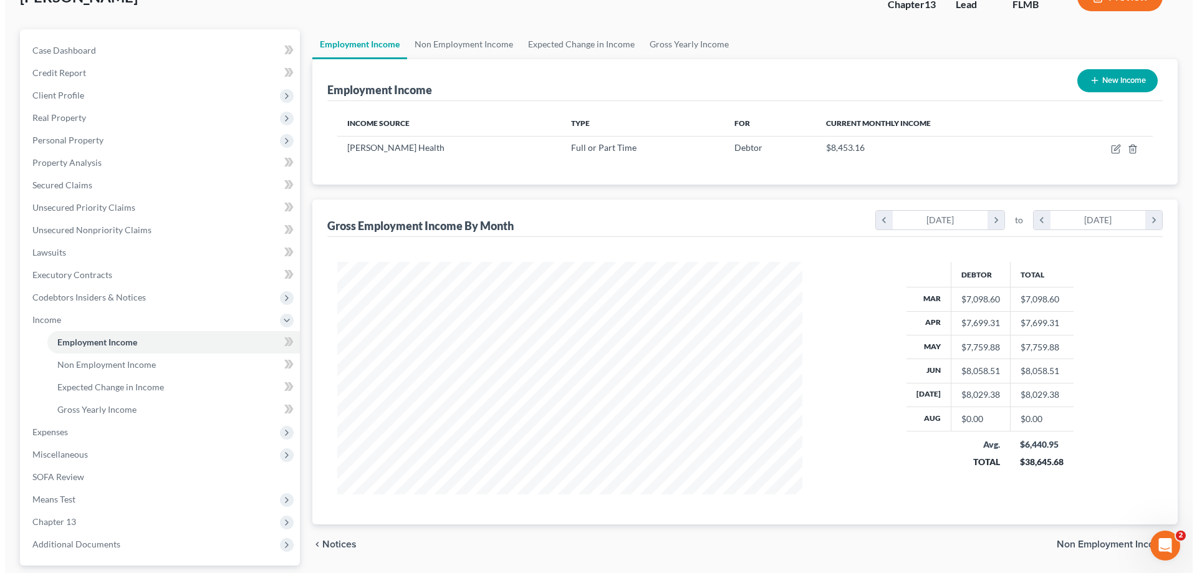
scroll to position [62, 0]
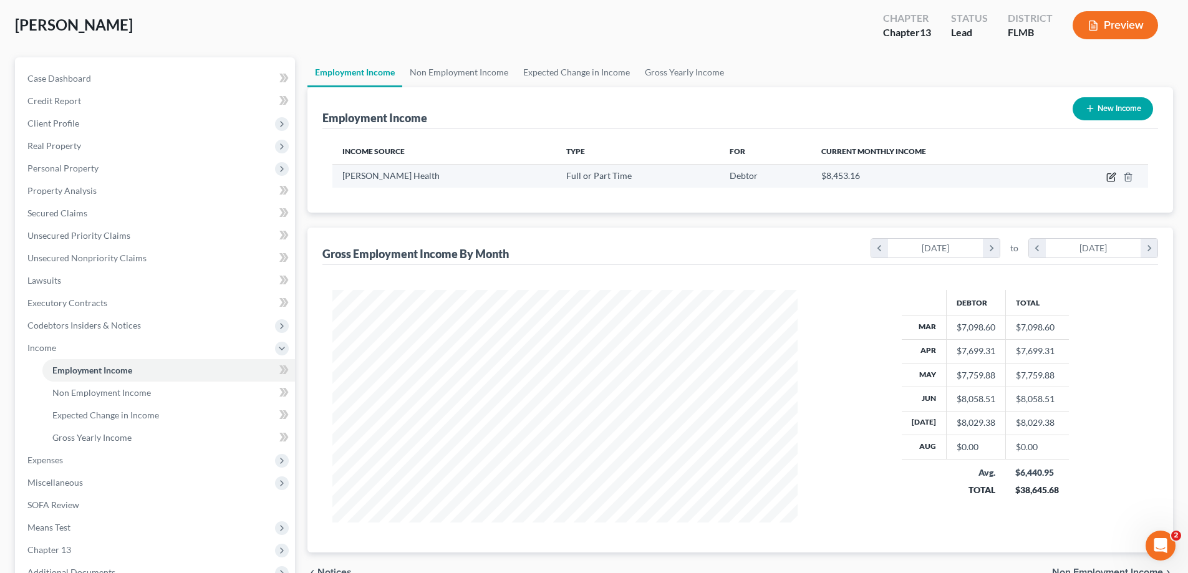
click at [1109, 178] on icon "button" at bounding box center [1111, 177] width 10 height 10
select select "0"
select select "9"
select select "2"
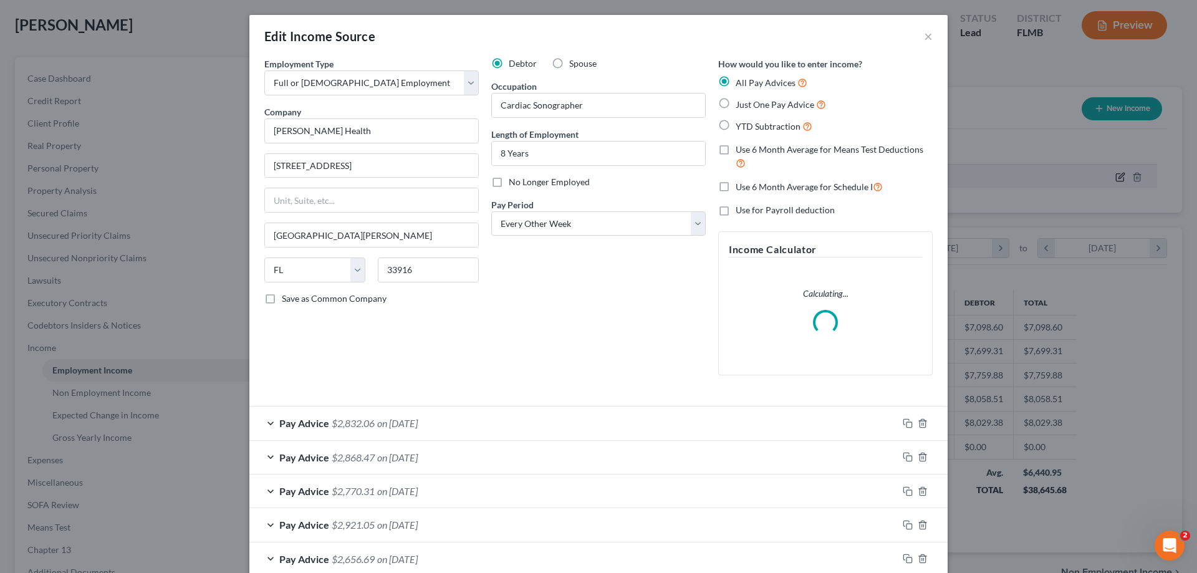
scroll to position [234, 494]
click at [379, 420] on span "on [DATE]" at bounding box center [397, 423] width 41 height 12
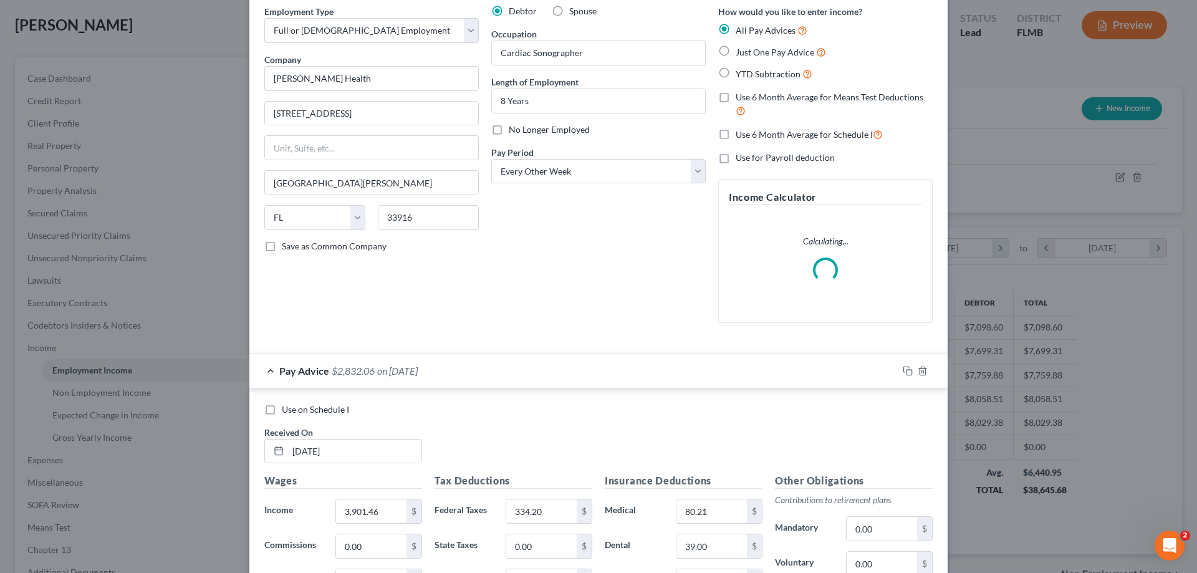
scroll to position [125, 0]
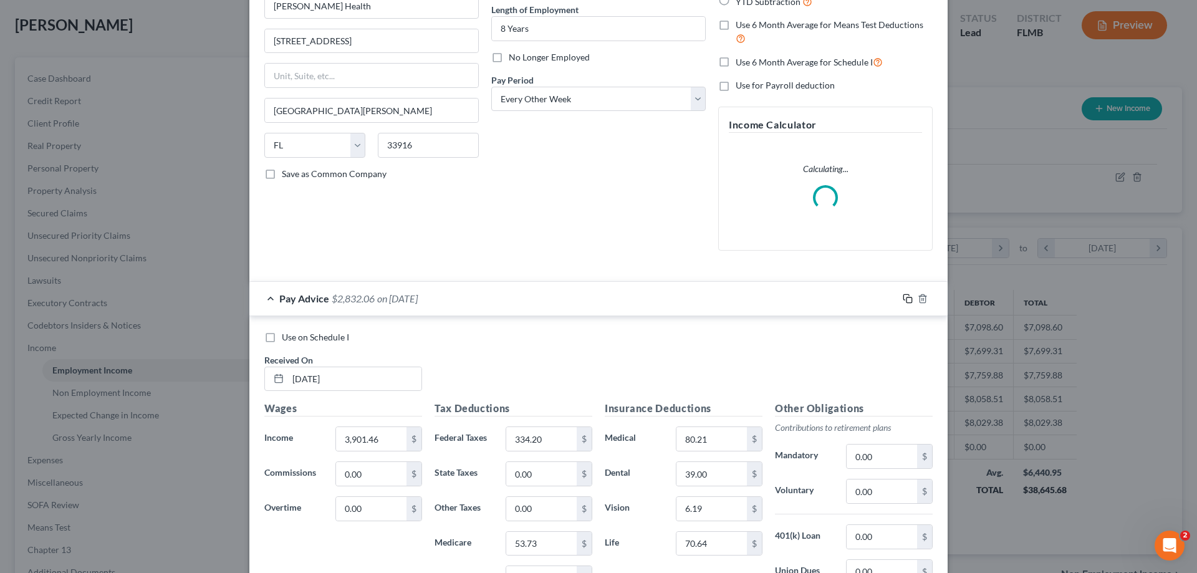
click at [903, 295] on icon "button" at bounding box center [908, 299] width 10 height 10
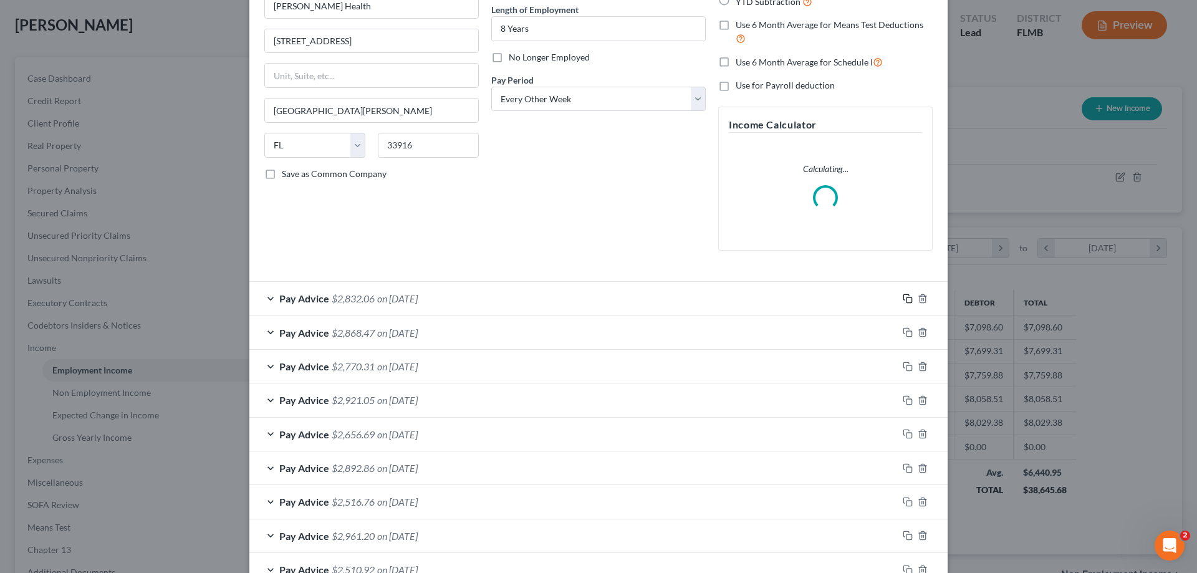
click at [903, 298] on icon "button" at bounding box center [908, 299] width 10 height 10
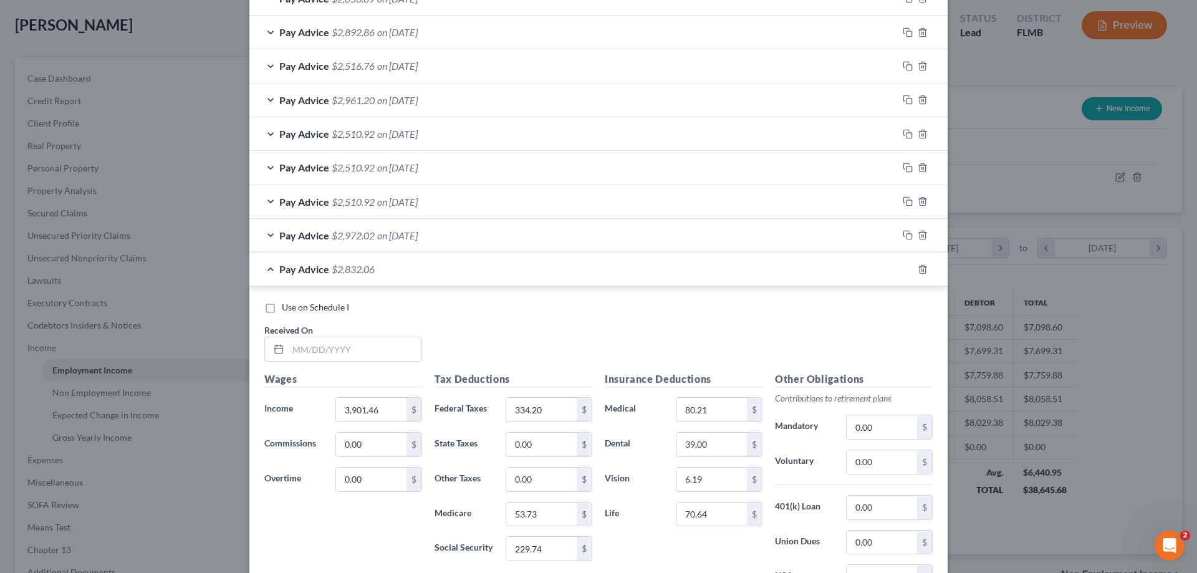
scroll to position [561, 0]
click at [367, 349] on input "text" at bounding box center [354, 349] width 133 height 24
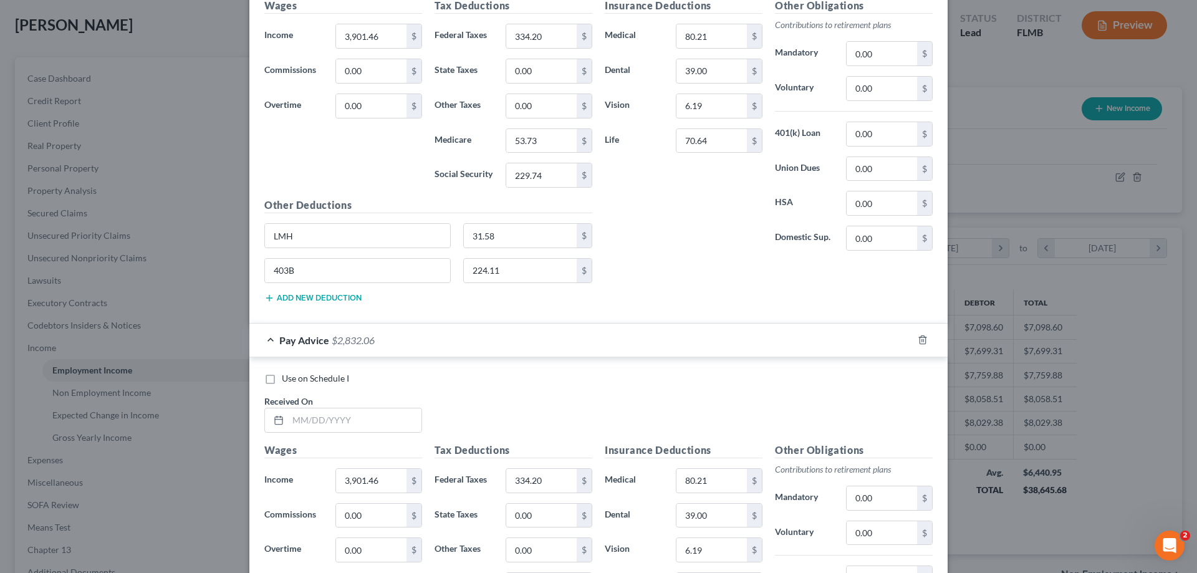
scroll to position [975, 0]
type input "[DATE]"
click at [330, 421] on input "text" at bounding box center [354, 419] width 133 height 24
type input "1"
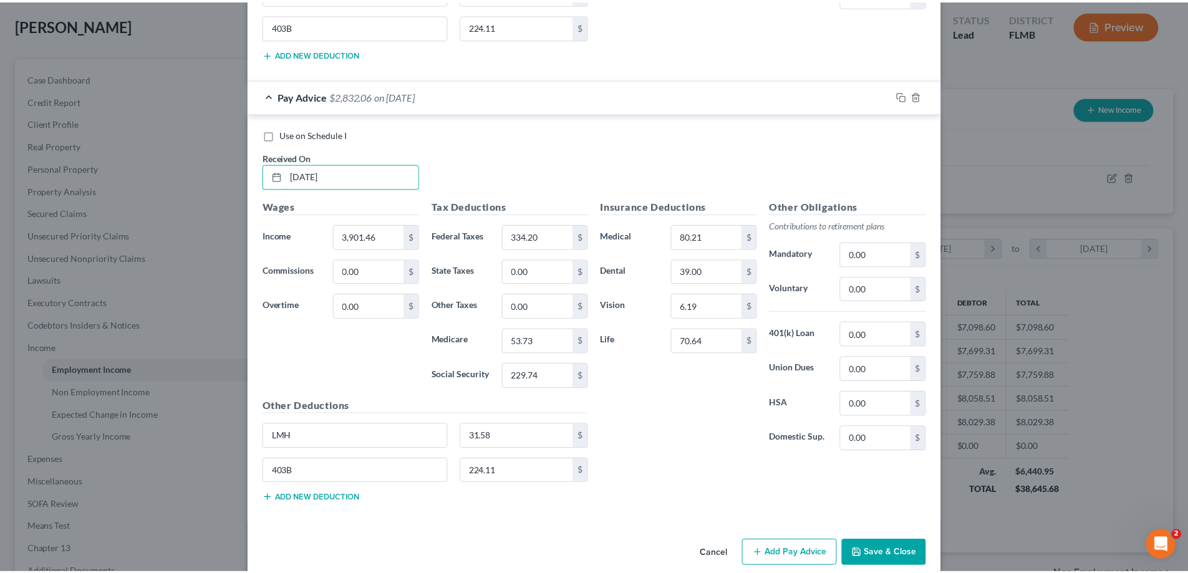
scroll to position [1236, 0]
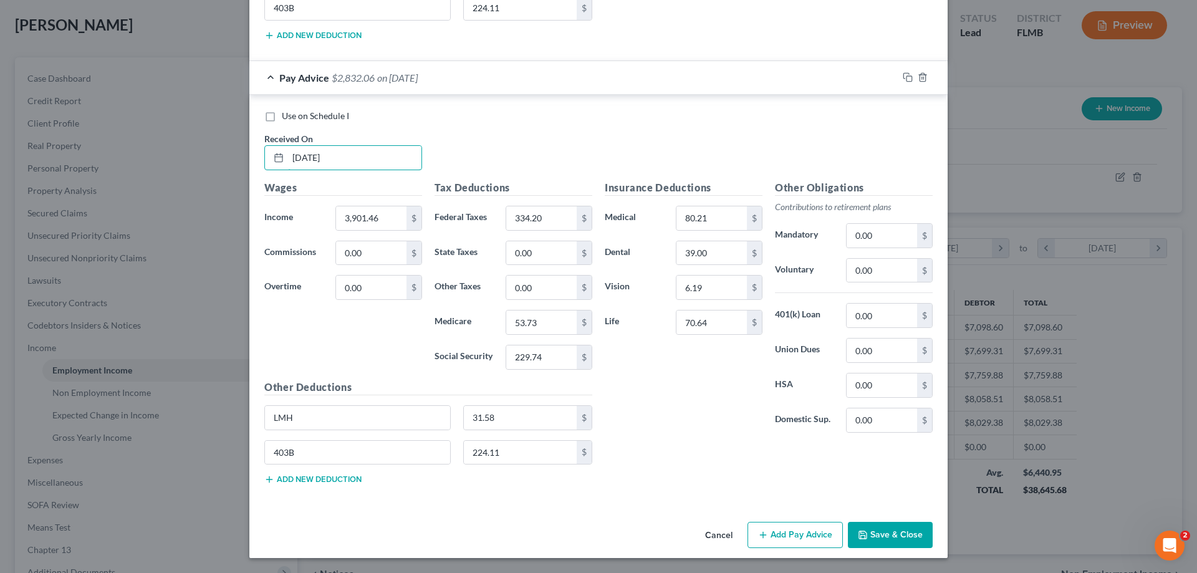
type input "[DATE]"
click at [891, 534] on button "Save & Close" at bounding box center [890, 535] width 85 height 26
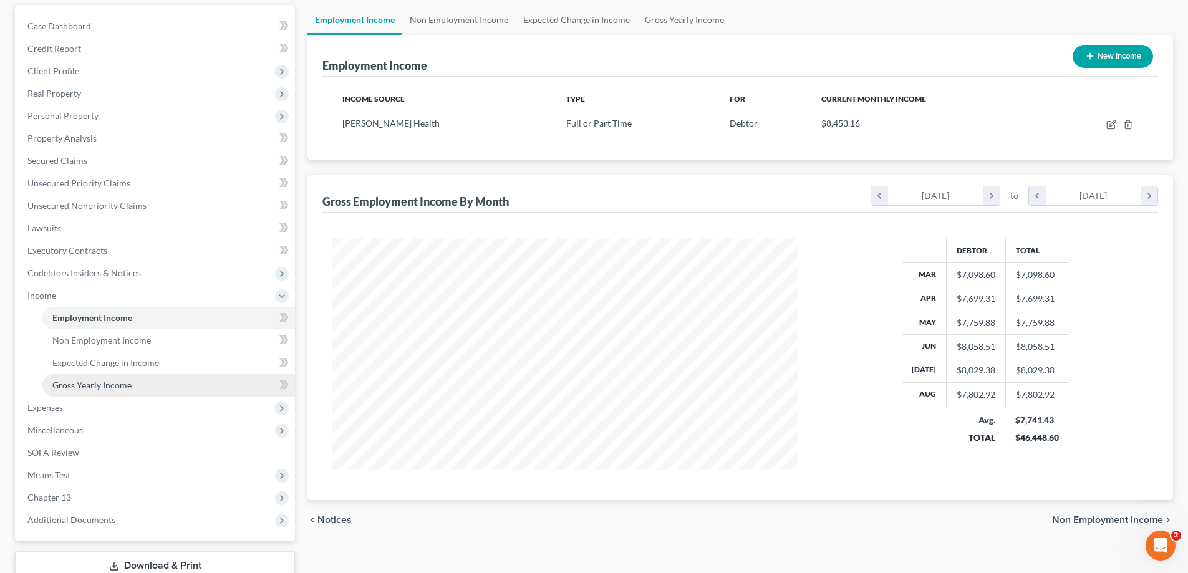
scroll to position [202, 0]
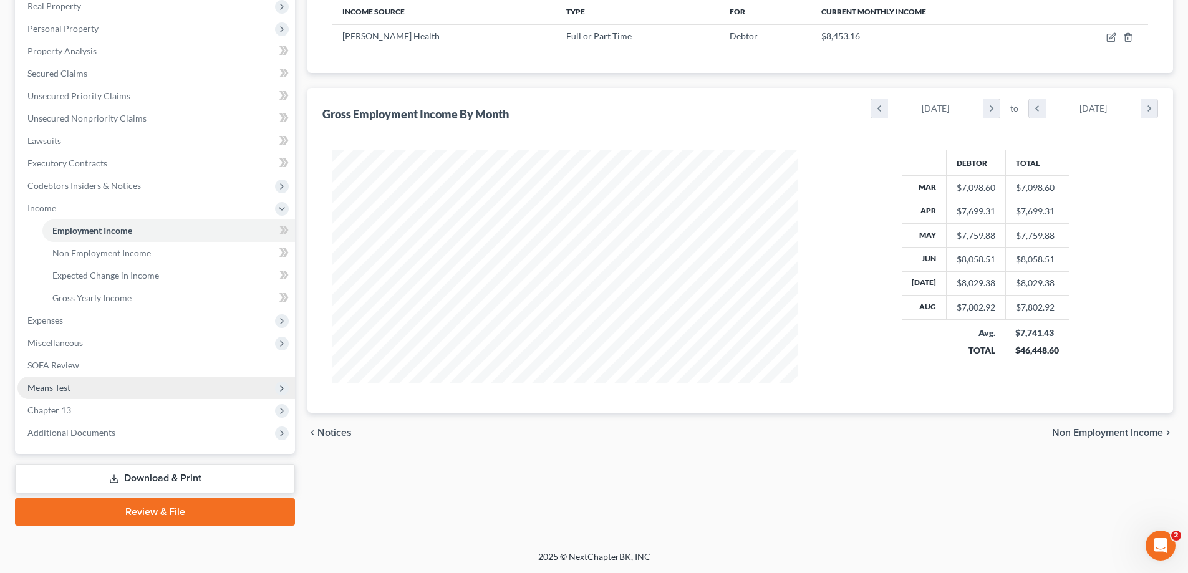
click at [77, 390] on span "Means Test" at bounding box center [155, 388] width 277 height 22
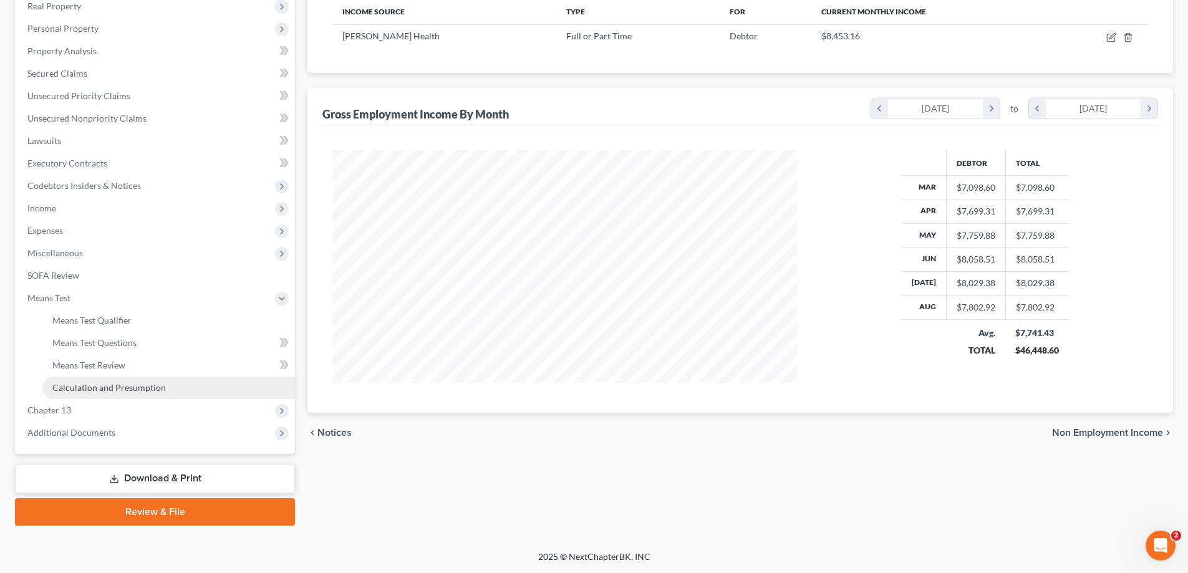
click at [127, 387] on span "Calculation and Presumption" at bounding box center [108, 387] width 113 height 11
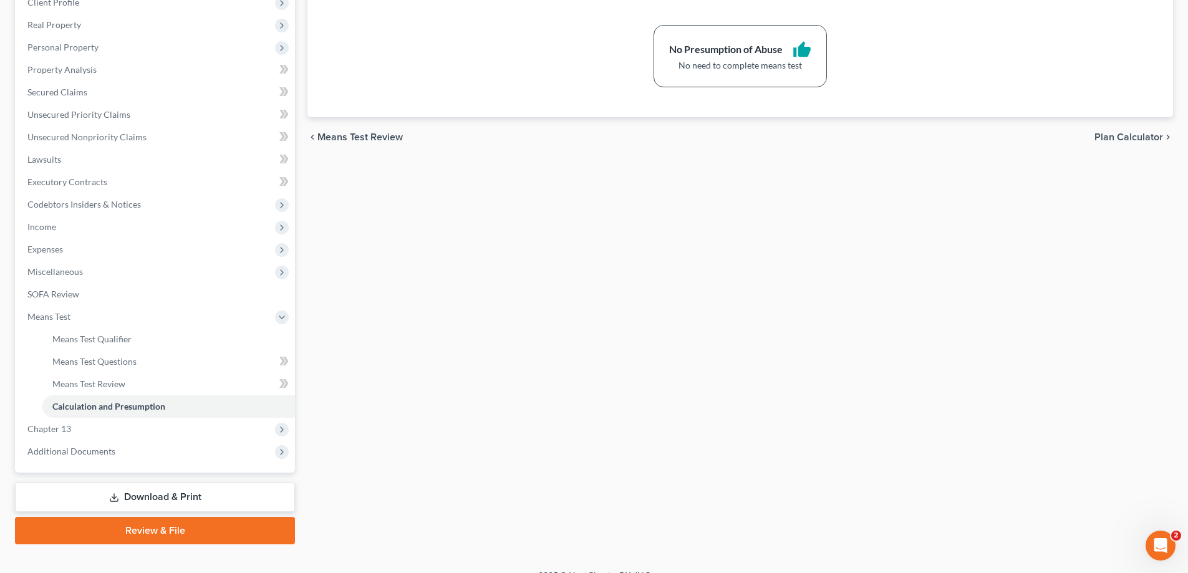
scroll to position [187, 0]
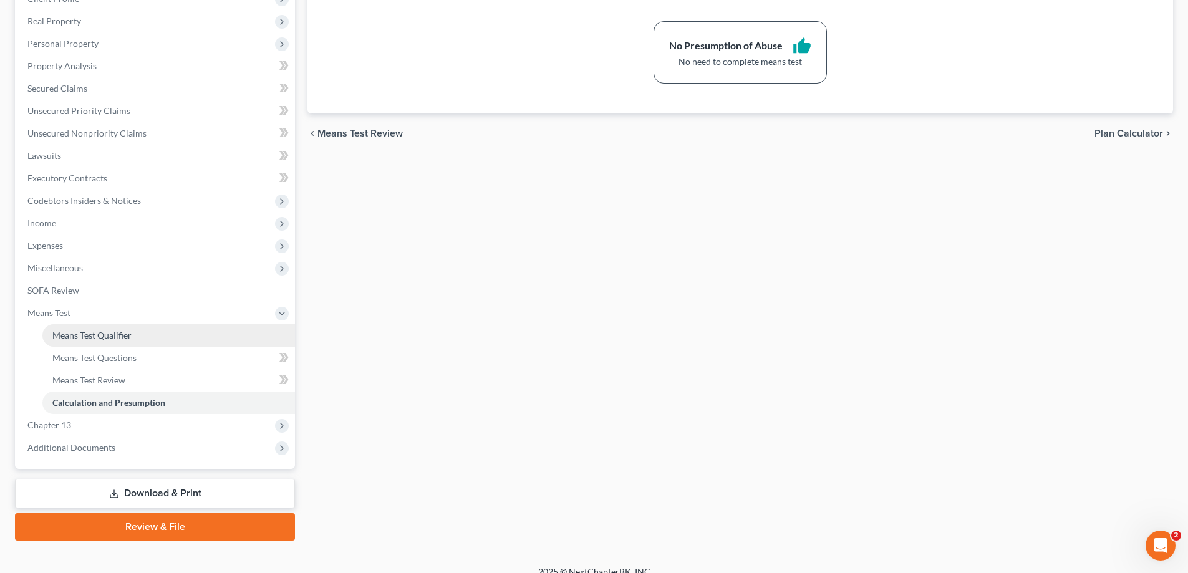
click at [144, 335] on link "Means Test Qualifier" at bounding box center [168, 335] width 253 height 22
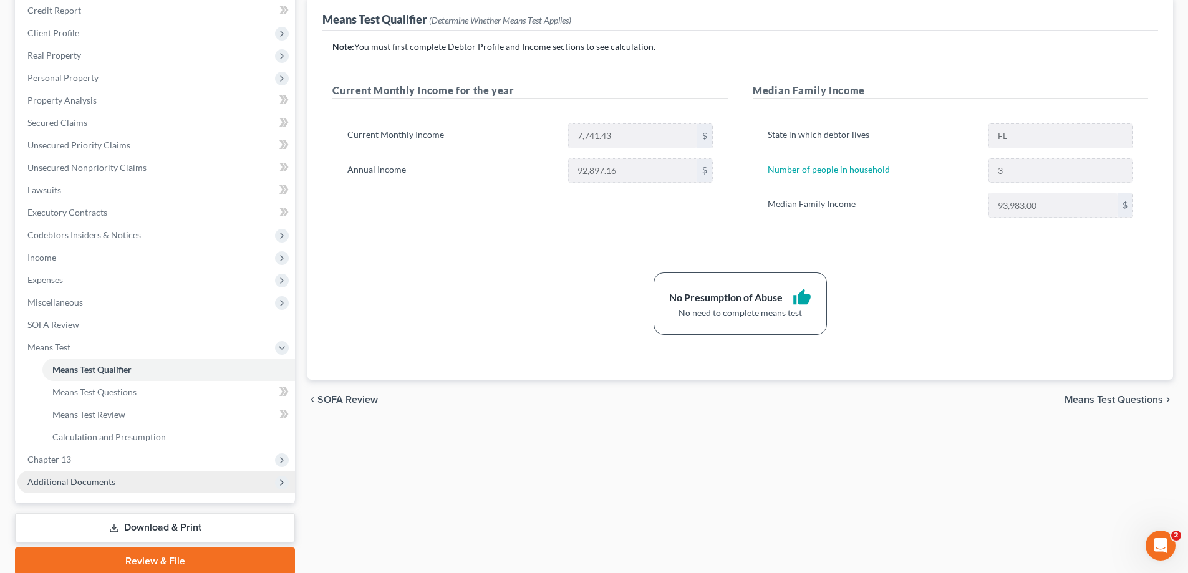
scroll to position [187, 0]
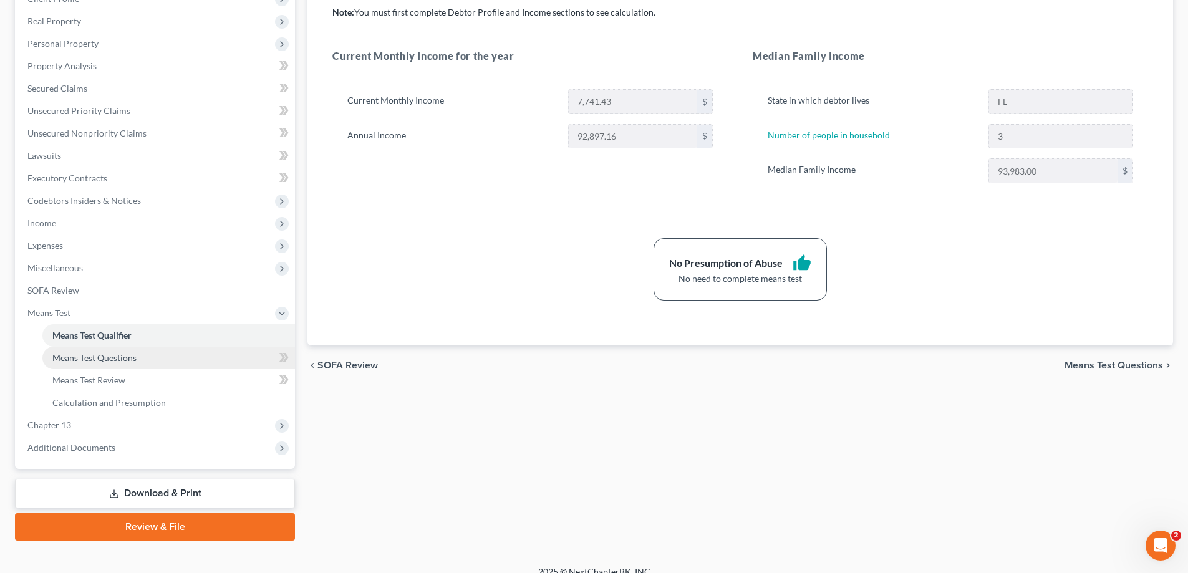
click at [124, 357] on span "Means Test Questions" at bounding box center [94, 357] width 84 height 11
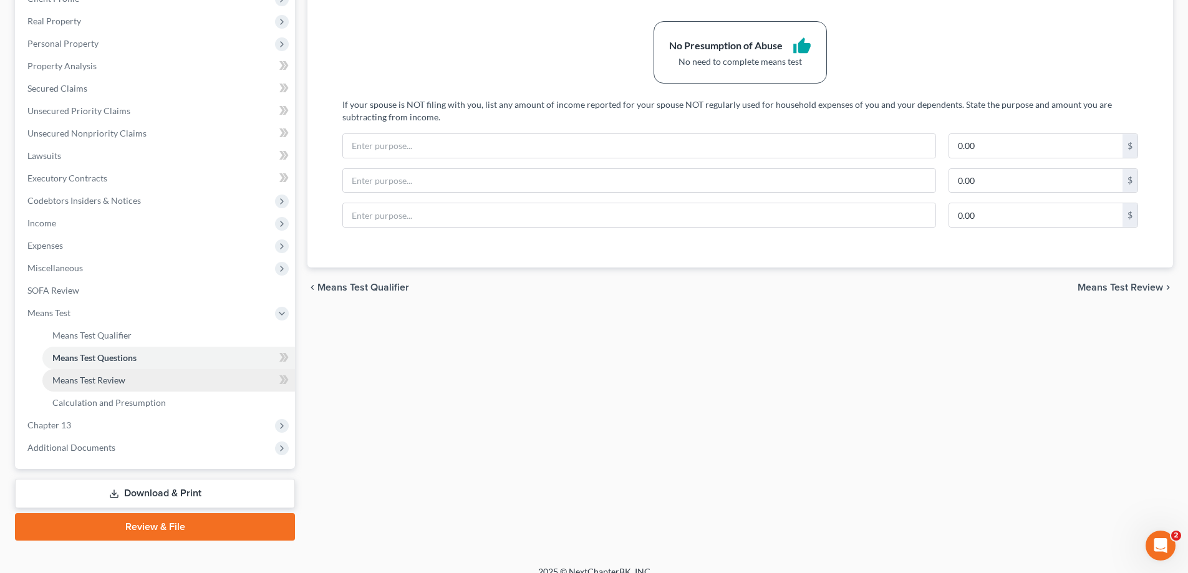
click at [130, 382] on link "Means Test Review" at bounding box center [168, 380] width 253 height 22
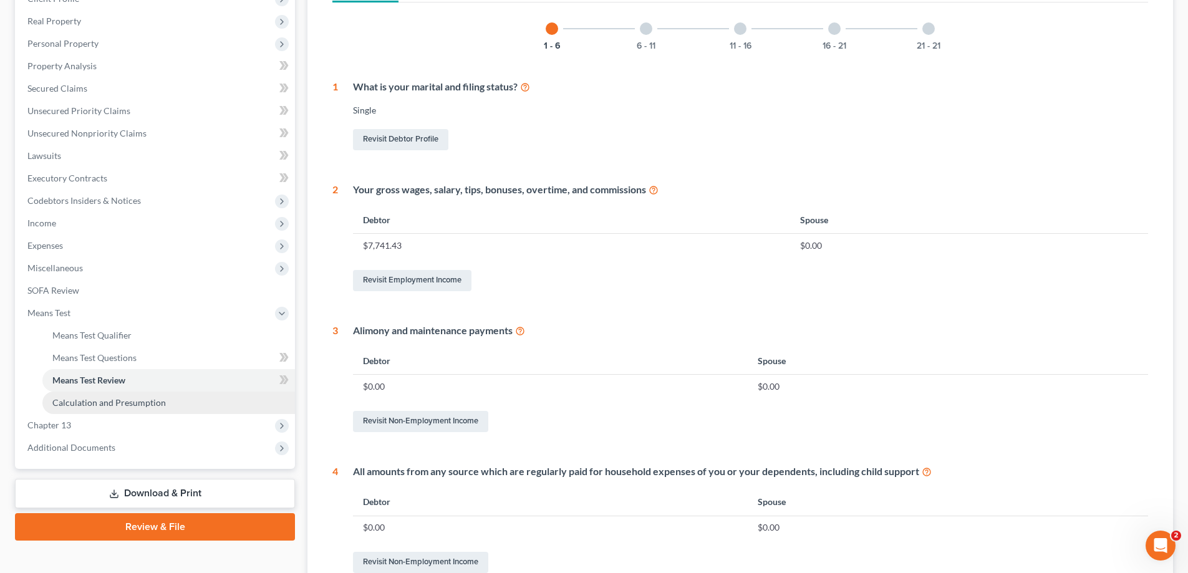
click at [152, 402] on span "Calculation and Presumption" at bounding box center [108, 402] width 113 height 11
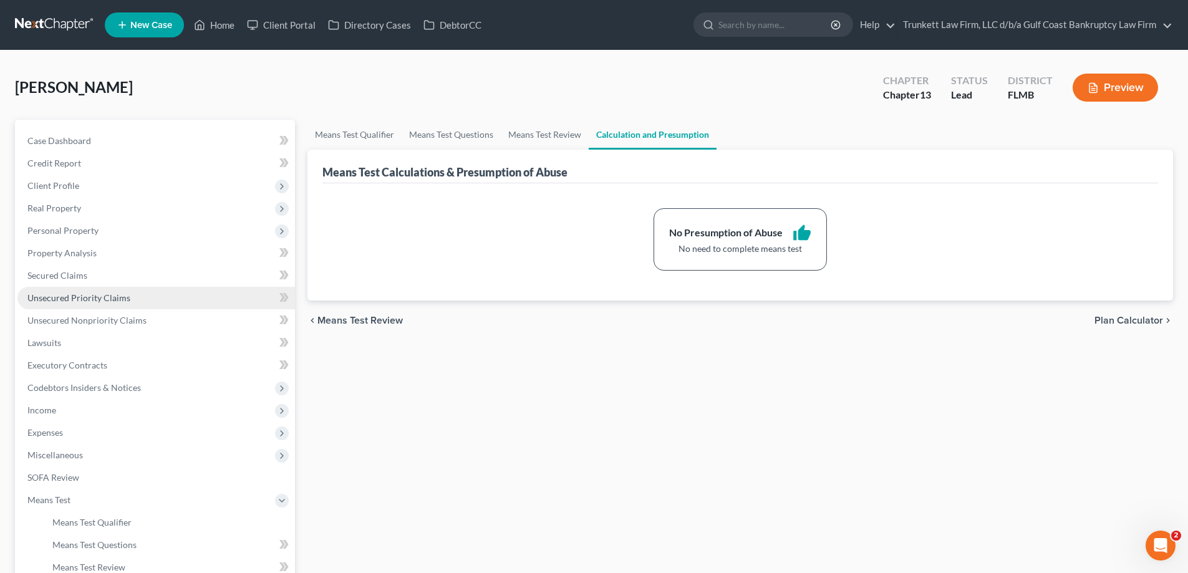
click at [99, 298] on span "Unsecured Priority Claims" at bounding box center [78, 297] width 103 height 11
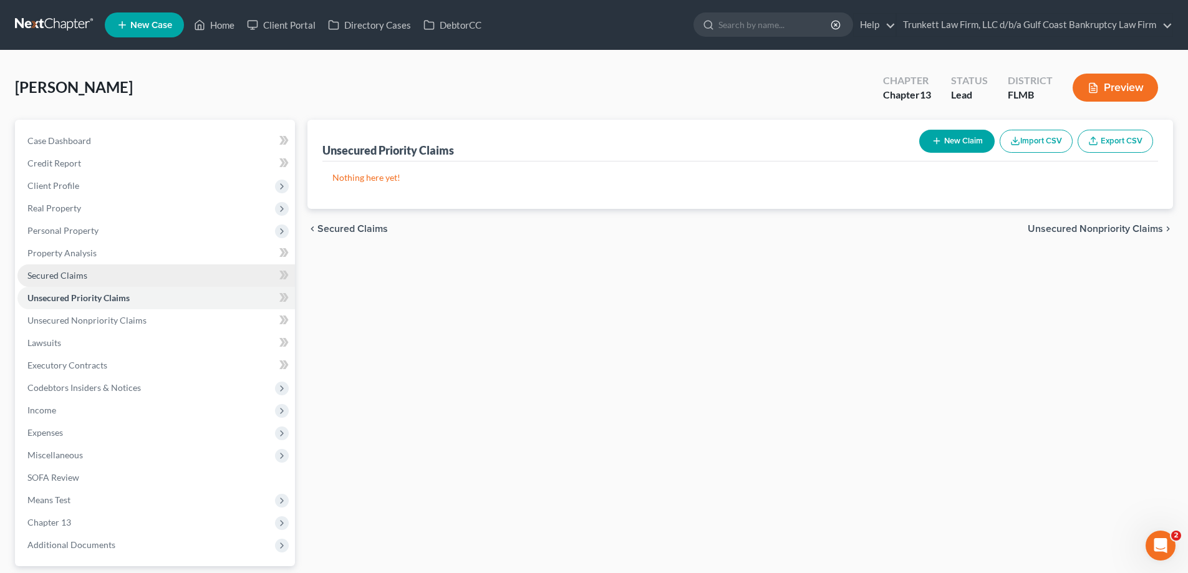
click at [79, 275] on span "Secured Claims" at bounding box center [57, 275] width 60 height 11
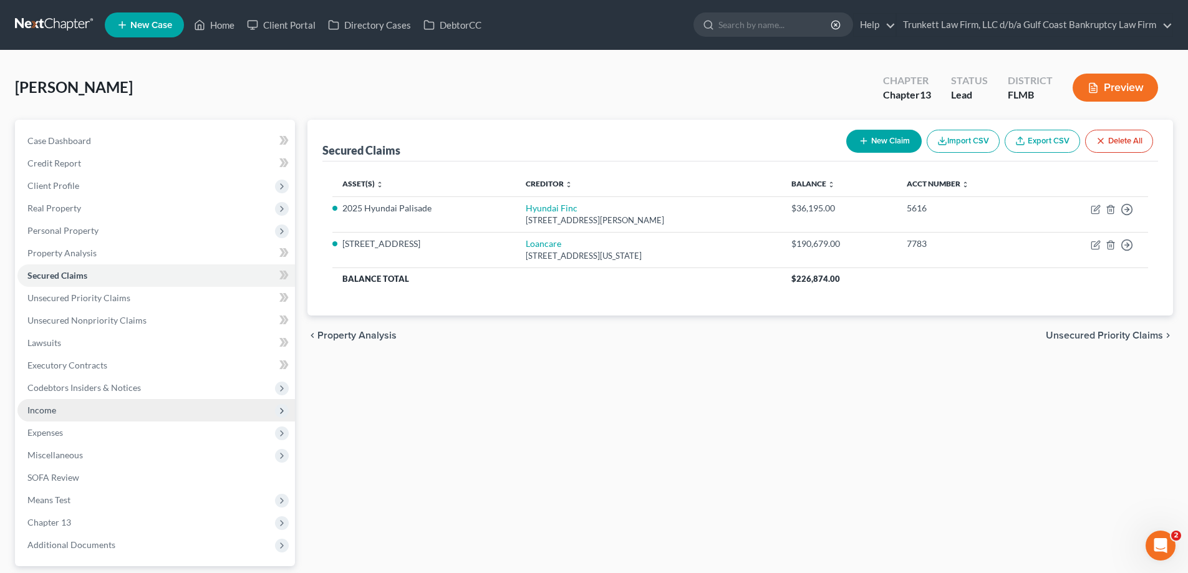
click at [55, 408] on span "Income" at bounding box center [41, 410] width 29 height 11
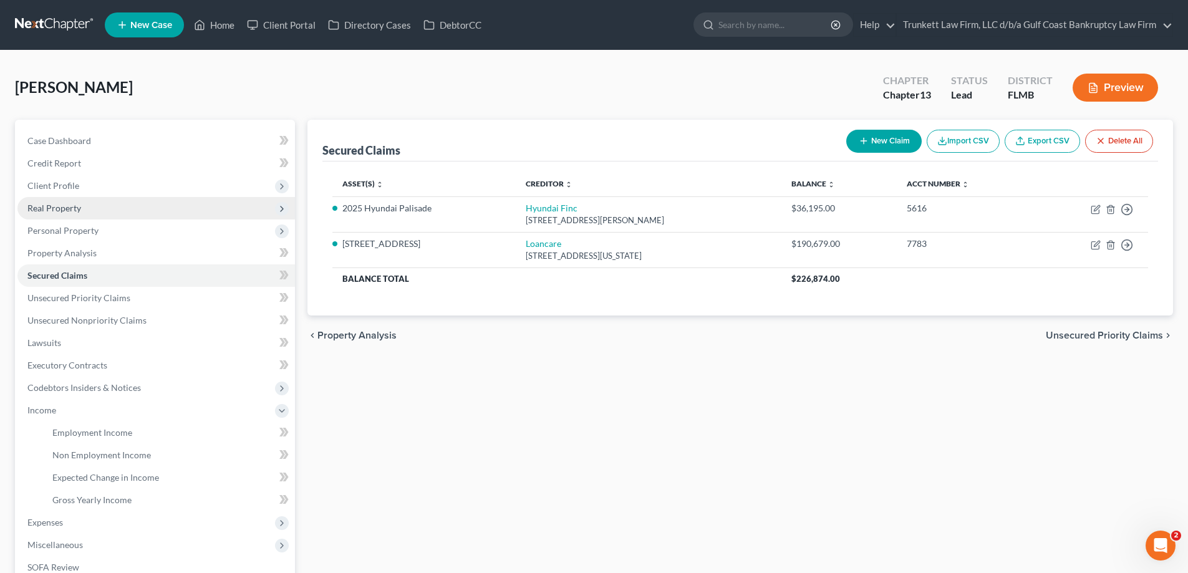
drag, startPoint x: 74, startPoint y: 205, endPoint x: 159, endPoint y: 213, distance: 85.8
click at [74, 205] on span "Real Property" at bounding box center [54, 208] width 54 height 11
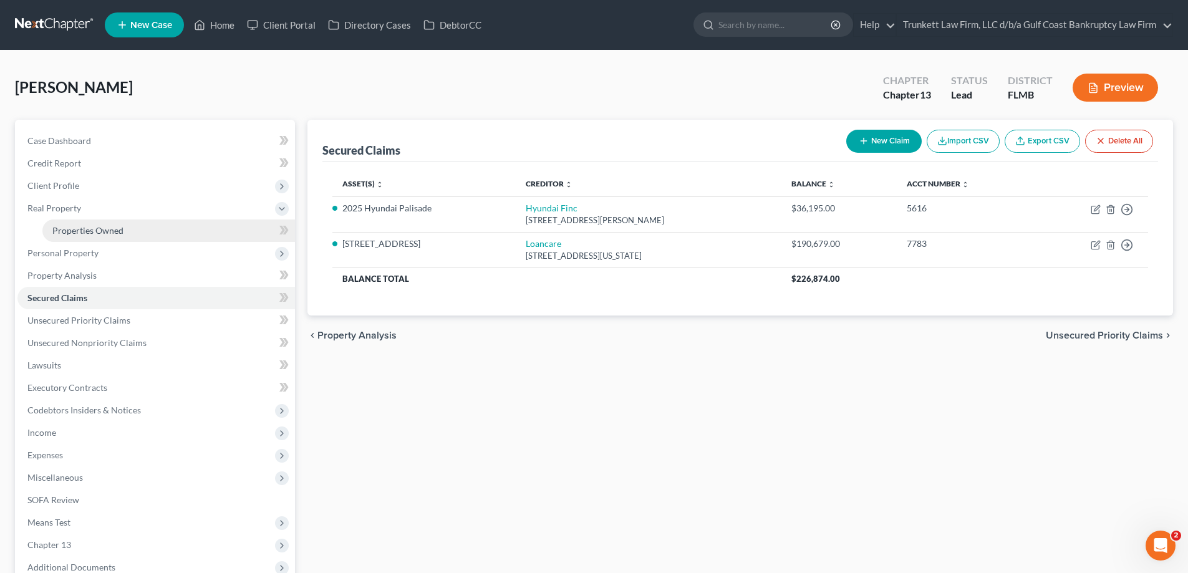
click at [120, 233] on span "Properties Owned" at bounding box center [87, 230] width 71 height 11
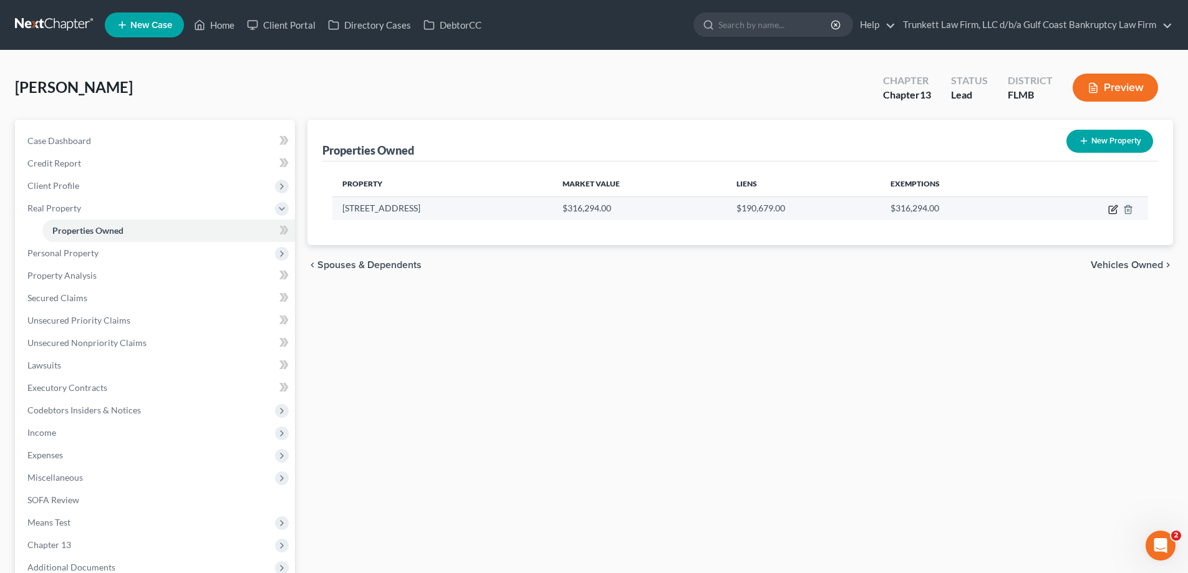
click at [1111, 206] on icon "button" at bounding box center [1112, 209] width 7 height 7
select select "9"
select select "0"
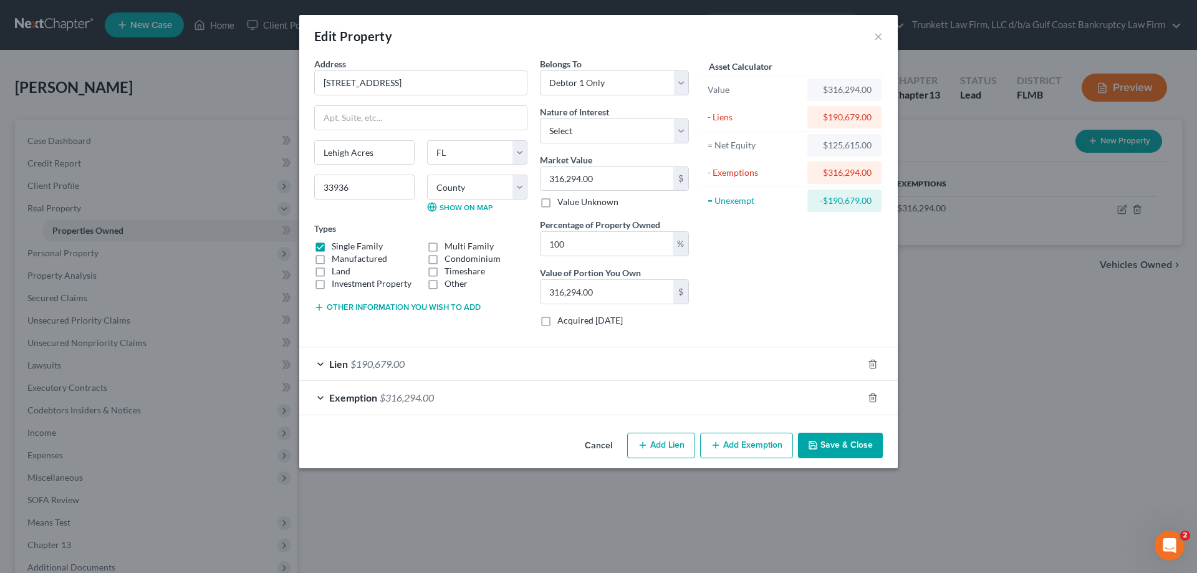
click at [849, 441] on button "Save & Close" at bounding box center [840, 446] width 85 height 26
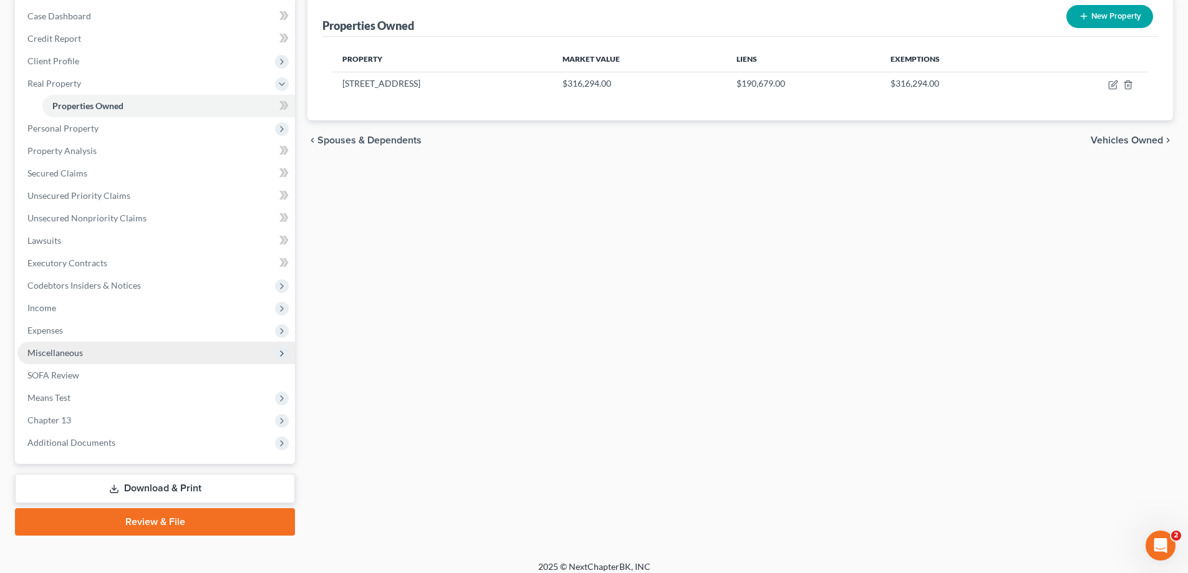
scroll to position [62, 0]
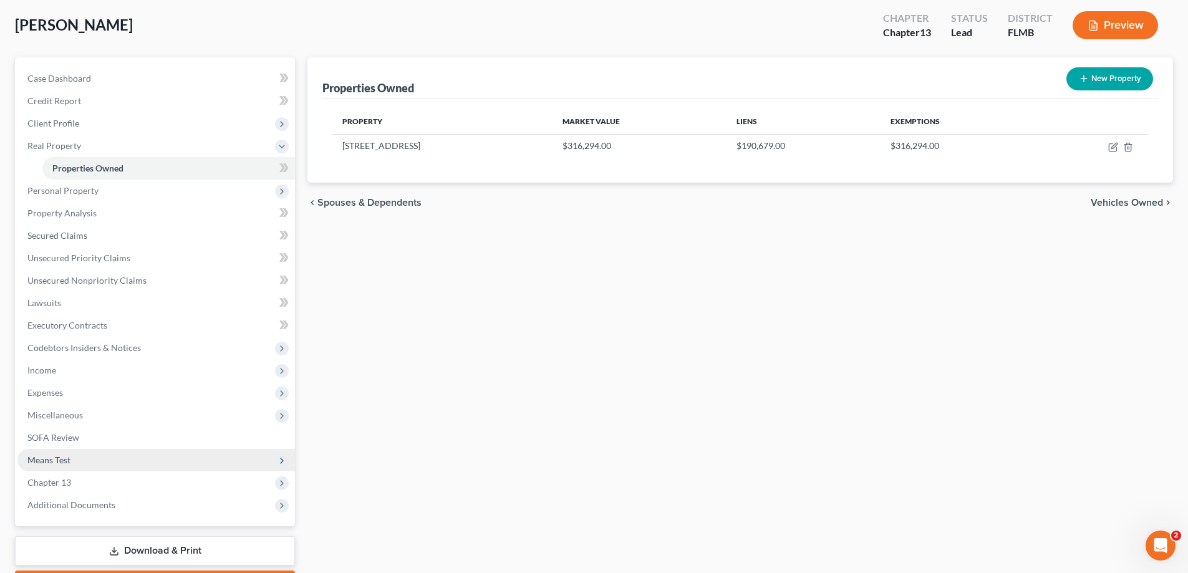
click at [70, 456] on span "Means Test" at bounding box center [48, 460] width 43 height 11
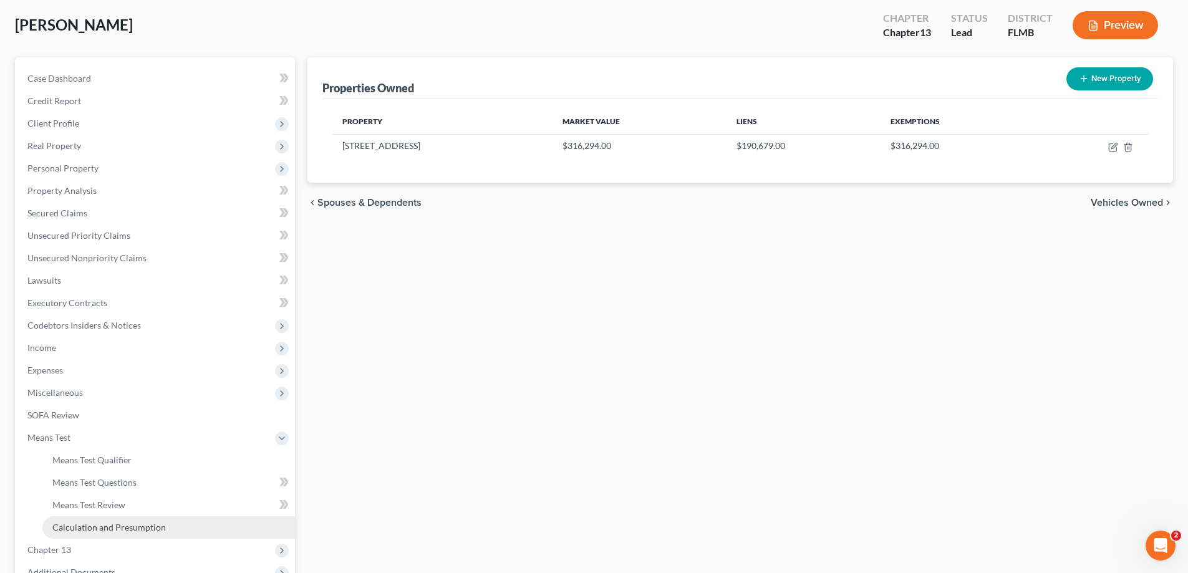
click at [125, 518] on link "Calculation and Presumption" at bounding box center [168, 527] width 253 height 22
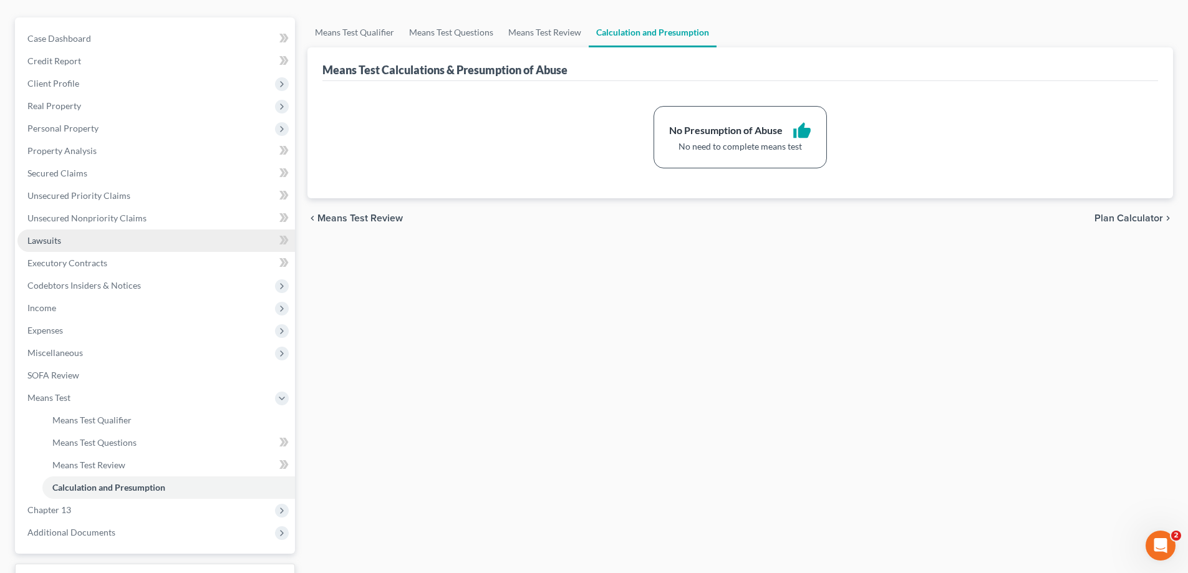
scroll to position [125, 0]
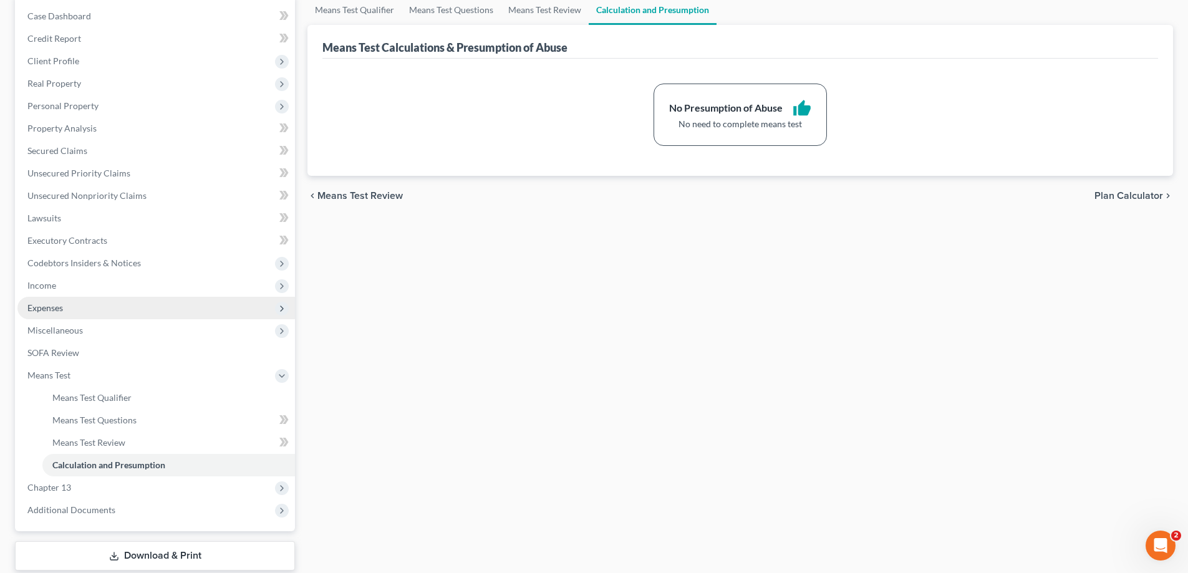
click at [59, 305] on span "Expenses" at bounding box center [45, 307] width 36 height 11
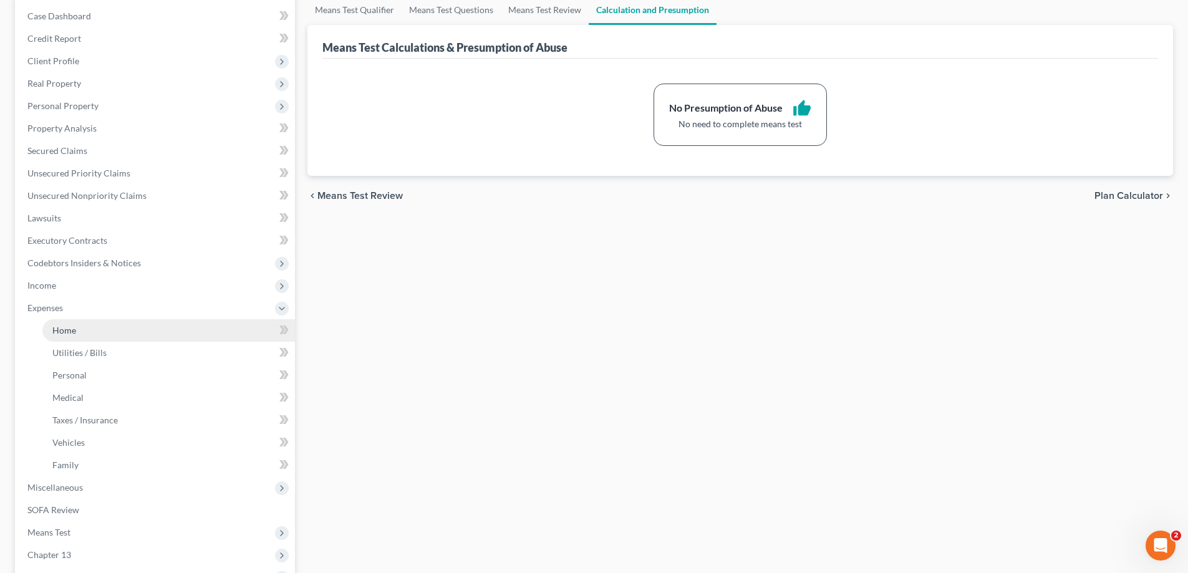
click at [89, 322] on link "Home" at bounding box center [168, 330] width 253 height 22
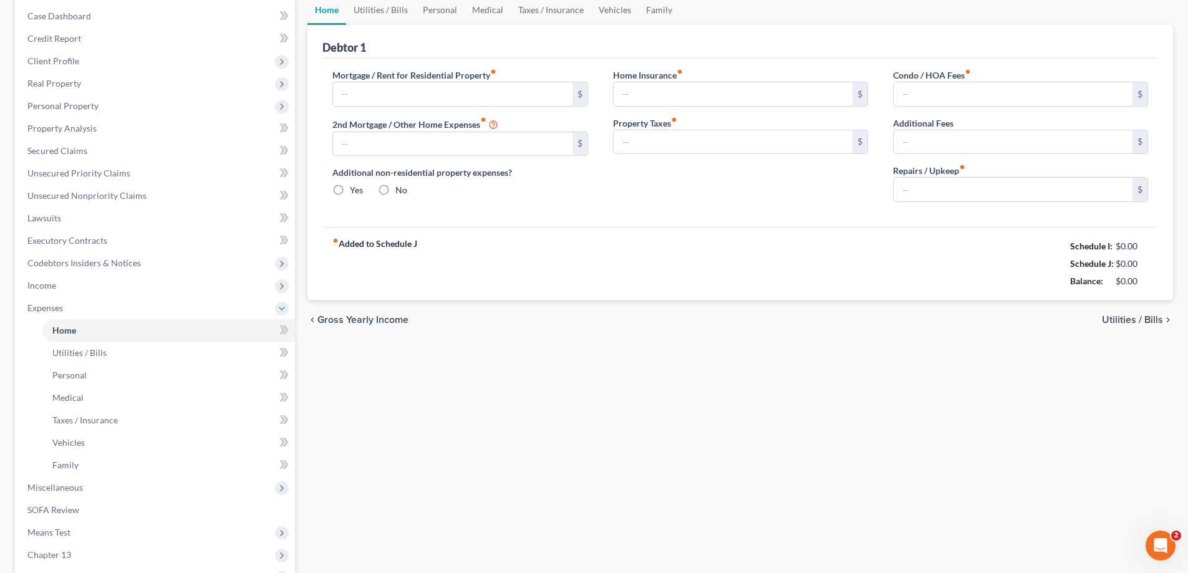
type input "0.00"
radio input "true"
type input "793.08"
type input "0.00"
type input "220.00"
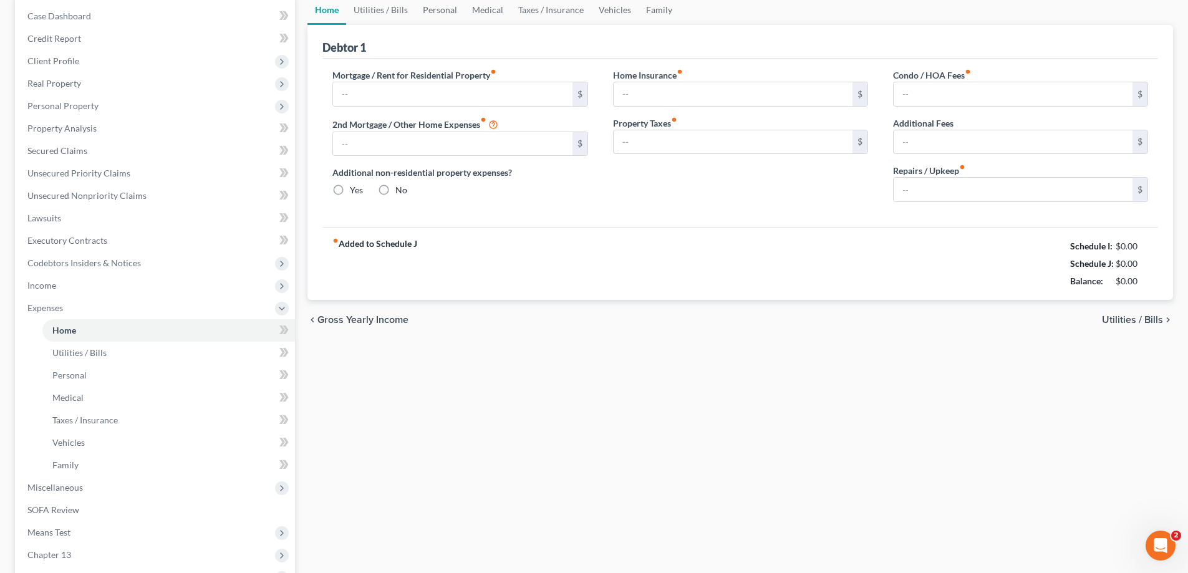
type input "0.00"
type input "500.00"
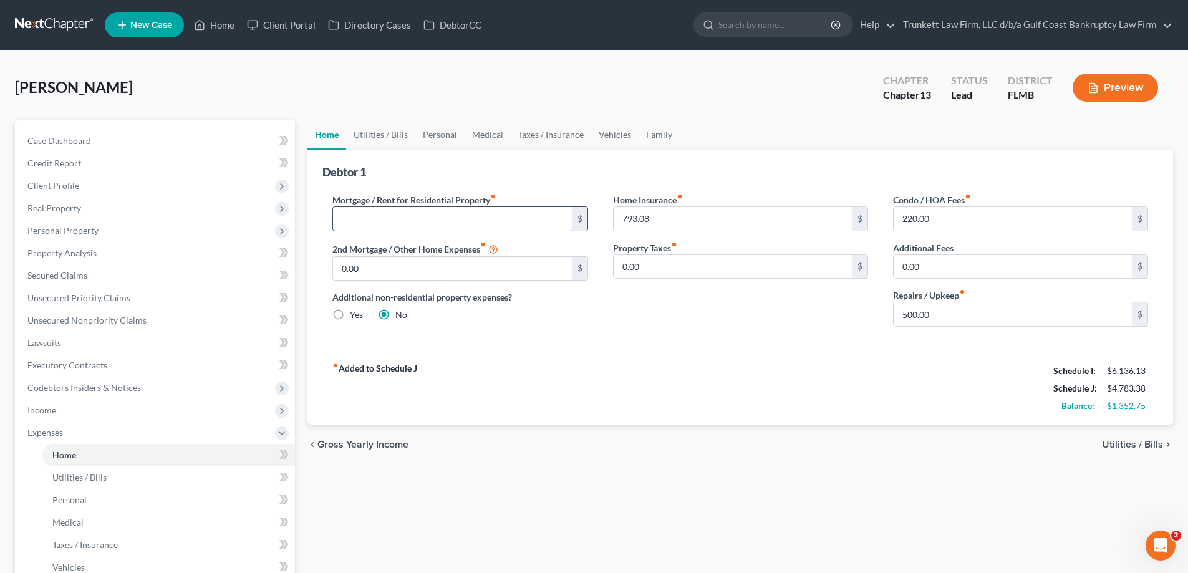
click at [381, 211] on input "text" at bounding box center [452, 219] width 239 height 24
click at [388, 216] on input "text" at bounding box center [452, 219] width 239 height 24
type input "1,888.14"
click at [695, 263] on input "0.00" at bounding box center [733, 267] width 239 height 24
click at [681, 209] on input "793.08" at bounding box center [733, 219] width 239 height 24
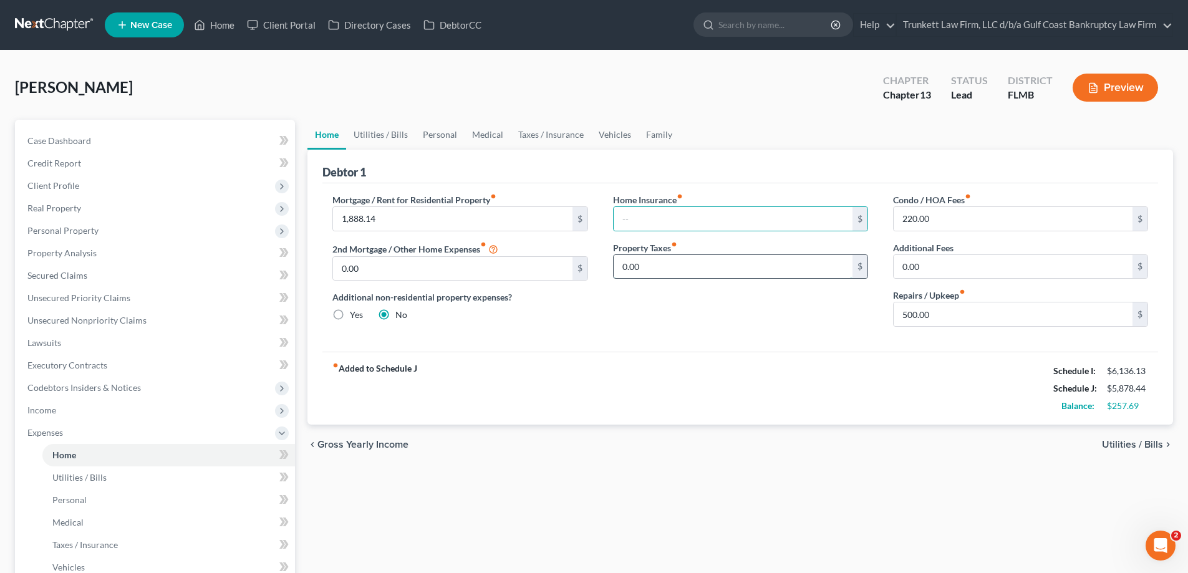
click at [689, 260] on input "0.00" at bounding box center [733, 267] width 239 height 24
click at [497, 269] on input "0.00" at bounding box center [452, 269] width 239 height 24
click at [385, 132] on link "Utilities / Bills" at bounding box center [380, 135] width 69 height 30
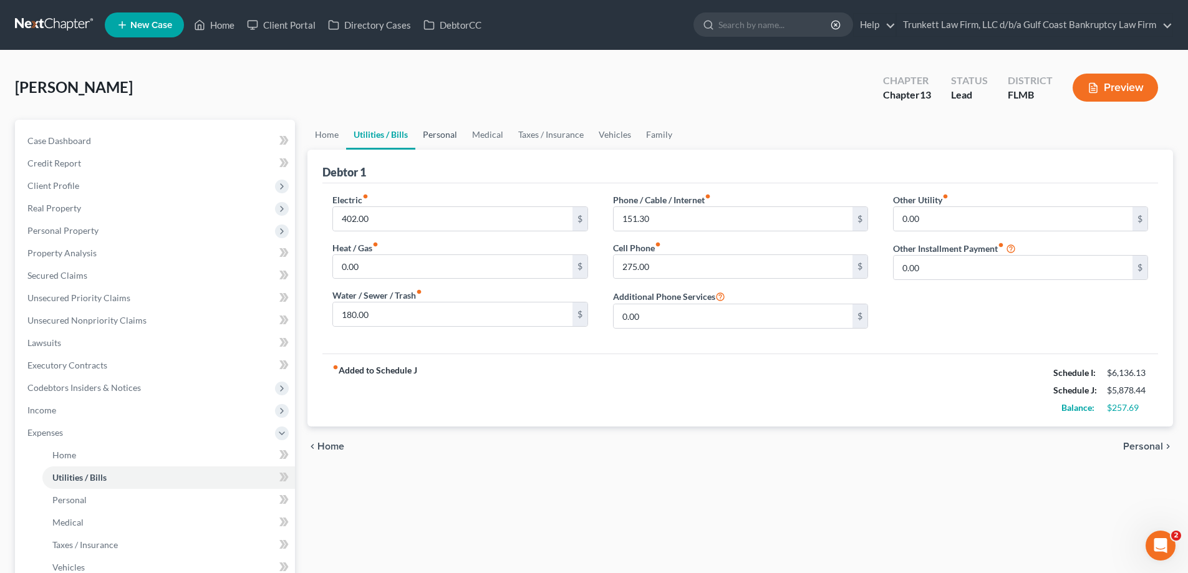
click at [437, 133] on link "Personal" at bounding box center [439, 135] width 49 height 30
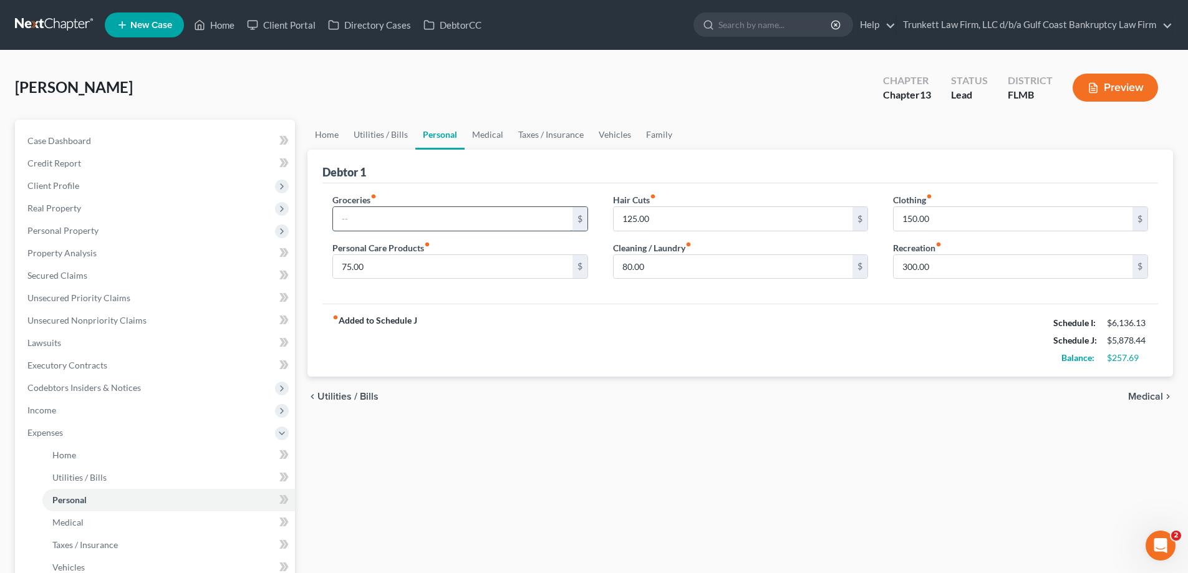
click at [375, 214] on input "text" at bounding box center [452, 219] width 239 height 24
type input "7"
type input "800"
click at [678, 219] on input "125.00" at bounding box center [733, 219] width 239 height 24
click at [932, 263] on input "300.00" at bounding box center [1012, 267] width 239 height 24
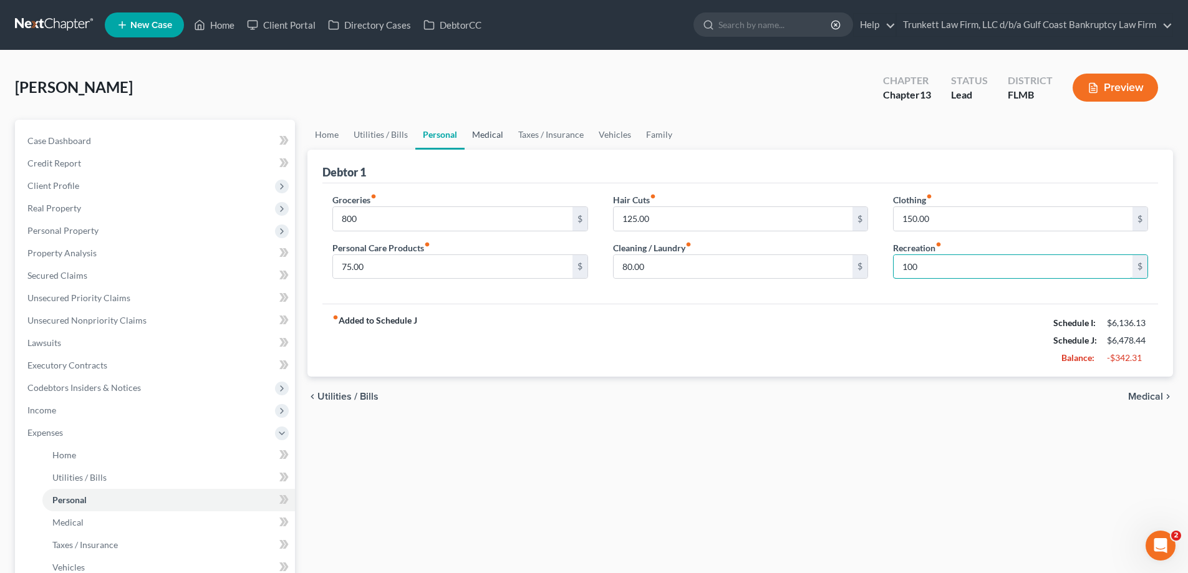
type input "100"
click at [489, 134] on link "Medical" at bounding box center [488, 135] width 46 height 30
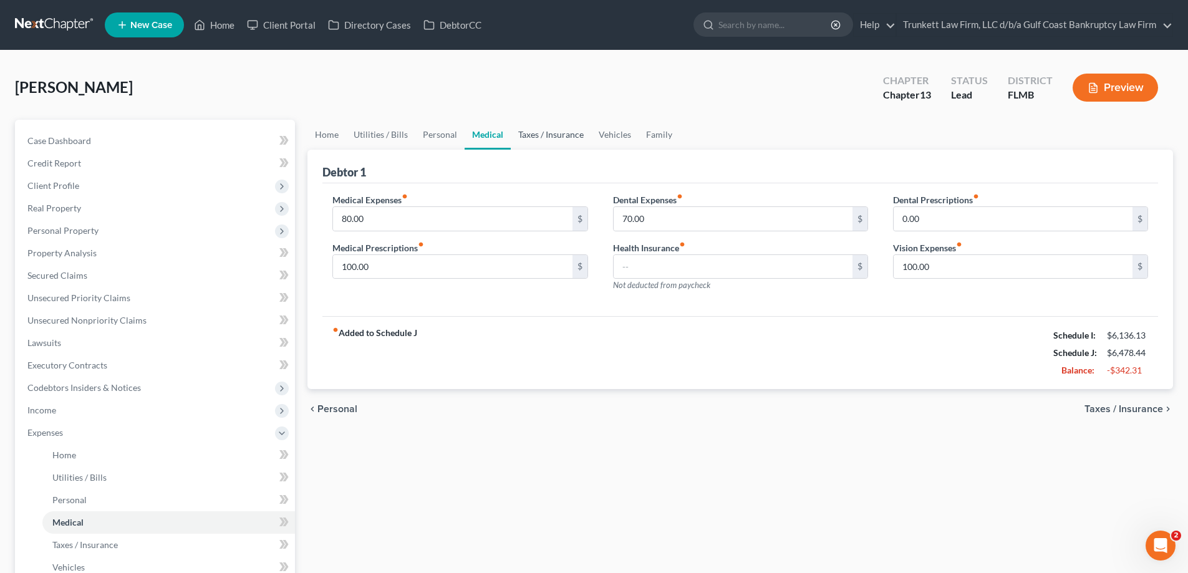
drag, startPoint x: 547, startPoint y: 122, endPoint x: 549, endPoint y: 131, distance: 8.9
click at [548, 122] on link "Taxes / Insurance" at bounding box center [551, 135] width 80 height 30
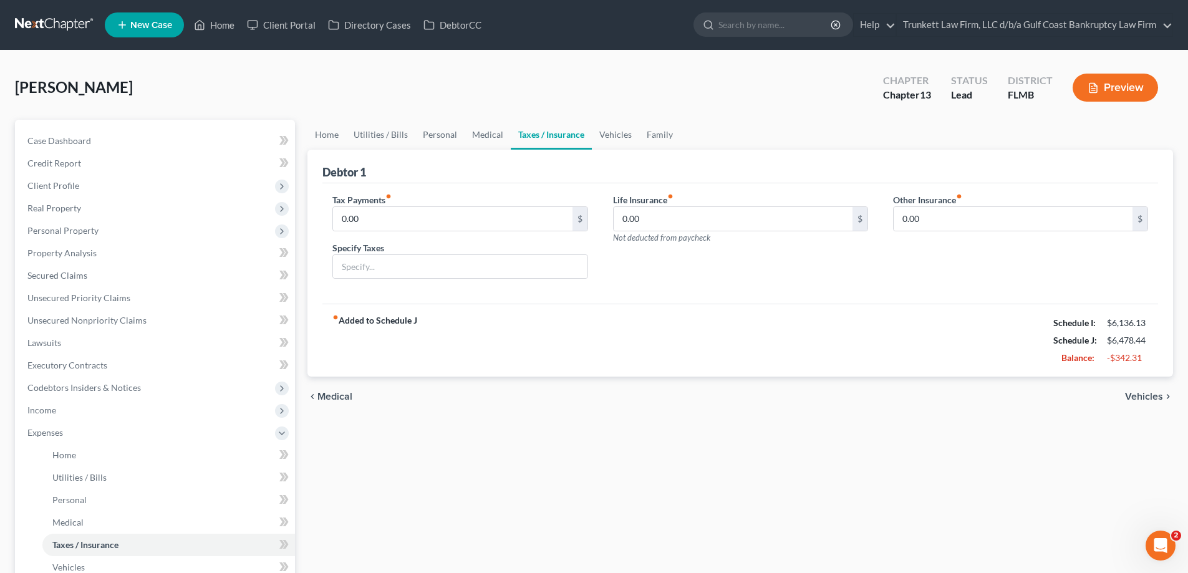
click at [549, 131] on link "Taxes / Insurance" at bounding box center [551, 135] width 81 height 30
click at [620, 133] on link "Vehicles" at bounding box center [615, 135] width 47 height 30
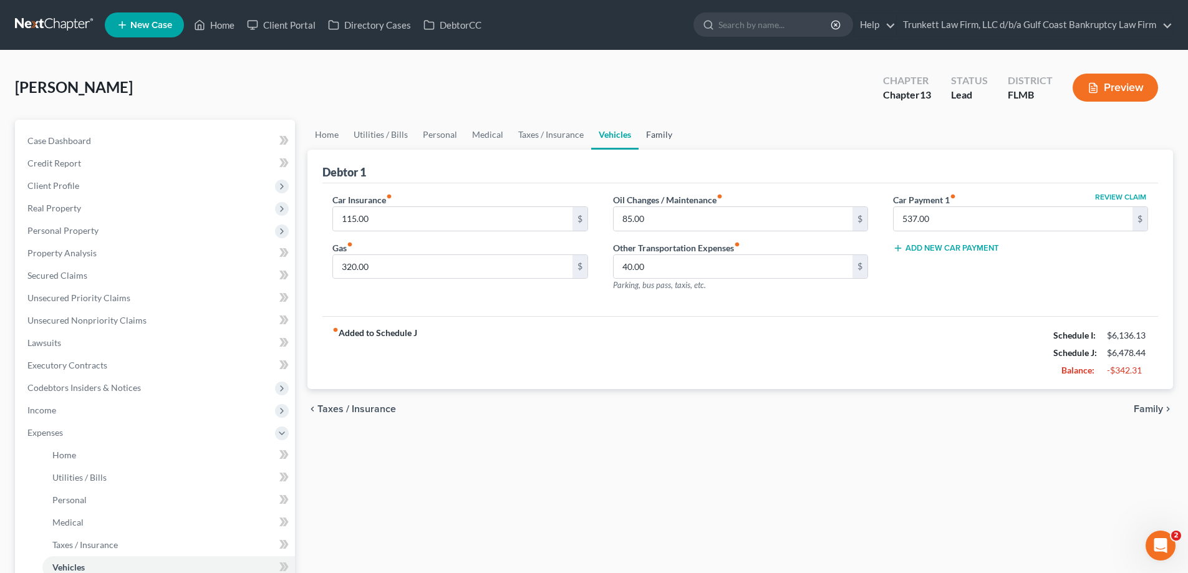
click at [662, 128] on link "Family" at bounding box center [658, 135] width 41 height 30
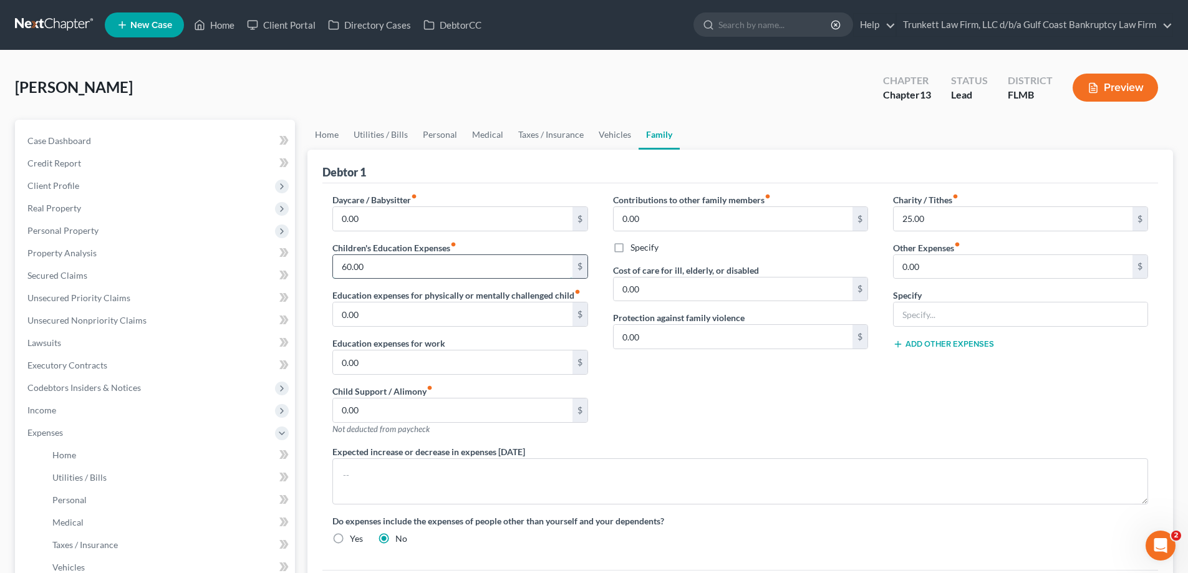
click at [405, 263] on input "60.00" at bounding box center [452, 267] width 239 height 24
click at [937, 218] on input "25.00" at bounding box center [1012, 219] width 239 height 24
drag, startPoint x: 324, startPoint y: 140, endPoint x: 401, endPoint y: 149, distance: 77.8
click at [324, 140] on link "Home" at bounding box center [326, 135] width 39 height 30
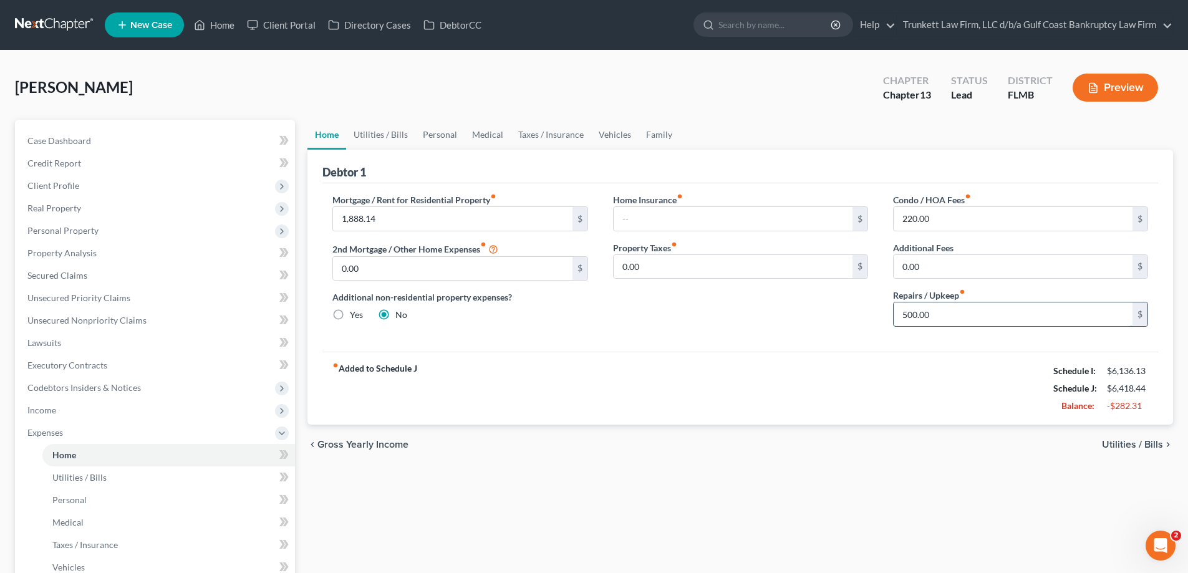
click at [941, 310] on input "500.00" at bounding box center [1012, 314] width 239 height 24
type input "150"
click at [927, 264] on input "0.00" at bounding box center [1012, 267] width 239 height 24
click at [419, 134] on link "Personal" at bounding box center [439, 135] width 49 height 30
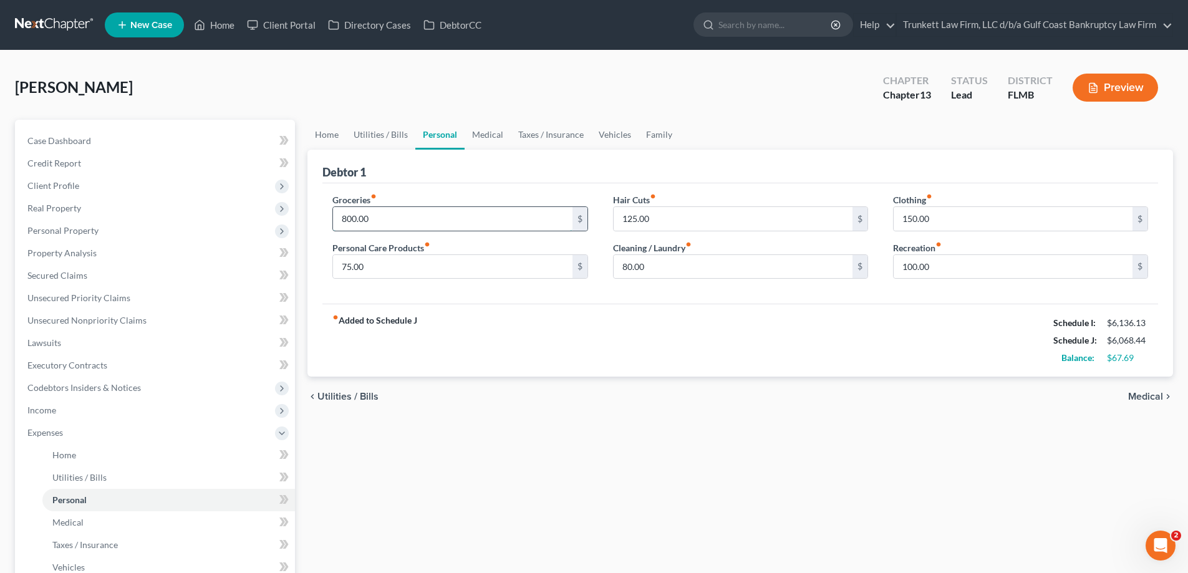
click at [389, 217] on input "800.00" at bounding box center [452, 219] width 239 height 24
click at [427, 260] on input "75.00" at bounding box center [452, 267] width 239 height 24
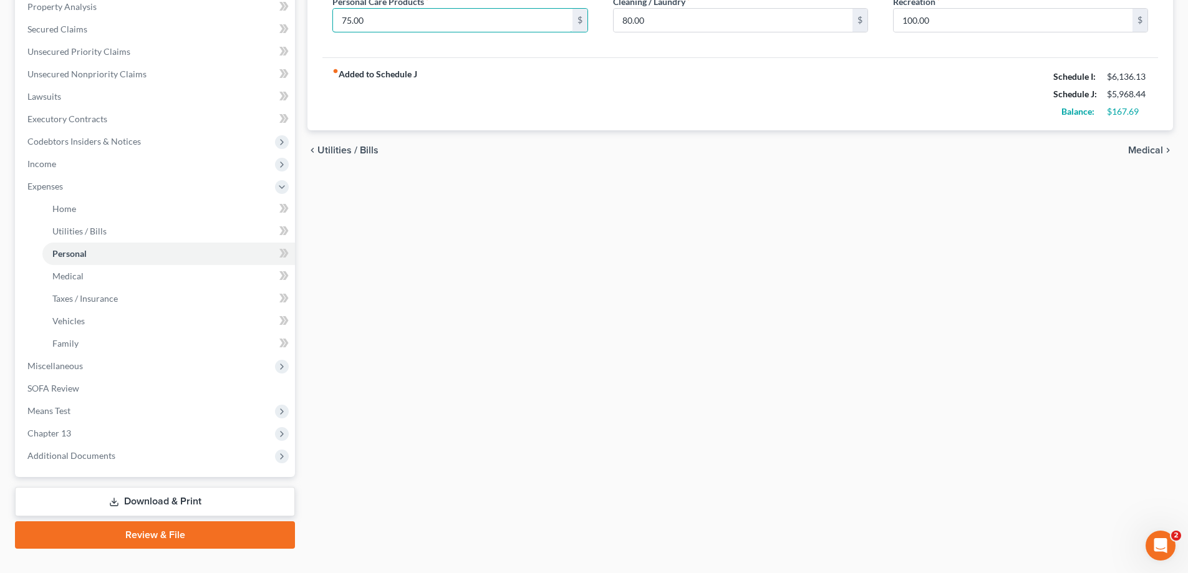
scroll to position [249, 0]
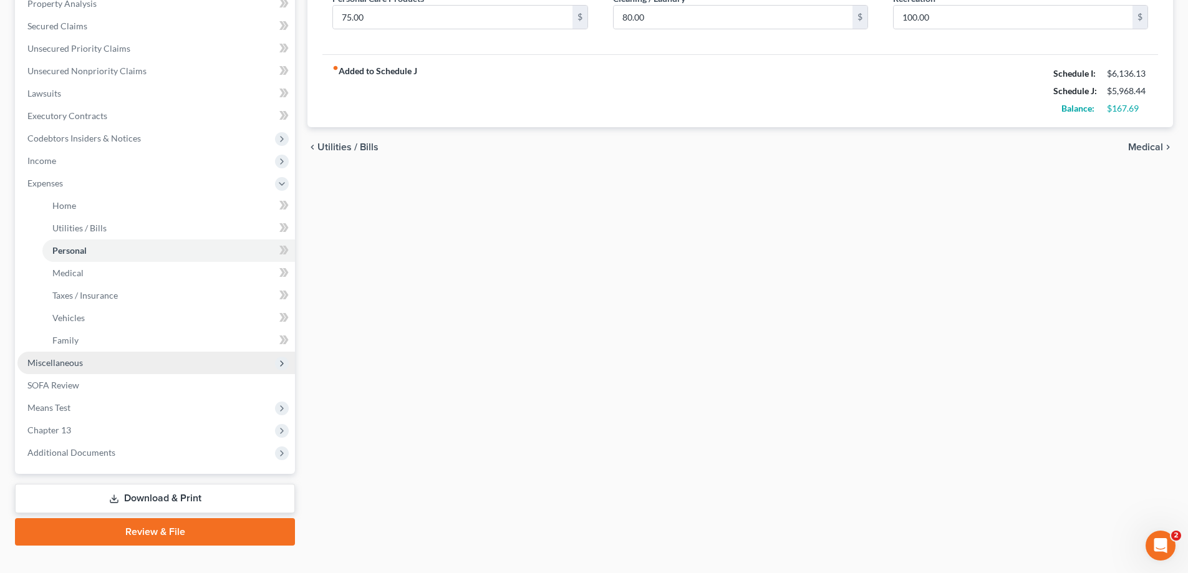
click at [80, 366] on span "Miscellaneous" at bounding box center [54, 362] width 55 height 11
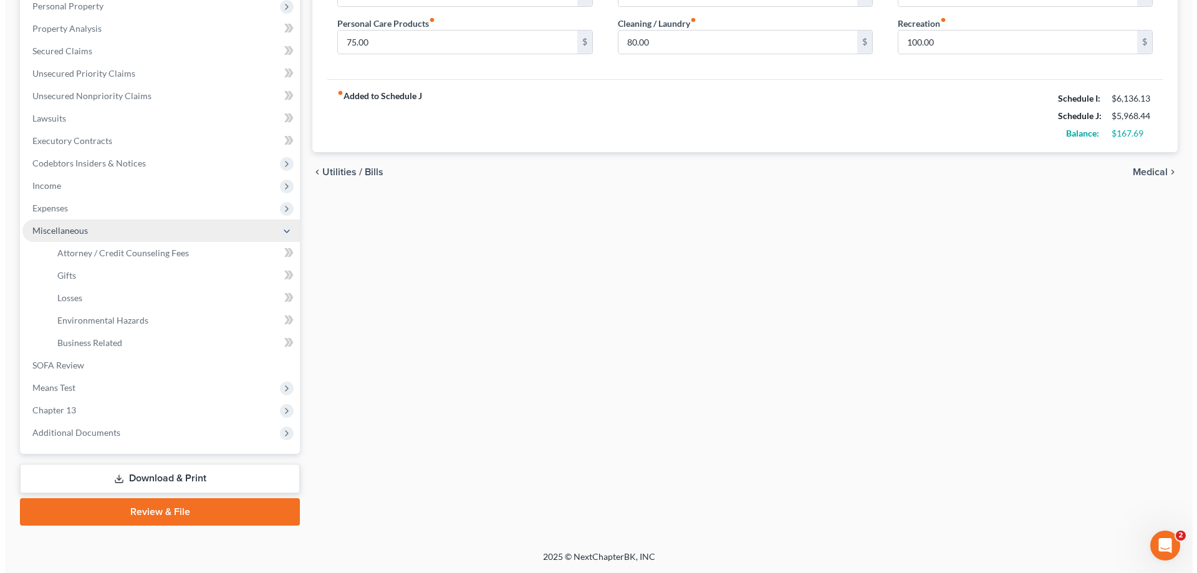
scroll to position [224, 0]
click at [98, 253] on span "Attorney / Credit Counseling Fees" at bounding box center [118, 253] width 132 height 11
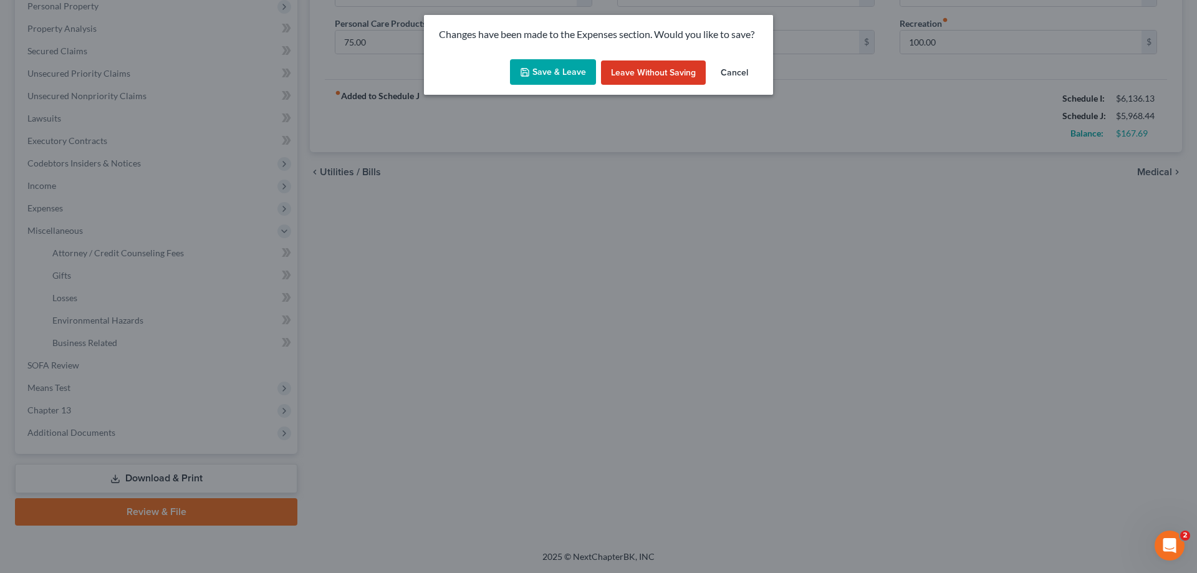
click at [561, 70] on button "Save & Leave" at bounding box center [553, 72] width 86 height 26
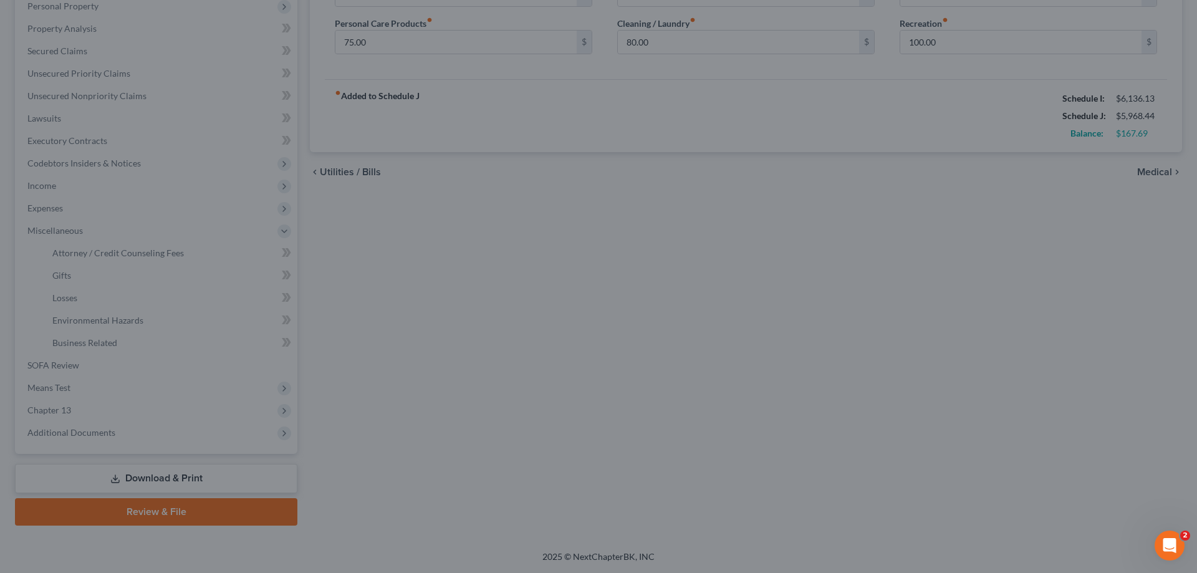
type input "700.00"
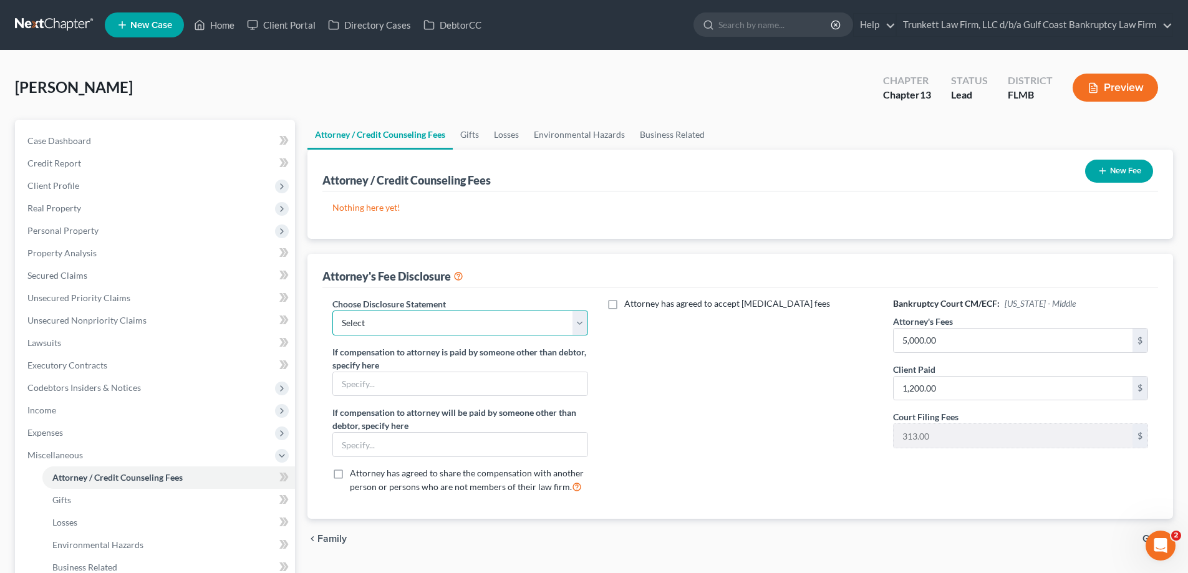
drag, startPoint x: 363, startPoint y: 329, endPoint x: 365, endPoint y: 335, distance: 6.5
click at [363, 329] on select "Select Attorney fee Disclosure" at bounding box center [459, 323] width 255 height 25
select select "0"
click at [332, 311] on select "Select Attorney fee Disclosure" at bounding box center [459, 323] width 255 height 25
click at [968, 343] on input "5,000.00" at bounding box center [1012, 341] width 239 height 24
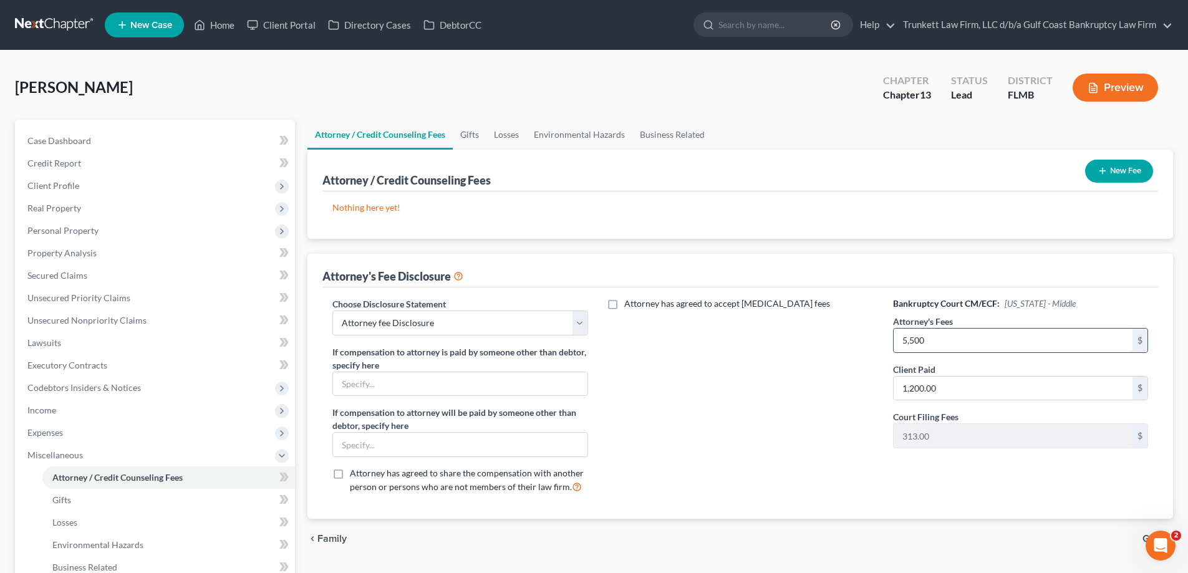
click at [951, 338] on input "5,500" at bounding box center [1012, 341] width 239 height 24
type input "5"
type input "5,000"
click at [902, 385] on input "1,200.00" at bounding box center [1012, 389] width 239 height 24
click at [1109, 173] on button "New Fee" at bounding box center [1119, 171] width 68 height 23
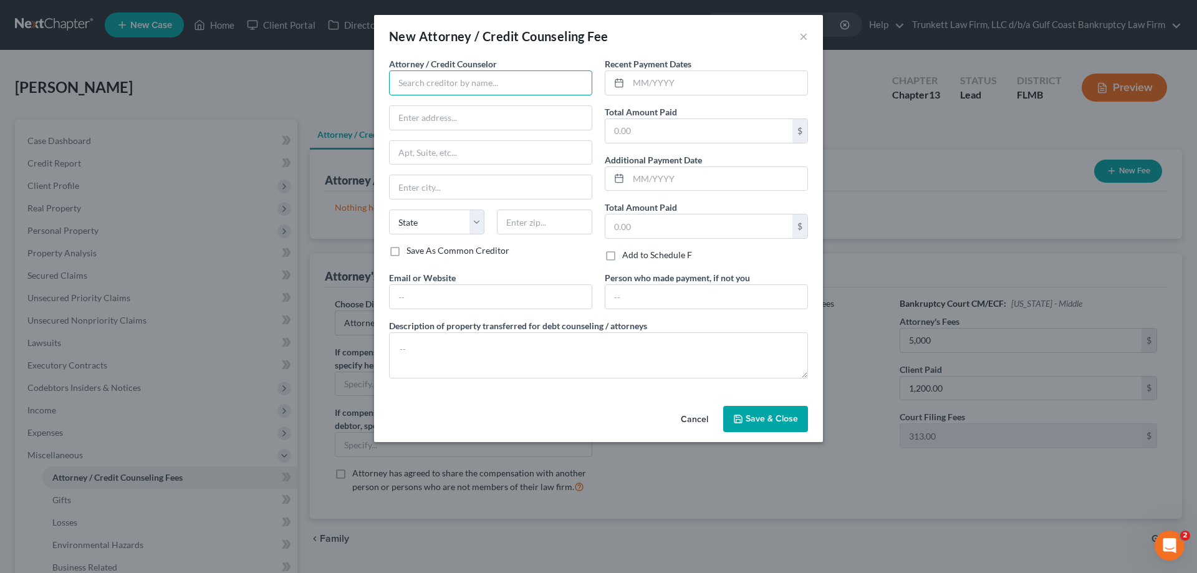
click at [454, 73] on input "text" at bounding box center [490, 82] width 203 height 25
type input "B"
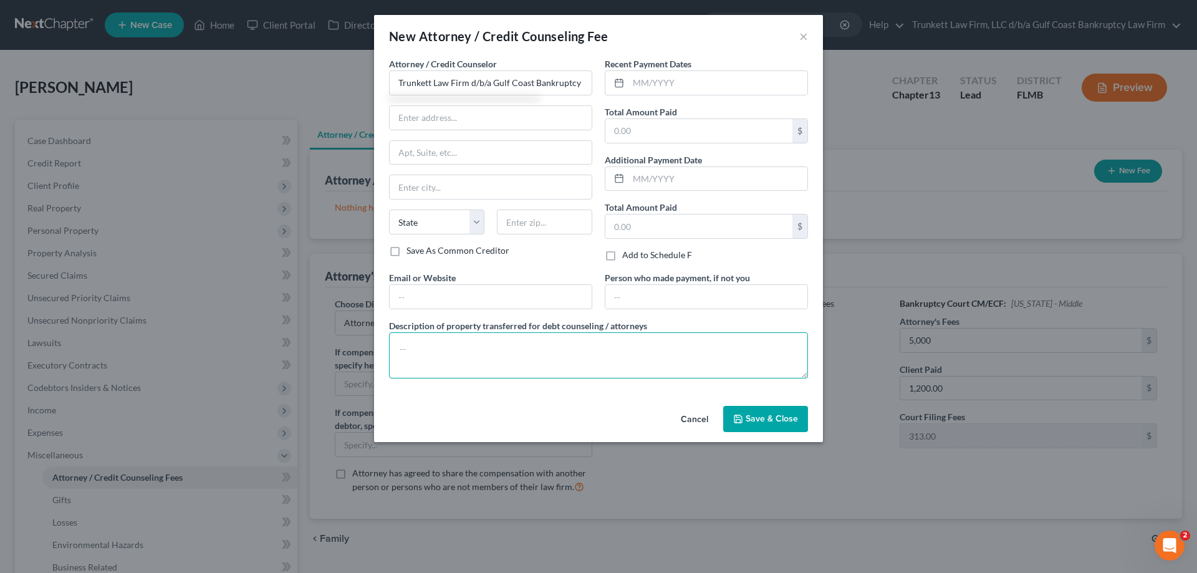
click at [499, 353] on textarea at bounding box center [598, 355] width 419 height 46
type input "Trunkett Law Firm d/b/a Gulf Coast Bankruptcy"
type textarea "bankruptcy attorney fee"
click at [652, 76] on input "text" at bounding box center [717, 83] width 179 height 24
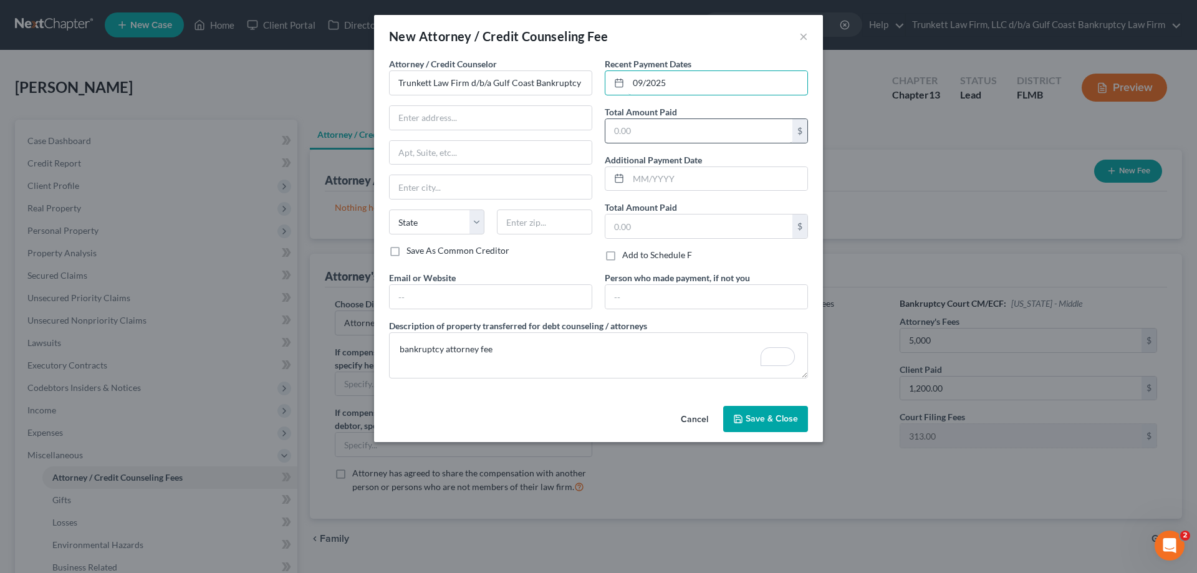
type input "09/2025"
click at [634, 133] on input "text" at bounding box center [698, 131] width 187 height 24
type input "1,000"
click at [672, 191] on div "Recent Payment Dates 09/2025 Total Amount Paid 1,000 $ Additional Payment Date …" at bounding box center [707, 164] width 216 height 214
click at [670, 178] on input "text" at bounding box center [717, 179] width 179 height 24
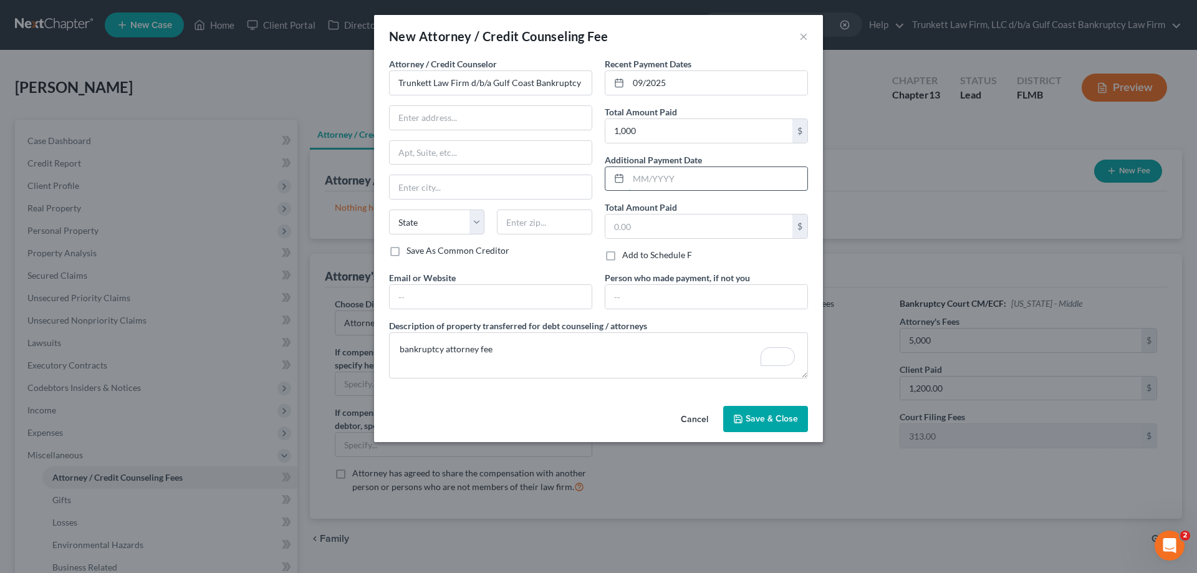
click at [692, 185] on input "text" at bounding box center [717, 179] width 179 height 24
type input "02/2025"
click at [641, 229] on input "text" at bounding box center [698, 226] width 187 height 24
type input "1,200"
click at [779, 425] on button "Save & Close" at bounding box center [765, 419] width 85 height 26
